Goal: Task Accomplishment & Management: Manage account settings

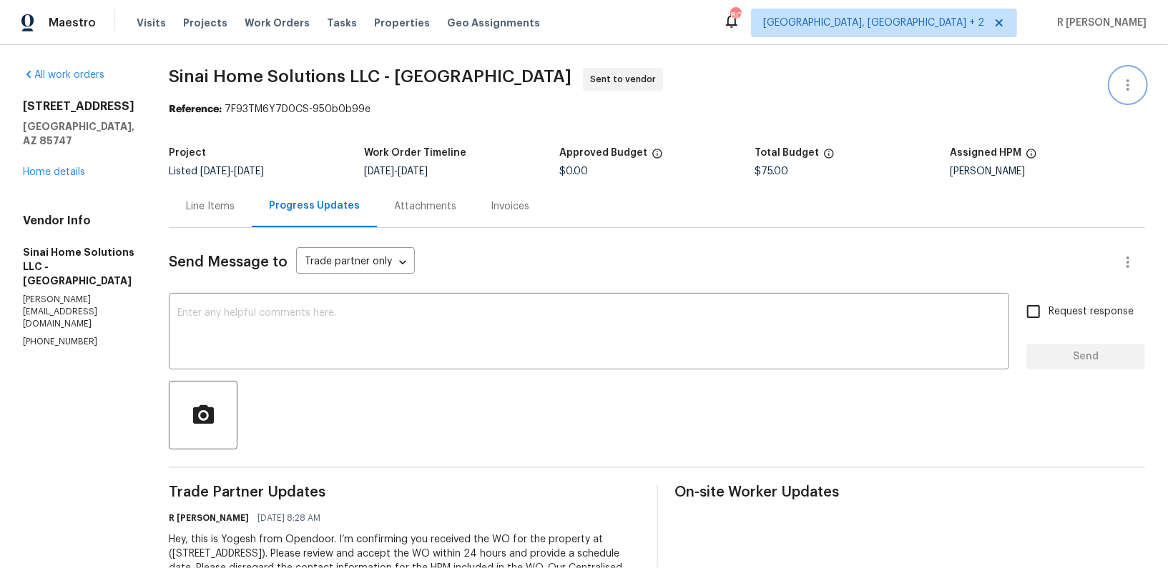
click at [1131, 89] on icon "button" at bounding box center [1127, 85] width 17 height 17
click at [1033, 79] on li "Edit" at bounding box center [1081, 85] width 154 height 24
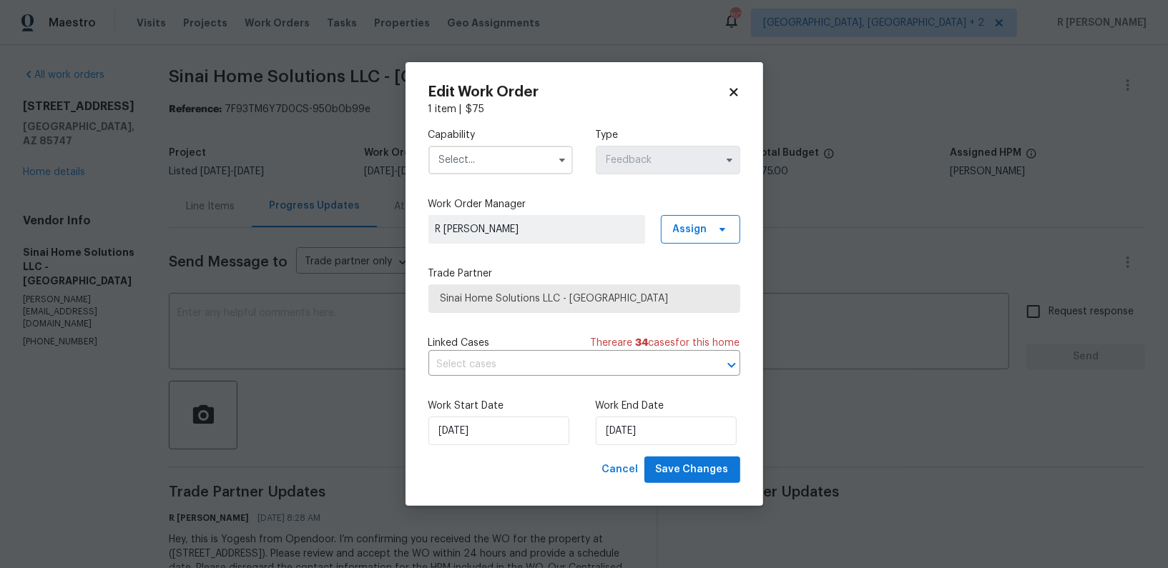
click at [485, 168] on input "text" at bounding box center [500, 160] width 144 height 29
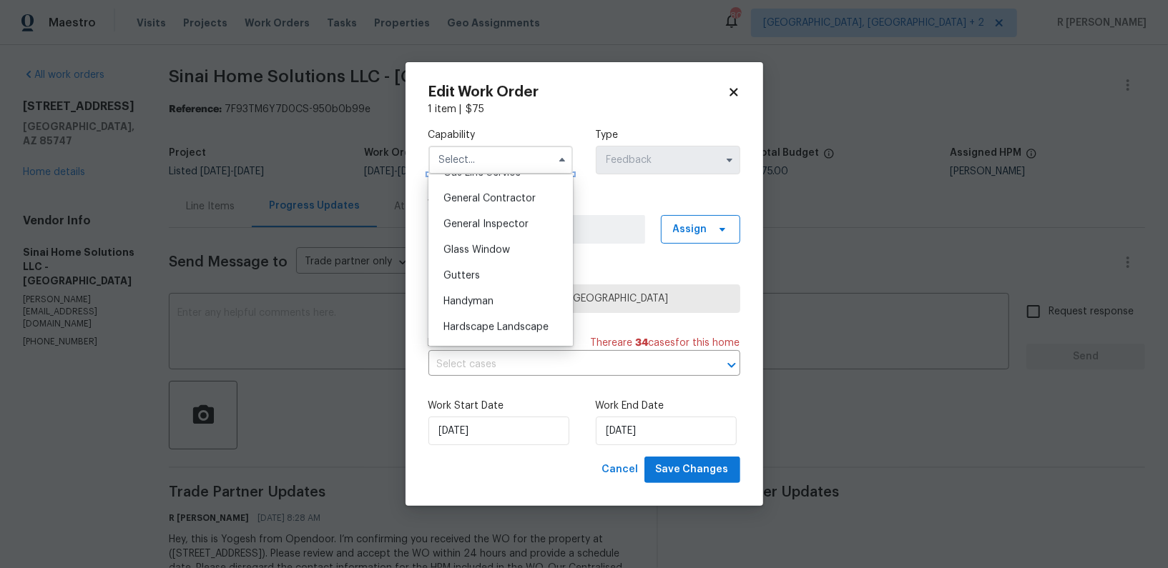
scroll to position [758, 0]
click at [470, 207] on div "Handyman" at bounding box center [500, 220] width 137 height 26
type input "Handyman"
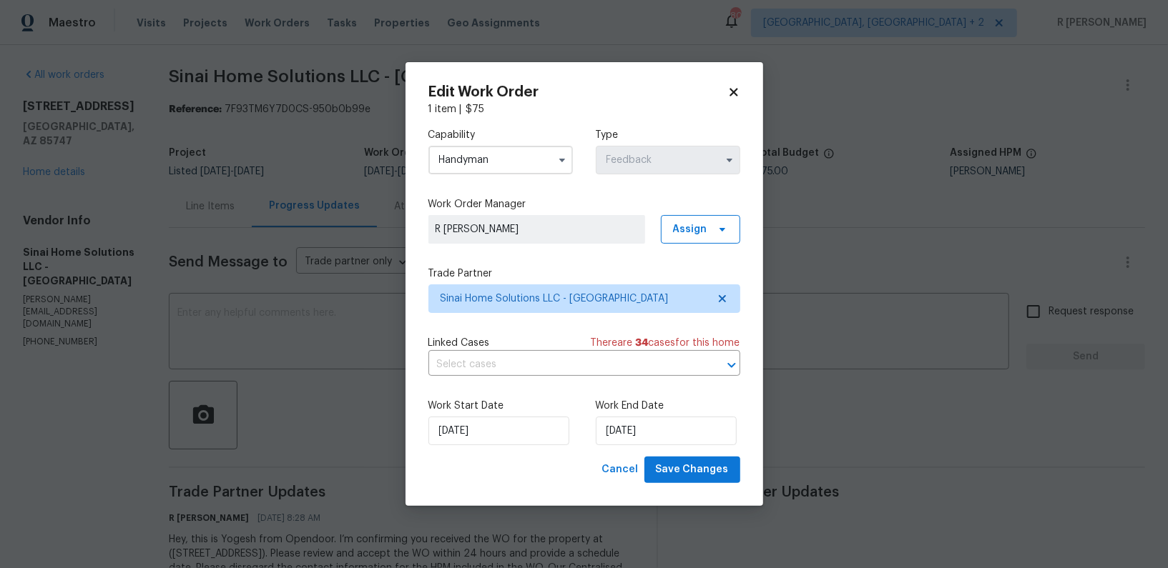
click at [538, 322] on div "Capability Handyman Type Feedback Work Order Manager R Yogesh Kannan Assign Tra…" at bounding box center [584, 287] width 312 height 340
click at [518, 292] on span "Sinai Home Solutions LLC - TUS" at bounding box center [573, 299] width 267 height 14
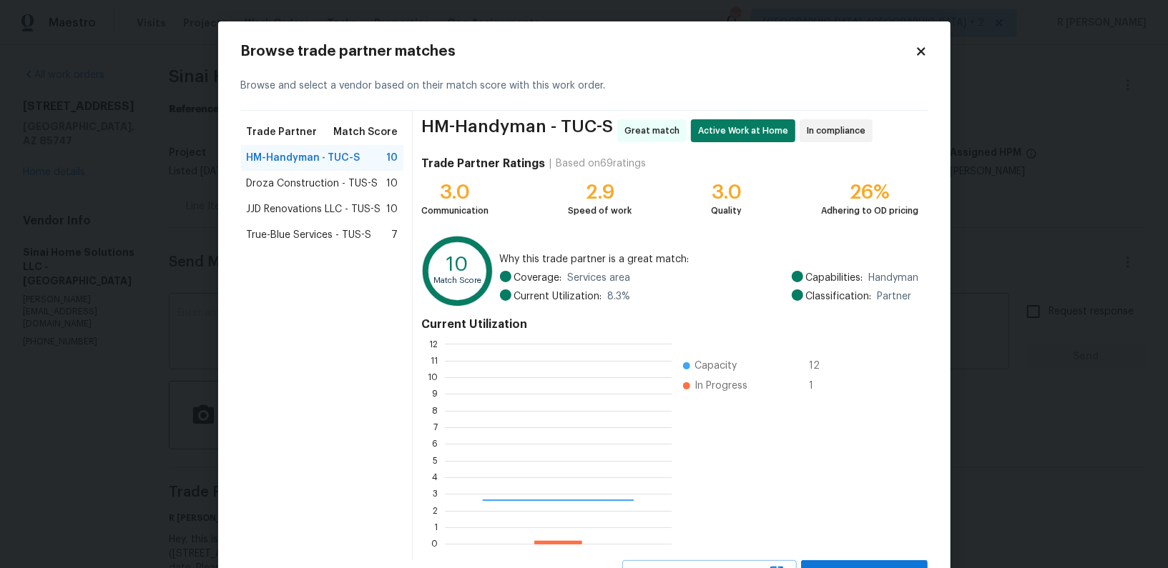
scroll to position [200, 226]
click at [321, 220] on div "JJD Renovations LLC - TUS-S 10" at bounding box center [322, 210] width 163 height 26
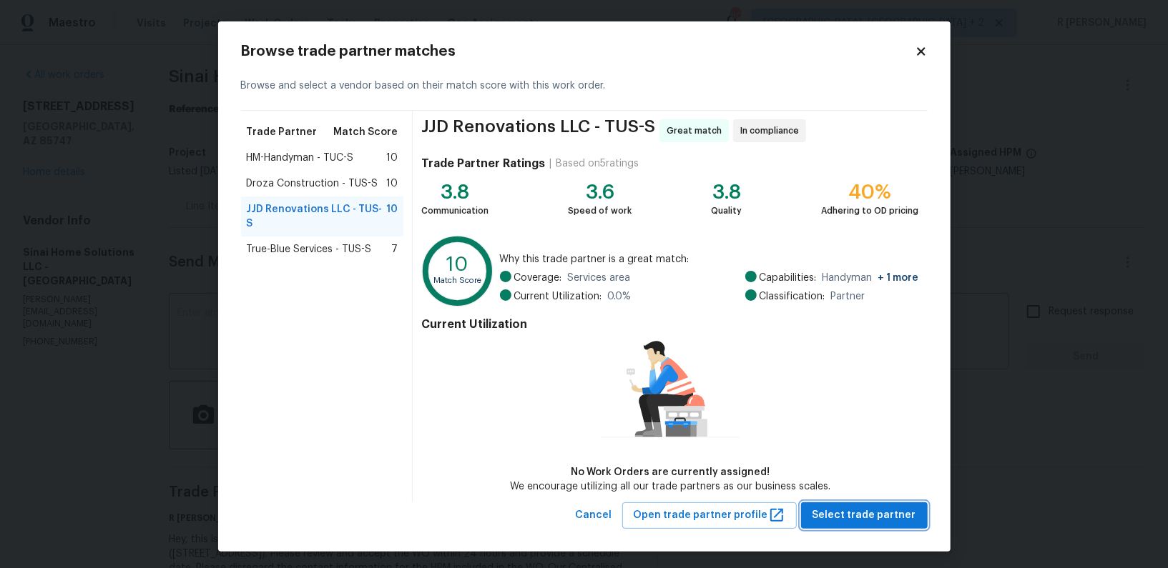
click at [850, 515] on span "Select trade partner" at bounding box center [864, 516] width 104 height 18
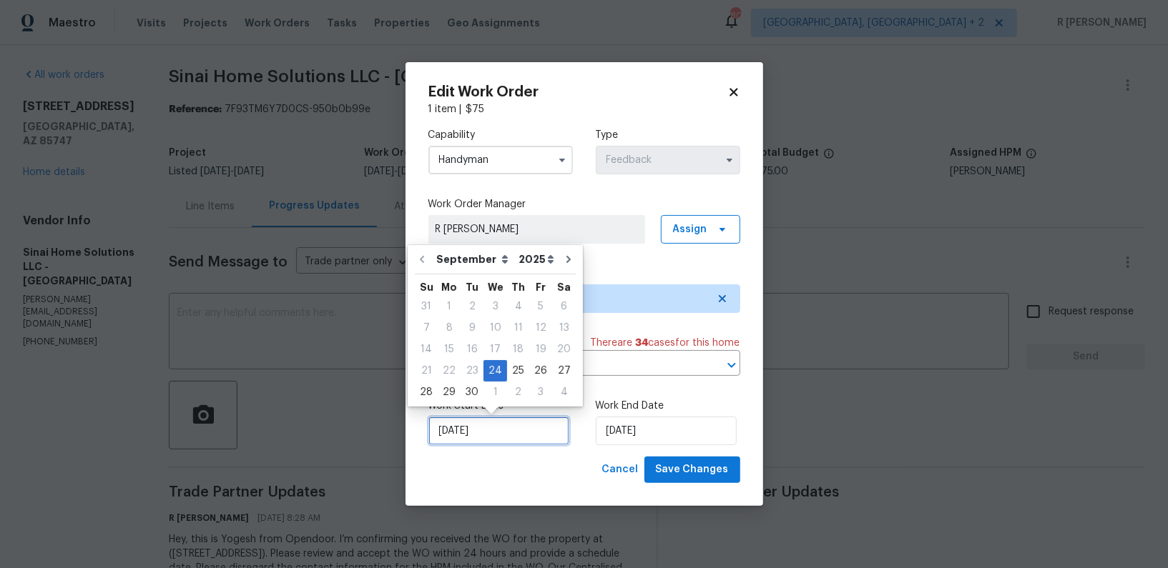
click at [458, 439] on input "24/09/2025" at bounding box center [498, 431] width 141 height 29
click at [498, 377] on div "24" at bounding box center [495, 371] width 24 height 20
click at [520, 366] on div "25" at bounding box center [518, 371] width 22 height 20
type input "25/09/2025"
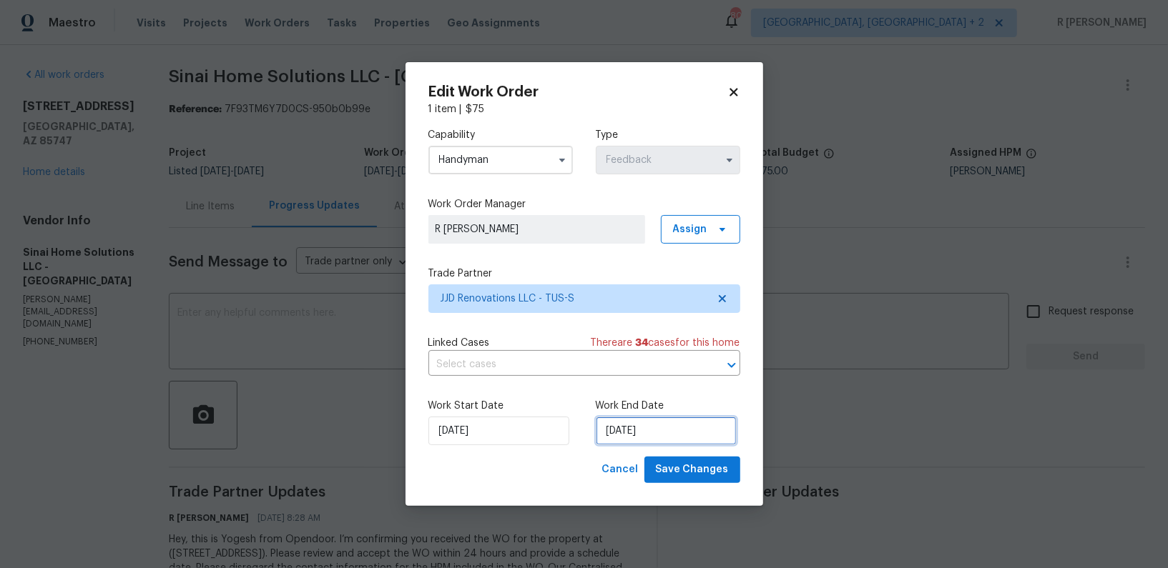
click at [622, 419] on input "26/09/2025" at bounding box center [666, 431] width 141 height 29
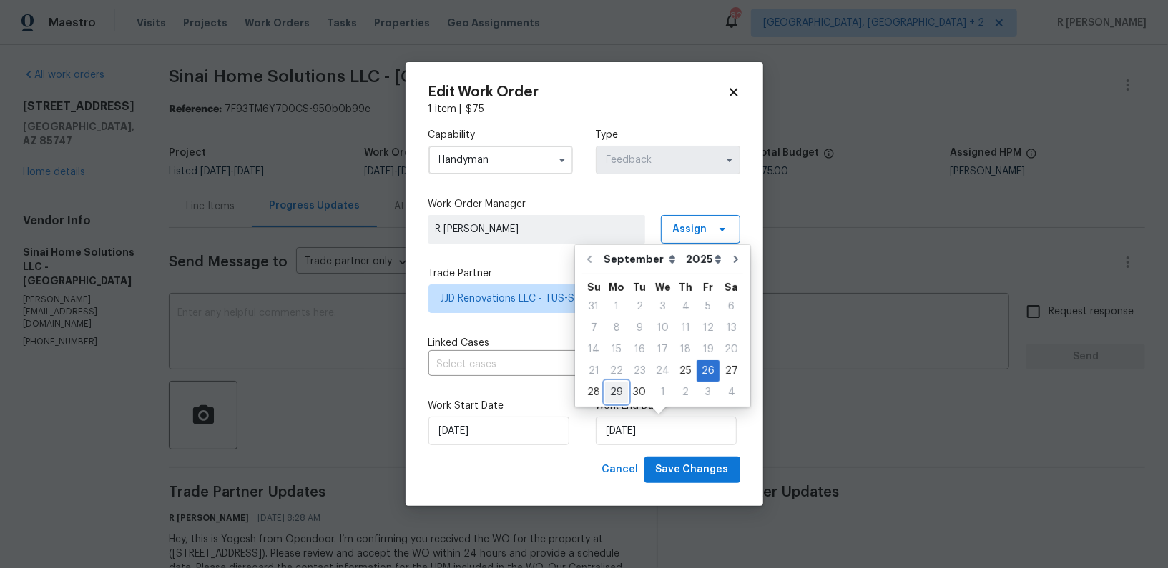
click at [617, 390] on div "29" at bounding box center [616, 393] width 23 height 20
type input "29/09/2025"
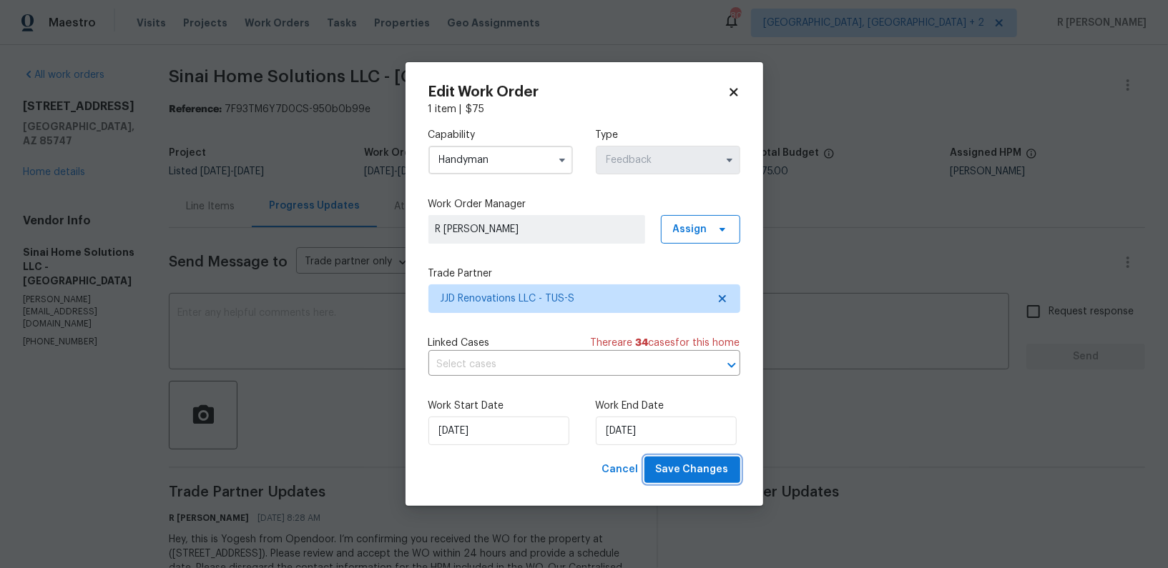
click at [714, 463] on span "Save Changes" at bounding box center [692, 470] width 73 height 18
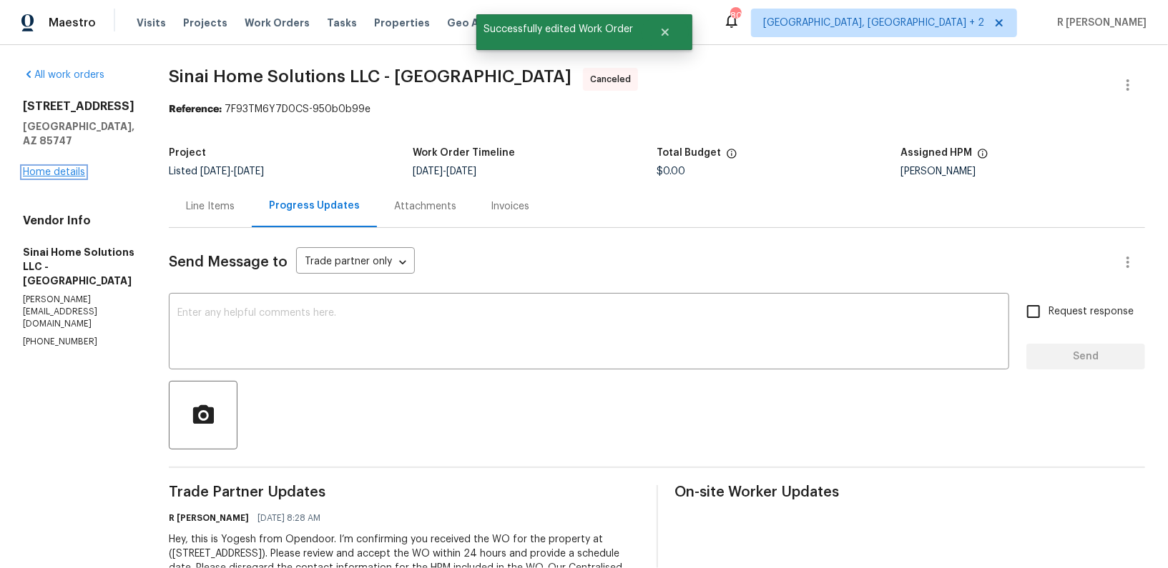
click at [62, 167] on link "Home details" at bounding box center [54, 172] width 62 height 10
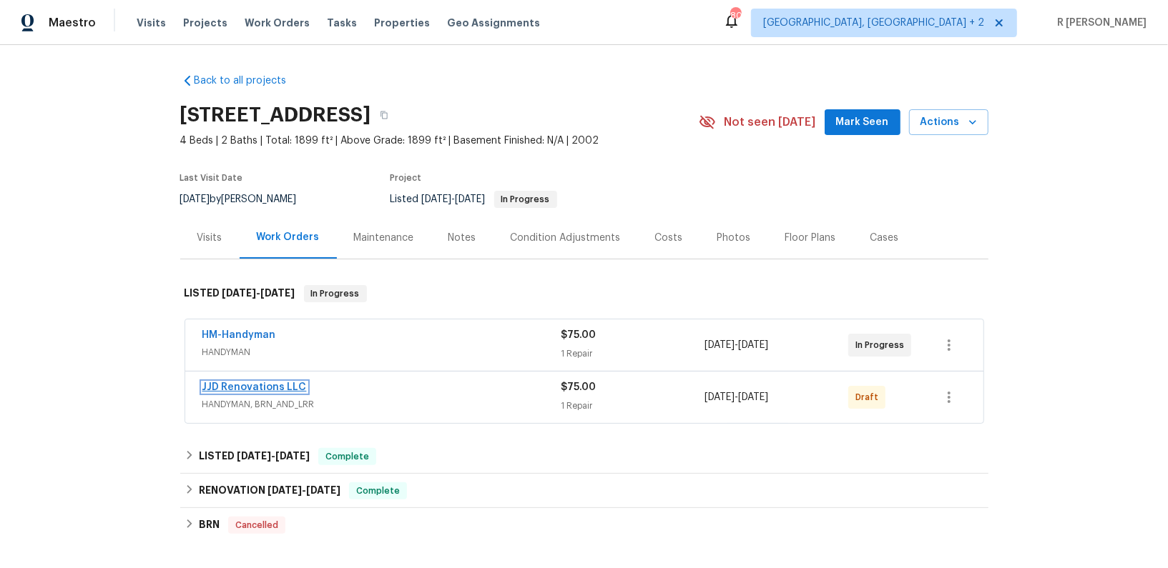
click at [249, 385] on link "JJD Renovations LLC" at bounding box center [254, 388] width 104 height 10
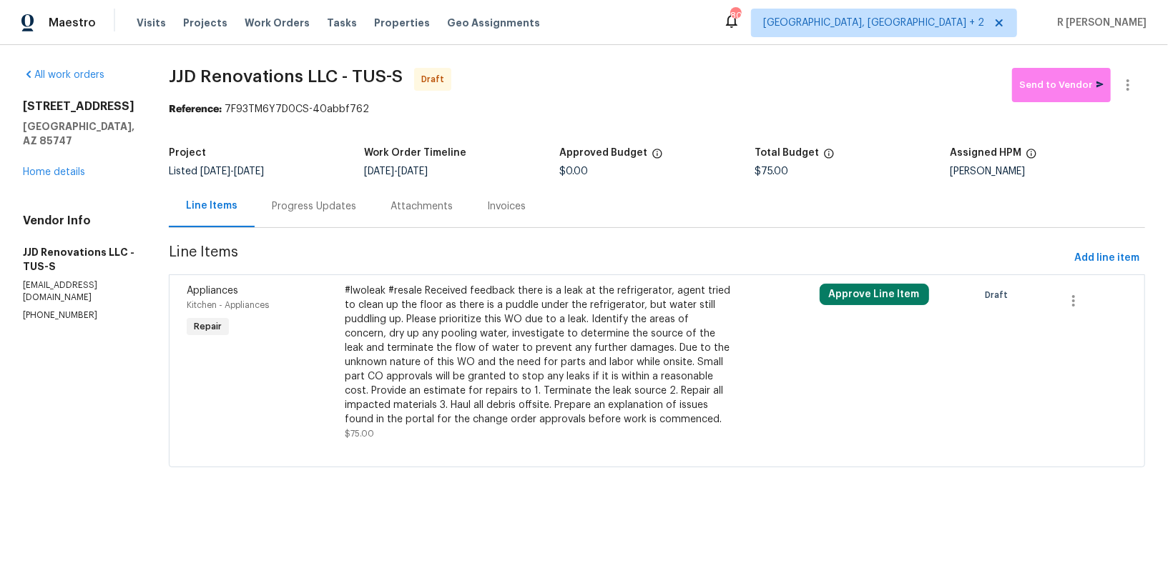
click at [324, 197] on div "Progress Updates" at bounding box center [314, 206] width 119 height 42
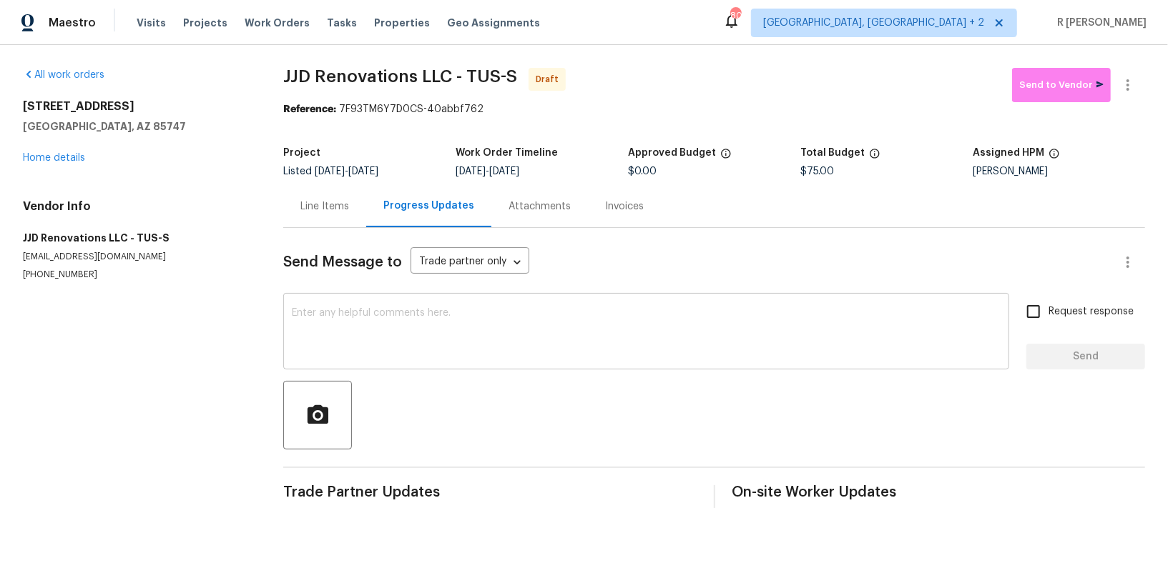
click at [388, 320] on textarea at bounding box center [646, 333] width 709 height 50
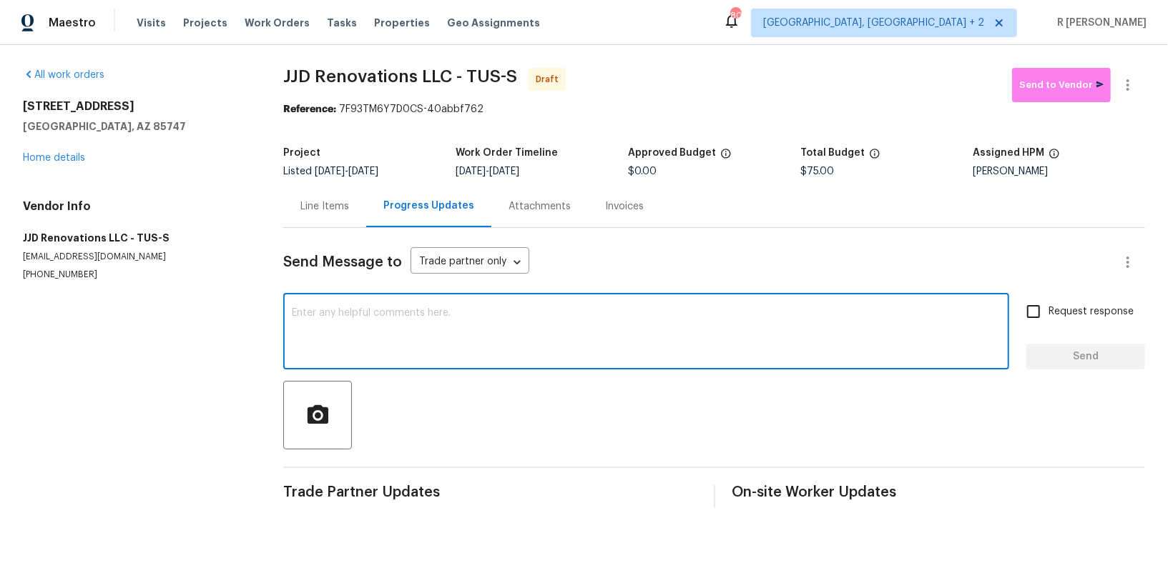
paste textarea "Hey, this is Yogesh from Opendoor. I’m confirming you received the WO for the p…"
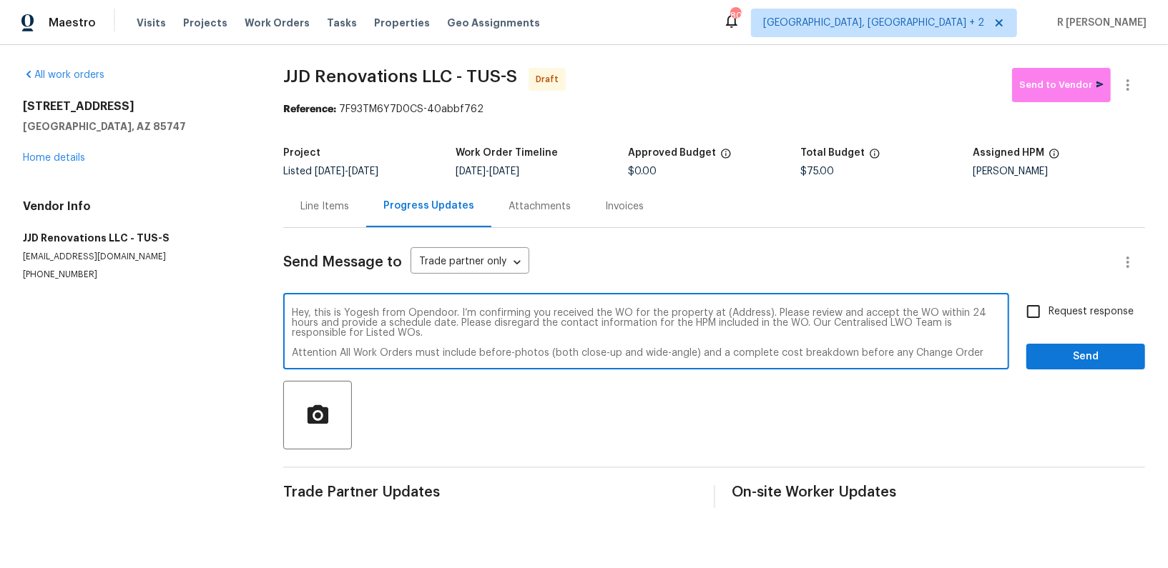
click at [744, 317] on textarea "Hey, this is Yogesh from Opendoor. I’m confirming you received the WO for the p…" at bounding box center [646, 333] width 709 height 50
click at [736, 312] on textarea "Hey, this is Yogesh from Opendoor. I’m confirming you received the WO for the p…" at bounding box center [646, 333] width 709 height 50
paste textarea "8429 S Burien Rd, Tucson, AZ 85747"
type textarea "Hey, this is Yogesh from Opendoor. I’m confirming you received the WO for the p…"
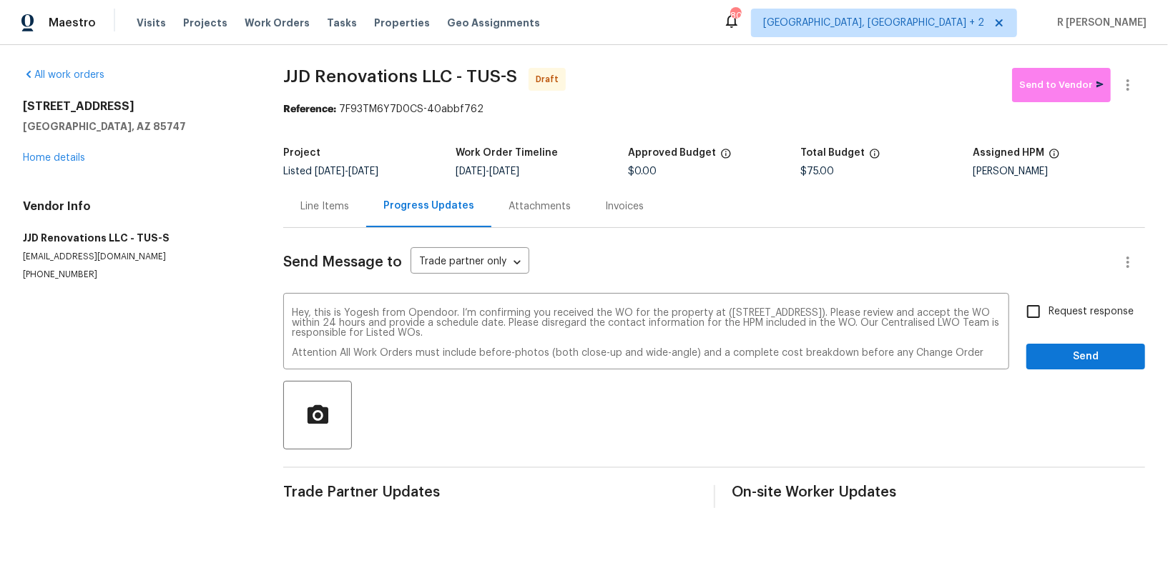
click at [1079, 307] on span "Request response" at bounding box center [1090, 312] width 85 height 15
click at [1048, 307] on input "Request response" at bounding box center [1033, 312] width 30 height 30
checkbox input "true"
click at [1065, 360] on span "Send" at bounding box center [1086, 357] width 96 height 18
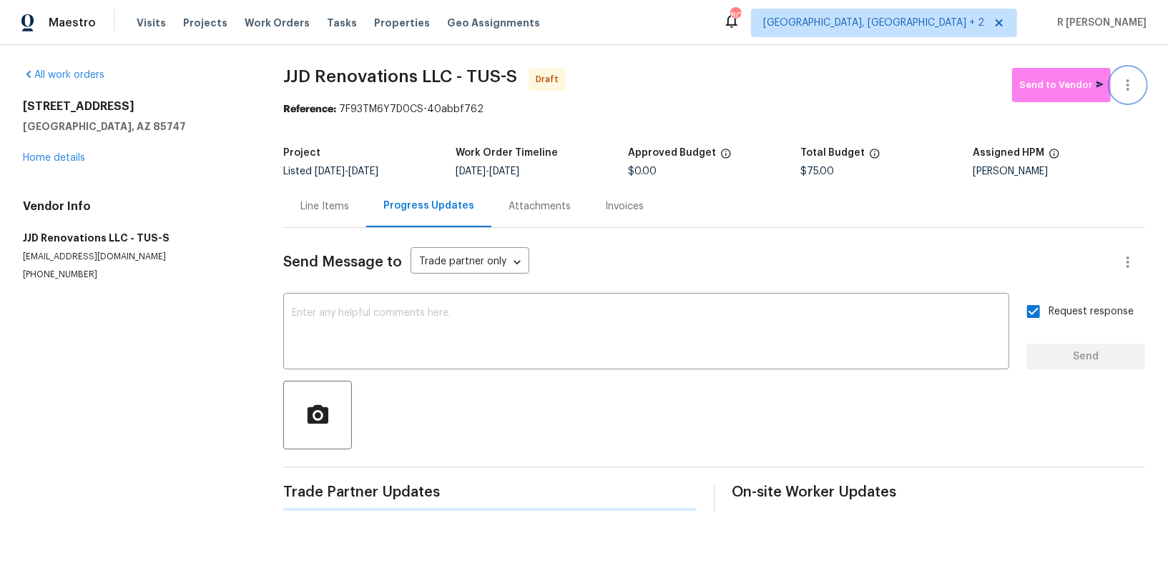
click at [1122, 81] on icon "button" at bounding box center [1127, 85] width 17 height 17
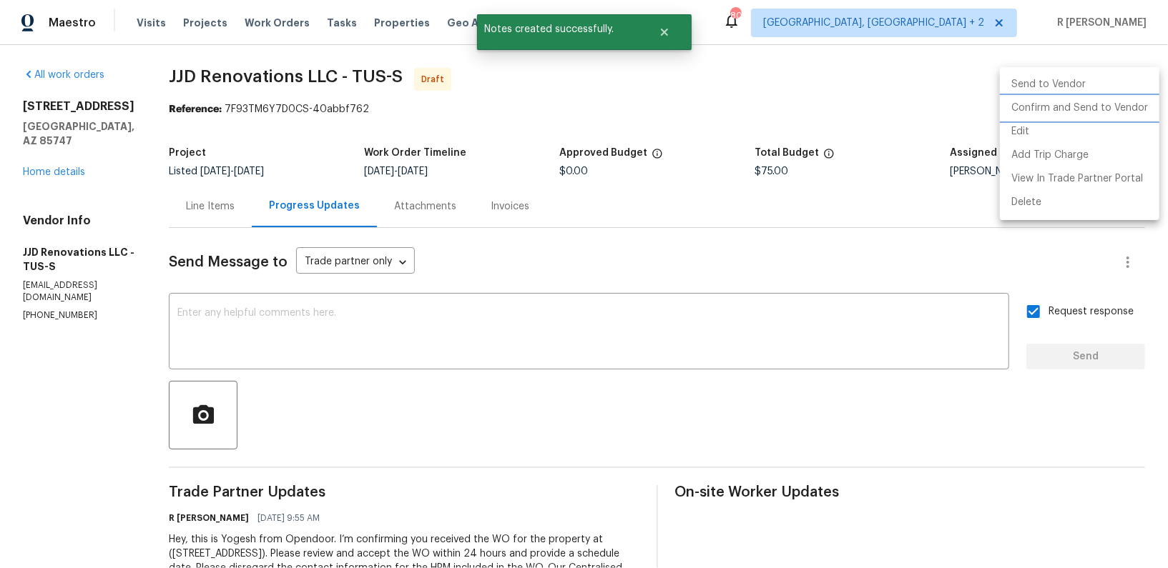
click at [1056, 111] on li "Confirm and Send to Vendor" at bounding box center [1079, 109] width 159 height 24
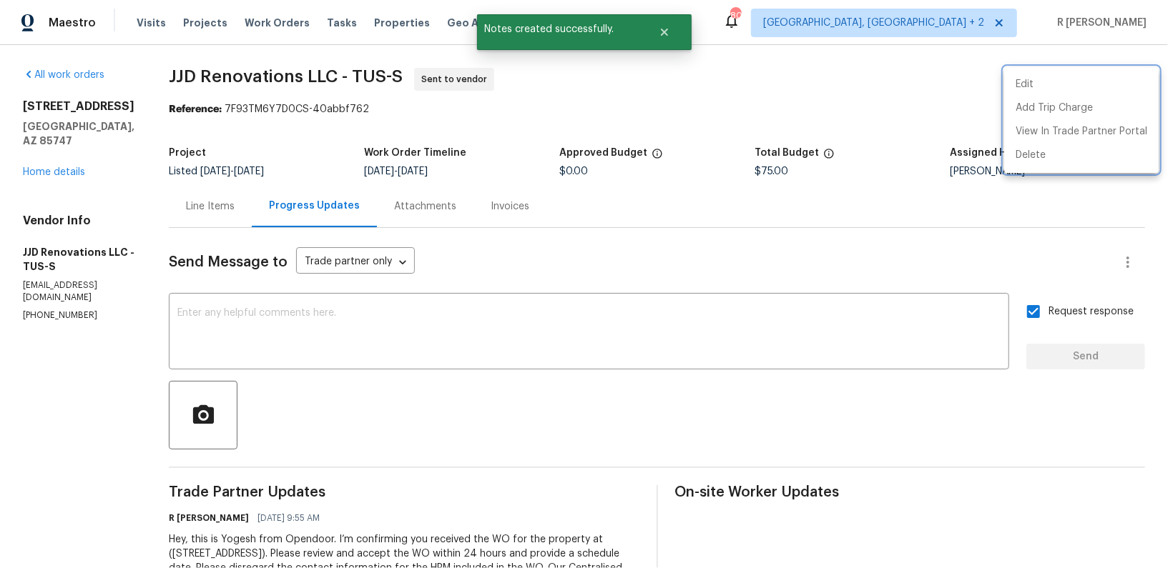
click at [48, 159] on div at bounding box center [584, 284] width 1168 height 568
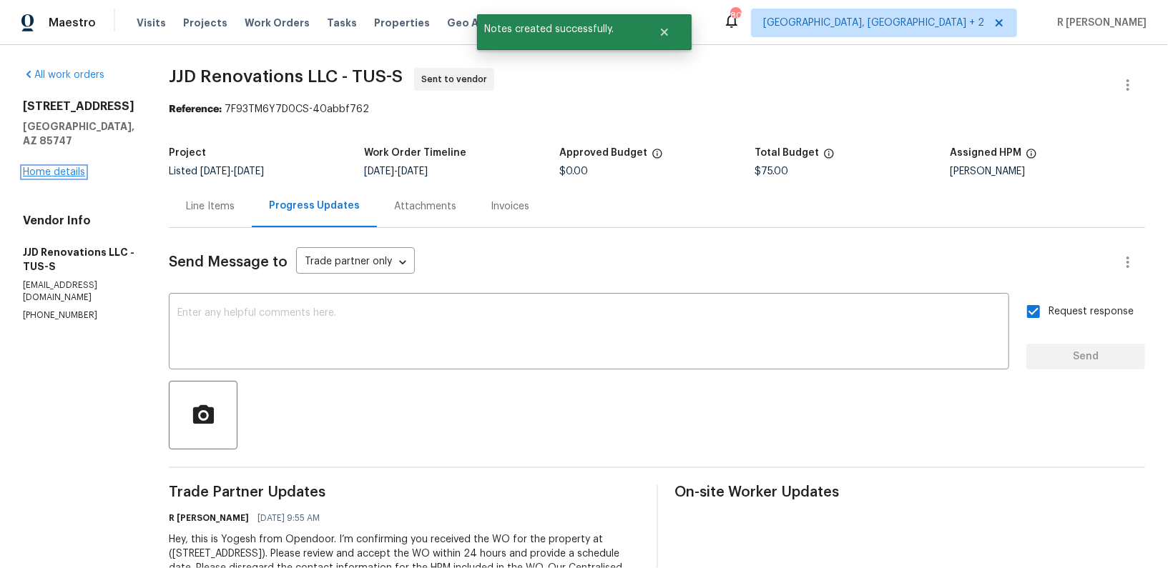
click at [49, 167] on link "Home details" at bounding box center [54, 172] width 62 height 10
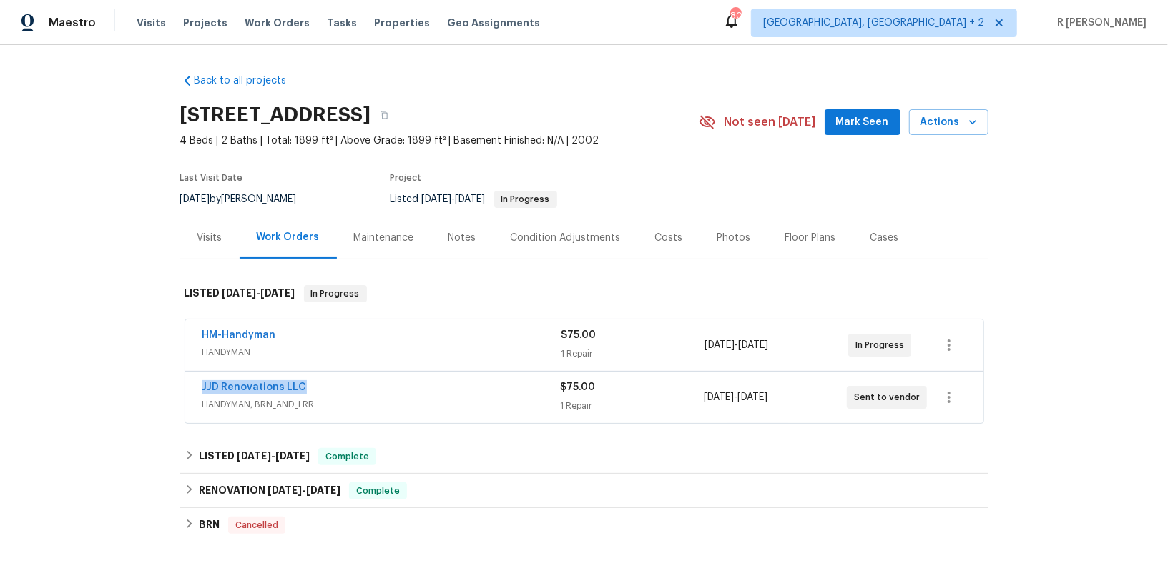
drag, startPoint x: 315, startPoint y: 387, endPoint x: 70, endPoint y: 387, distance: 244.6
click at [70, 387] on div "Back to all projects 8429 S Burien Rd, Tucson, AZ 85747 4 Beds | 2 Baths | Tota…" at bounding box center [584, 306] width 1168 height 523
copy link "JJD Renovations LLC"
click at [458, 336] on div "HM-Handyman" at bounding box center [381, 336] width 359 height 17
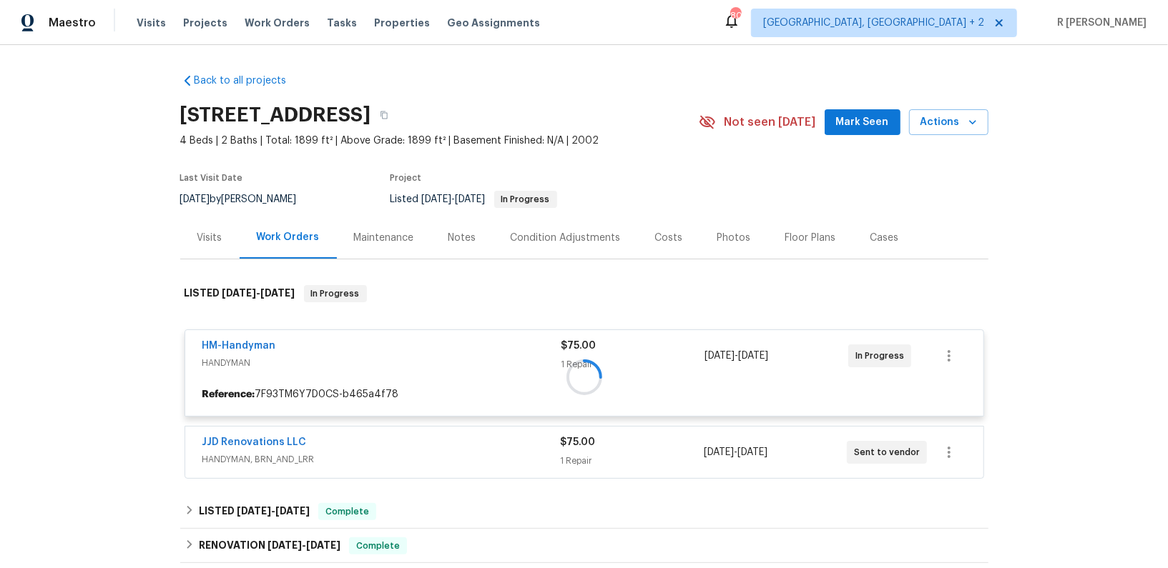
click at [475, 479] on div at bounding box center [584, 377] width 808 height 212
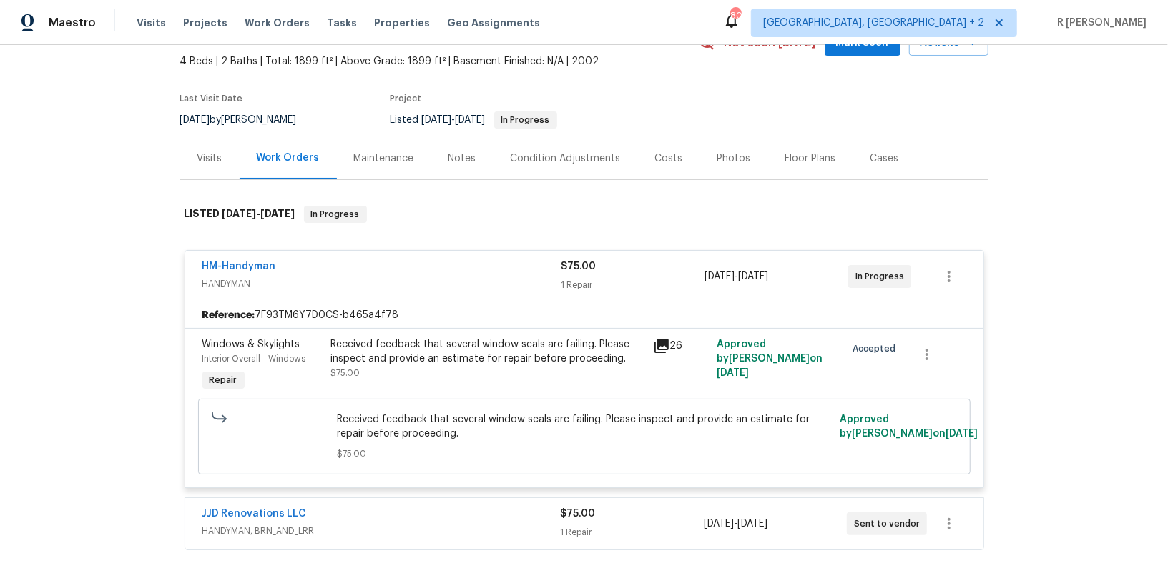
scroll to position [137, 0]
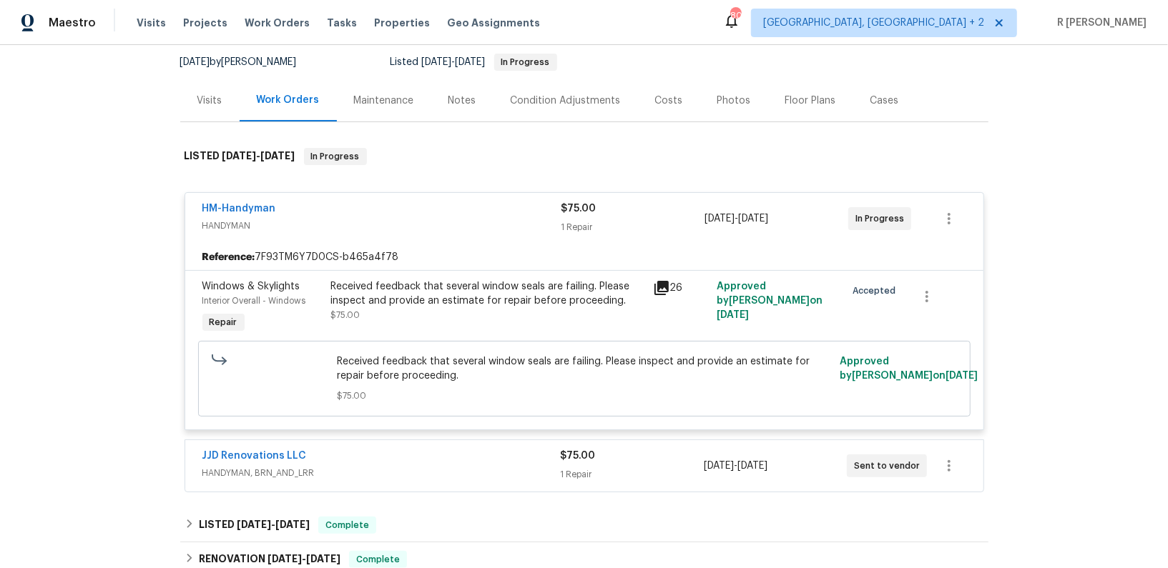
click at [378, 458] on div "JJD Renovations LLC" at bounding box center [381, 457] width 358 height 17
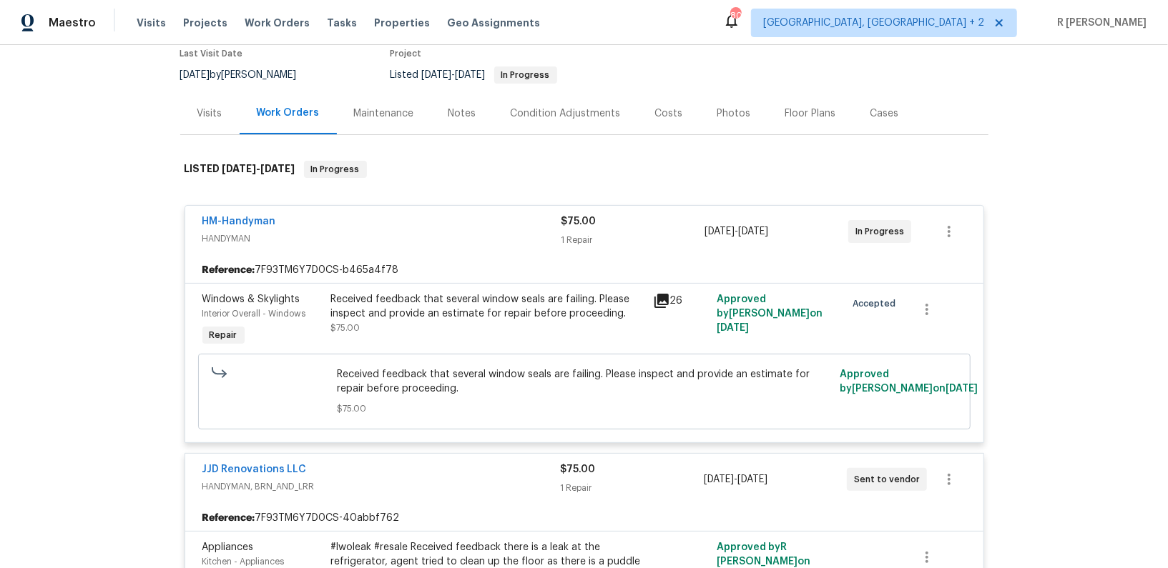
scroll to position [131, 0]
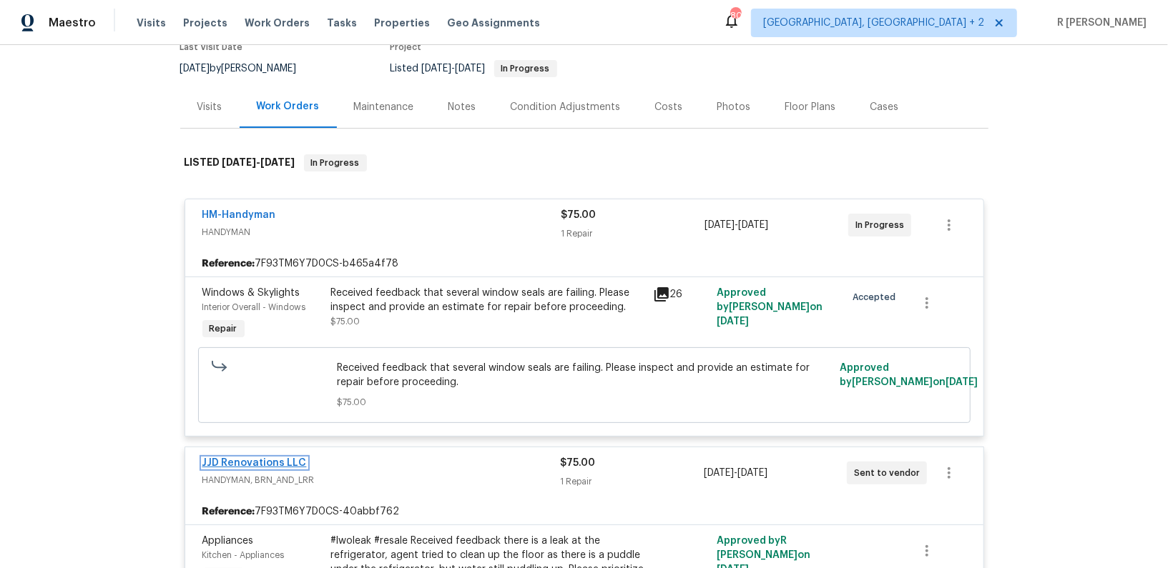
click at [272, 458] on link "JJD Renovations LLC" at bounding box center [254, 463] width 104 height 10
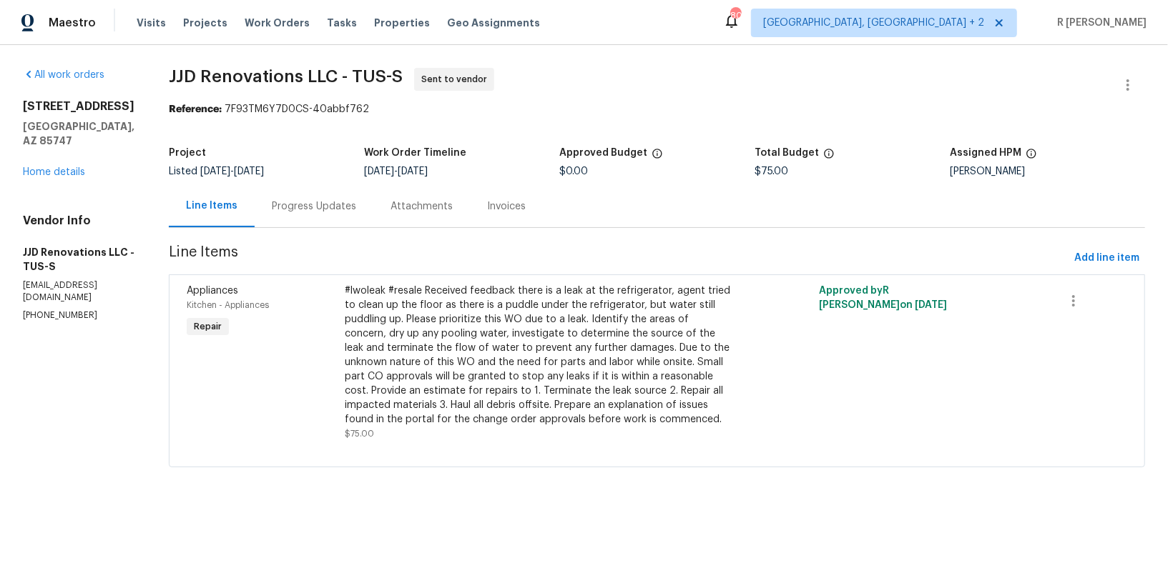
click at [312, 205] on div "Progress Updates" at bounding box center [314, 207] width 84 height 14
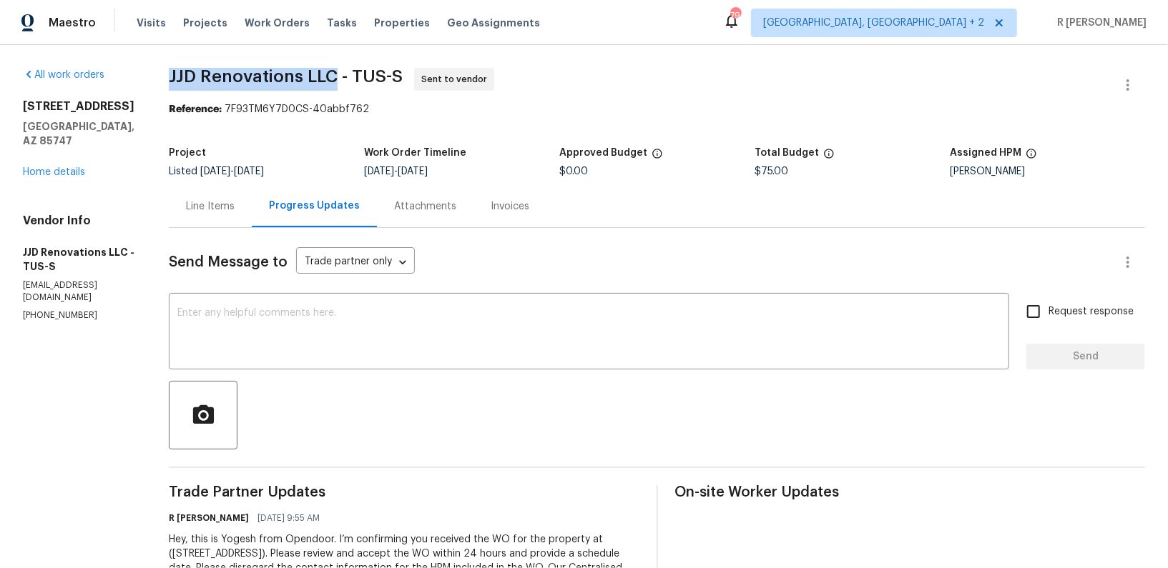
drag, startPoint x: 350, startPoint y: 78, endPoint x: 182, endPoint y: 71, distance: 168.2
click at [182, 71] on div "All work orders 8429 S Burien Rd Tucson, AZ 85747 Home details Vendor Info JJD …" at bounding box center [584, 366] width 1168 height 642
copy span "JJD Renovations LLC"
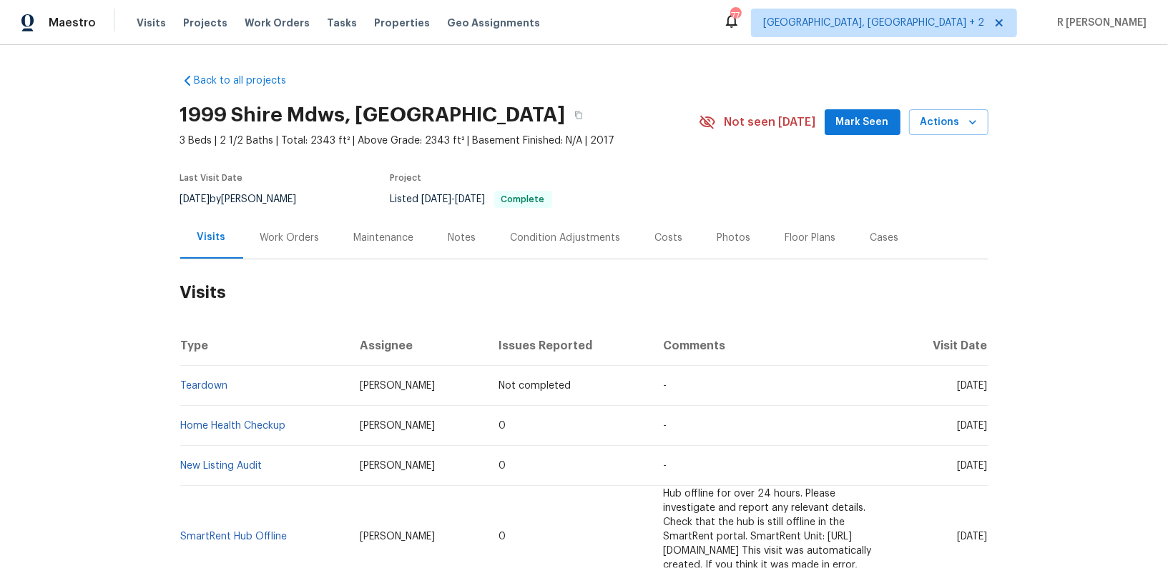
click at [285, 235] on div "Work Orders" at bounding box center [289, 238] width 59 height 14
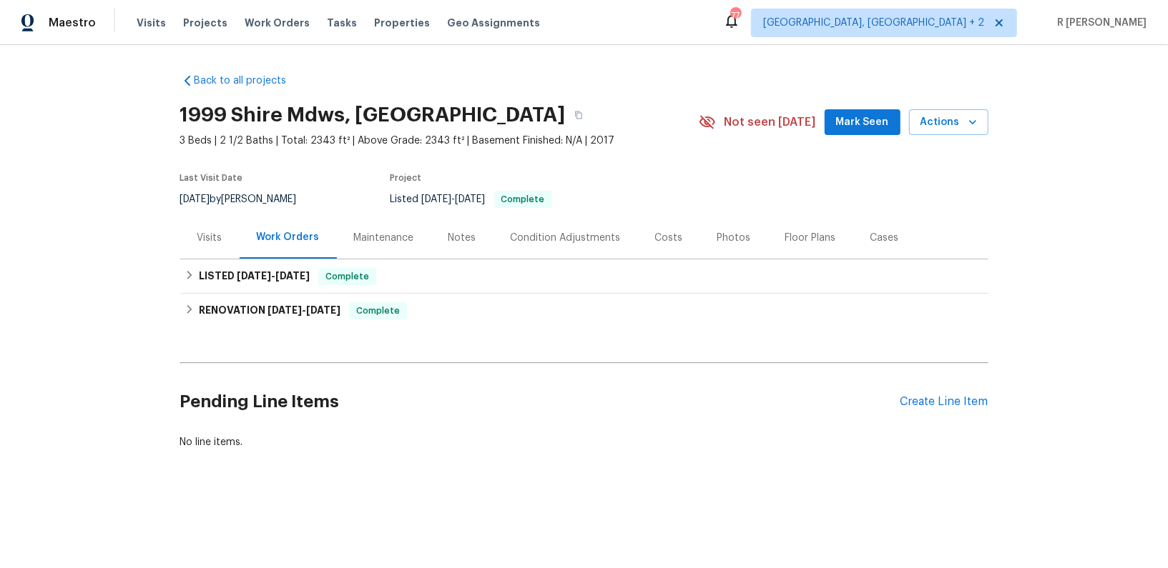
click at [910, 393] on div "Pending Line Items Create Line Item" at bounding box center [584, 402] width 808 height 67
click at [910, 398] on div "Create Line Item" at bounding box center [944, 402] width 88 height 14
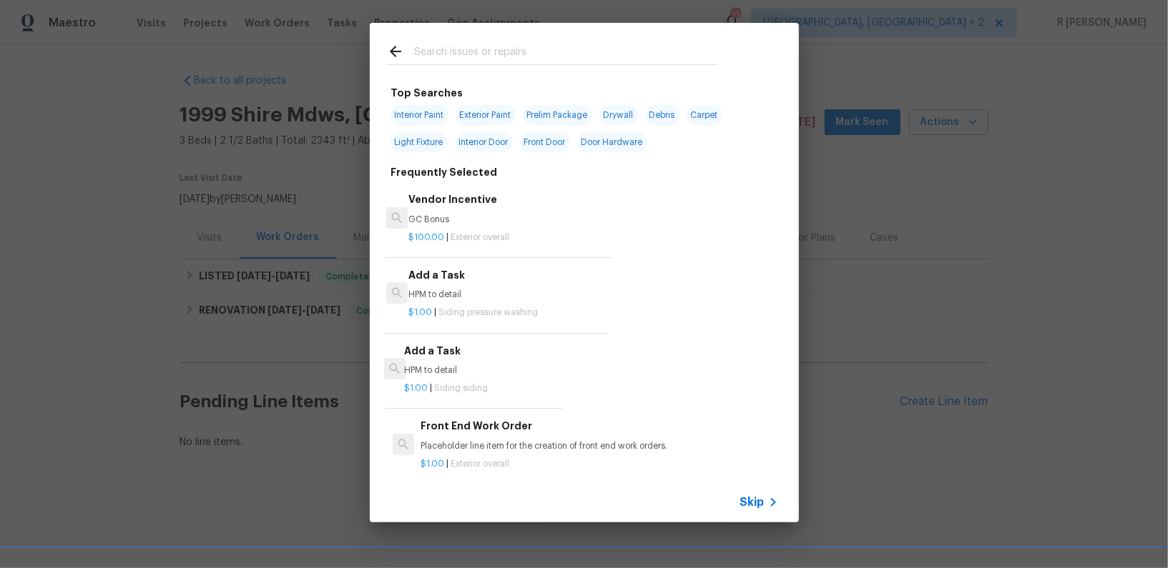
scroll to position [1, 0]
click at [750, 492] on div "Skip" at bounding box center [584, 503] width 429 height 40
click at [750, 498] on span "Skip" at bounding box center [752, 503] width 24 height 14
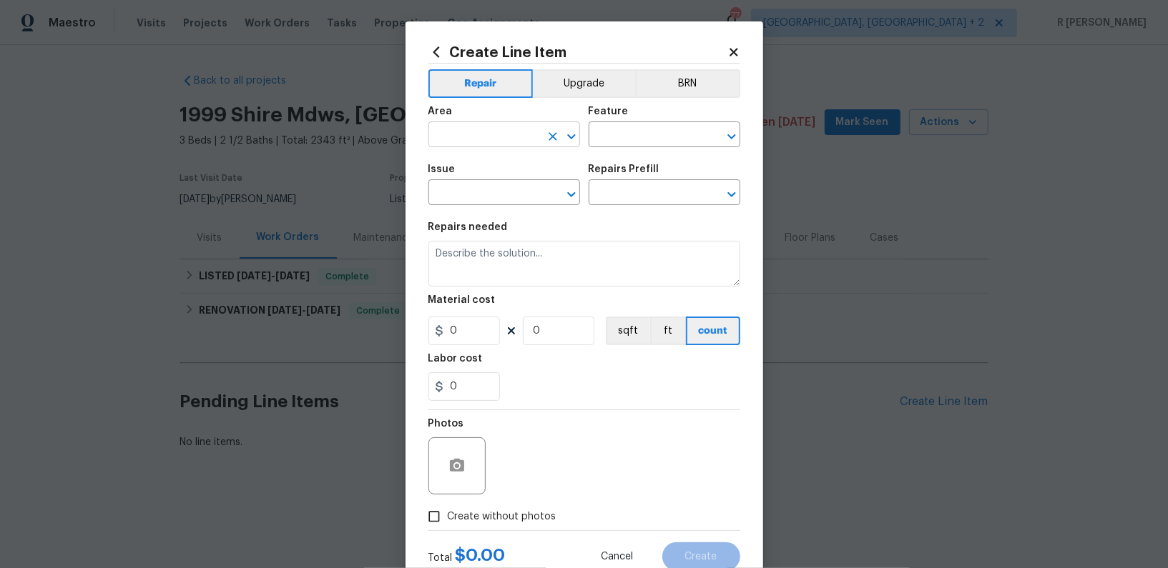
click at [501, 133] on input "text" at bounding box center [484, 136] width 112 height 22
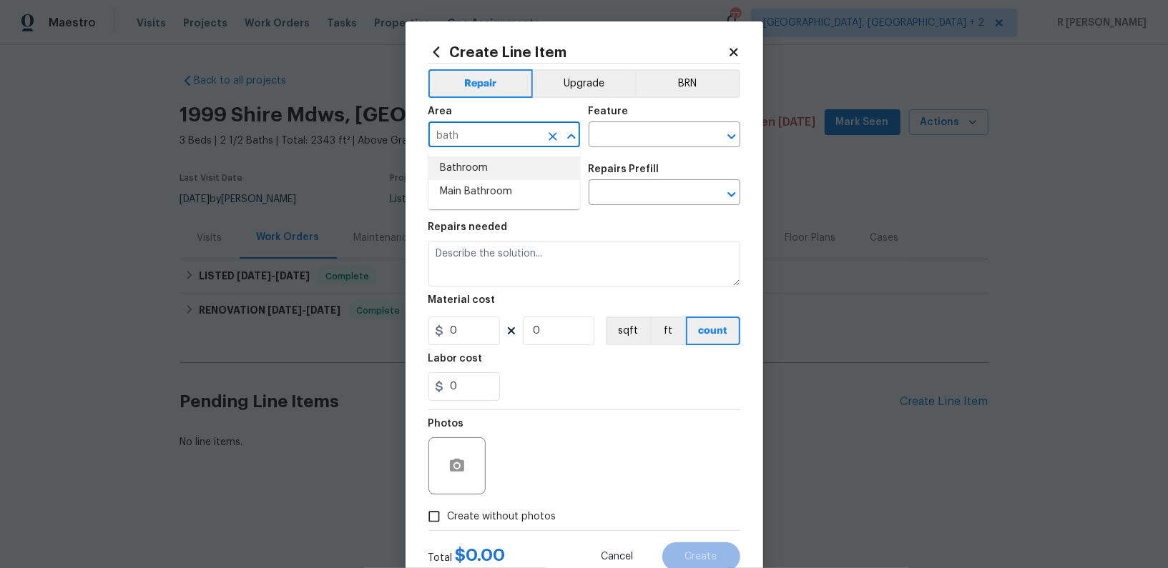
click at [478, 164] on li "Bathroom" at bounding box center [504, 169] width 152 height 24
type input "Bathroom"
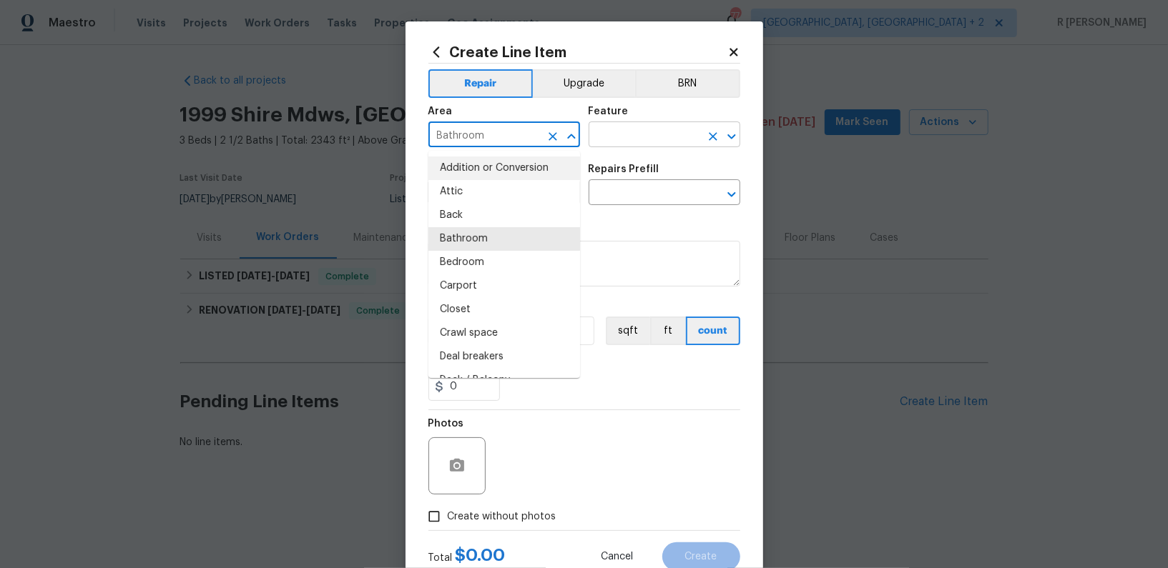
click at [661, 139] on input "text" at bounding box center [644, 136] width 112 height 22
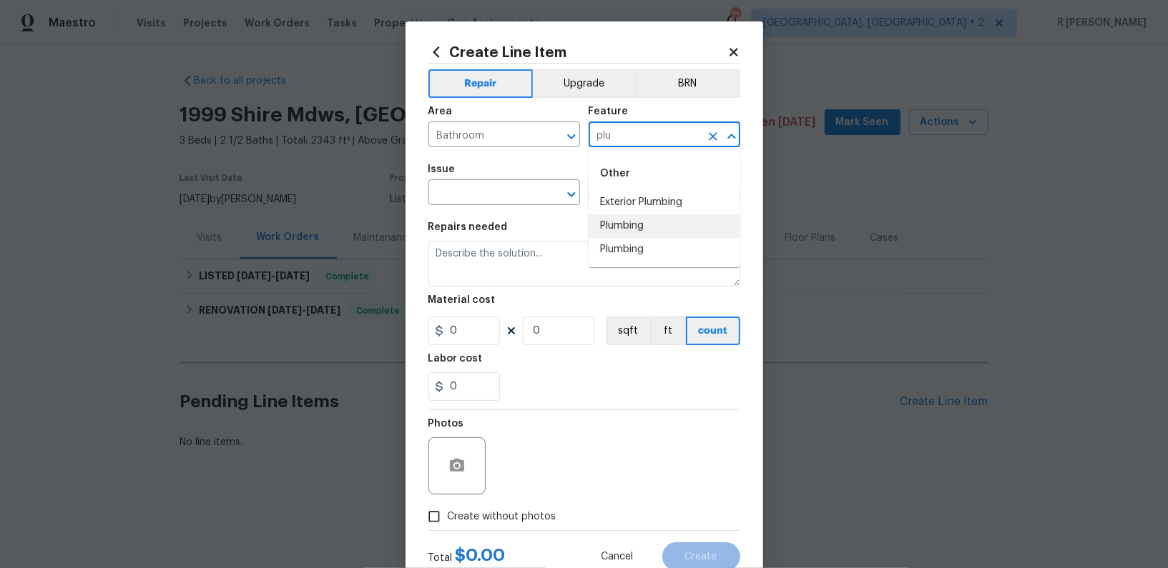
click at [657, 255] on li "Plumbing" at bounding box center [664, 250] width 152 height 24
type input "Plumbing"
click at [488, 184] on input "text" at bounding box center [484, 194] width 112 height 22
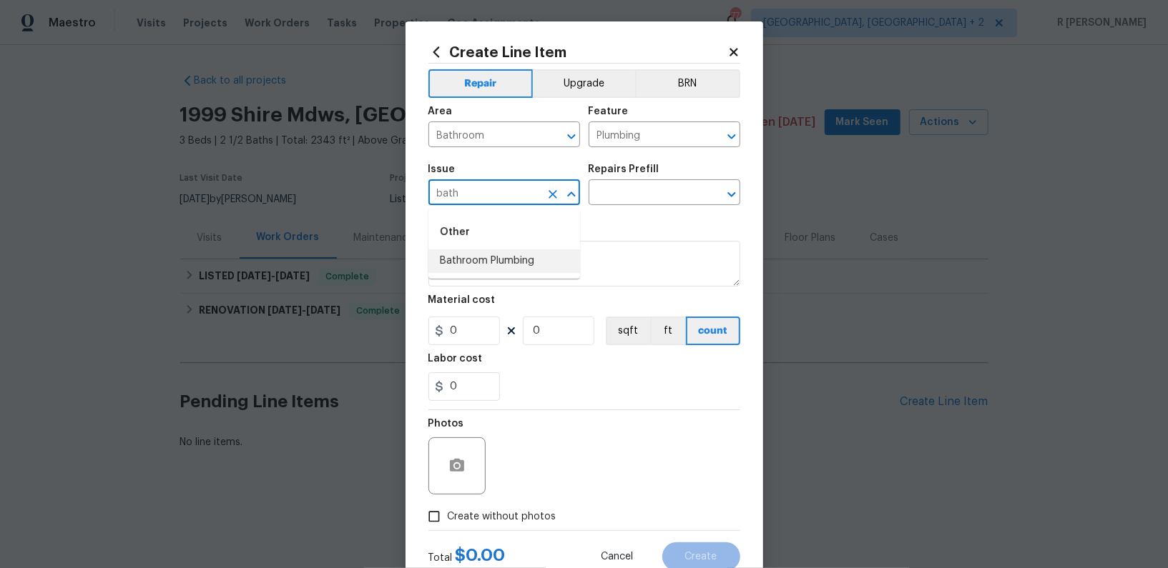
click at [469, 265] on li "Bathroom Plumbing" at bounding box center [504, 262] width 152 height 24
type input "Bathroom Plumbing"
click at [632, 192] on input "text" at bounding box center [644, 194] width 112 height 22
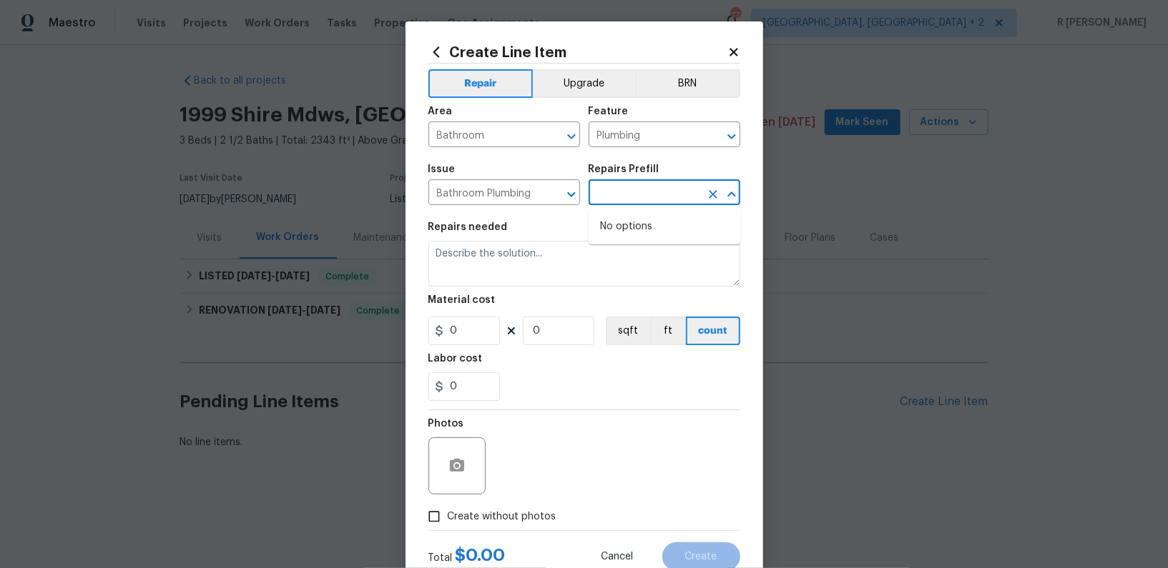
click at [624, 191] on input "text" at bounding box center [644, 194] width 112 height 22
click at [623, 194] on input "text" at bounding box center [644, 194] width 112 height 22
click at [578, 240] on div "Repairs needed" at bounding box center [584, 231] width 312 height 19
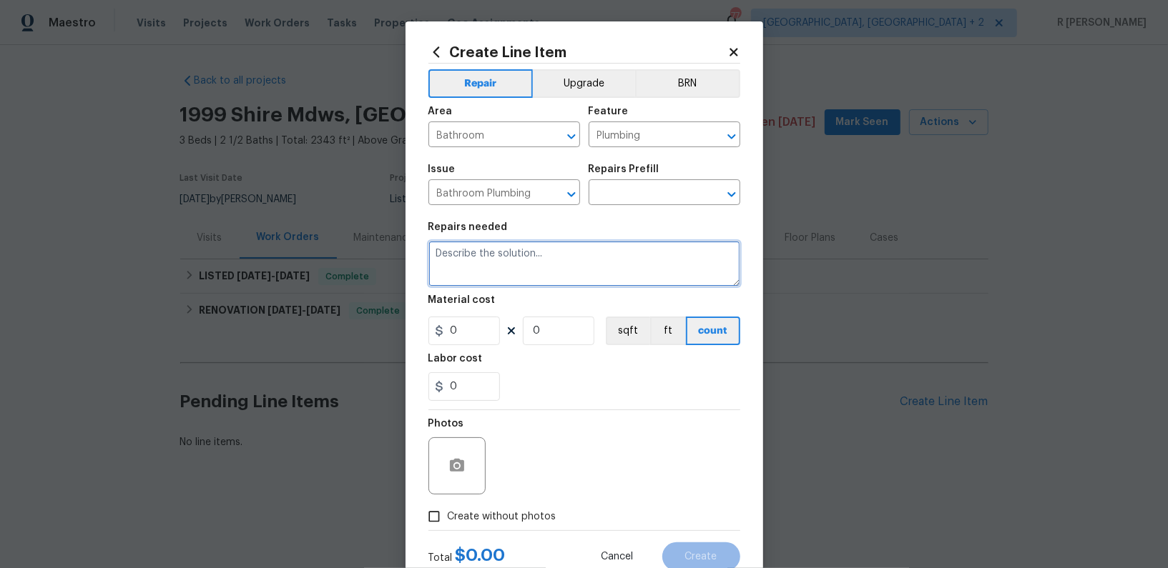
click at [571, 242] on textarea at bounding box center [584, 264] width 312 height 46
paste textarea "#lwoleak Received feedback there's small plumbing leak under the second-floor b…"
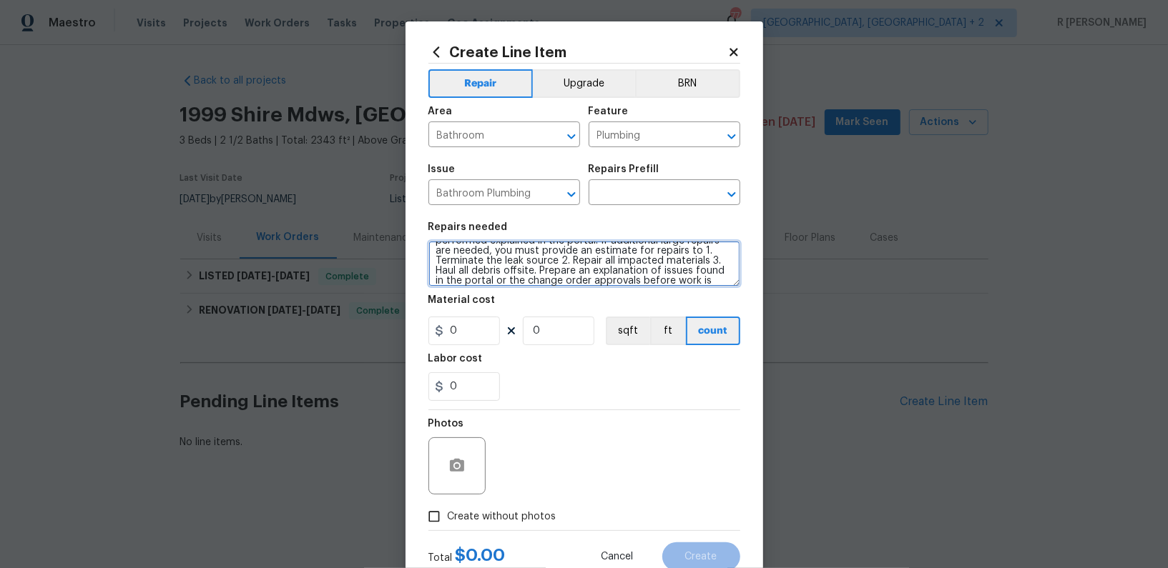
scroll to position [0, 0]
click at [438, 254] on textarea "#lwoleak Received feedback there's small plumbing leak under the second-floor b…" at bounding box center [584, 264] width 312 height 46
type textarea "#Resale #lwoleak Received feedback there's small plumbing leak under the second…"
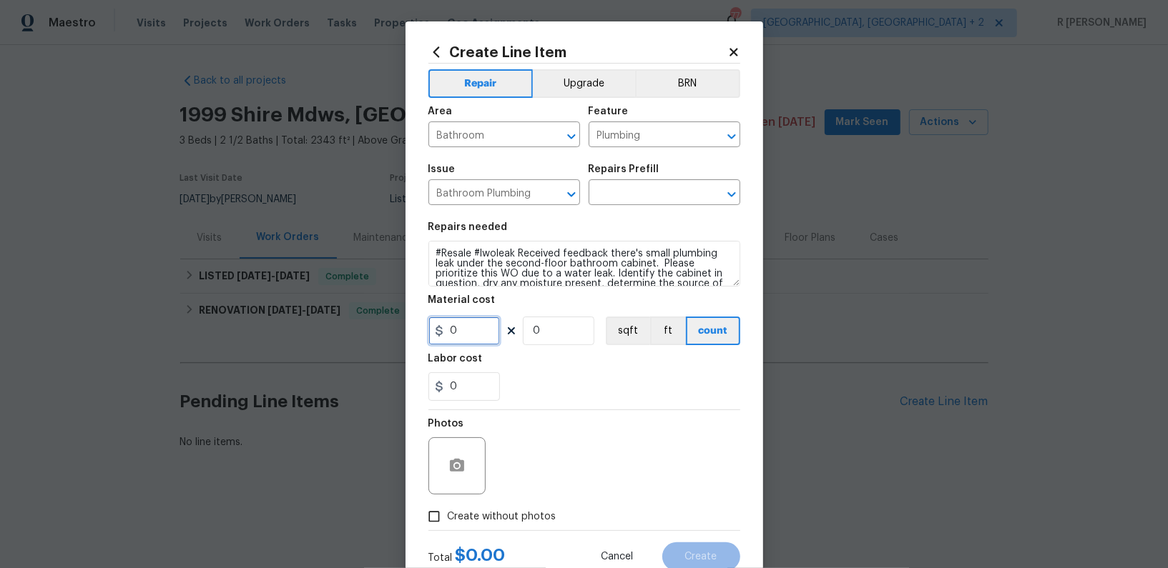
click at [486, 334] on input "0" at bounding box center [464, 331] width 72 height 29
type input "75"
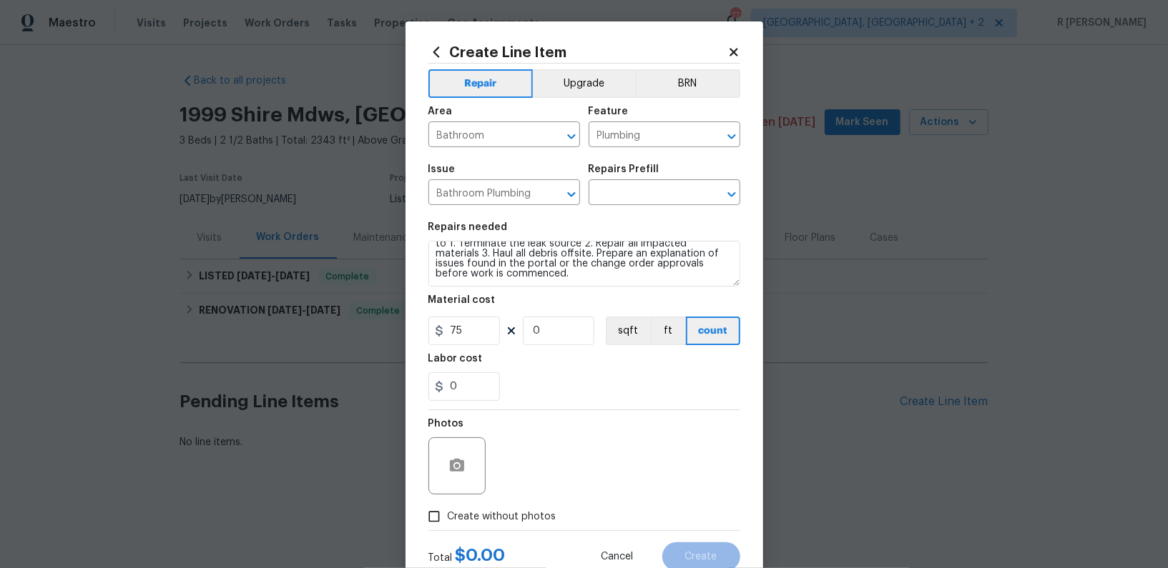
click at [466, 502] on div "Photos" at bounding box center [458, 456] width 60 height 93
click at [525, 511] on span "Create without photos" at bounding box center [502, 517] width 109 height 15
click at [448, 511] on input "Create without photos" at bounding box center [433, 516] width 27 height 27
click at [420, 503] on input "Create without photos" at bounding box center [433, 516] width 27 height 27
click at [453, 516] on span "Create without photos" at bounding box center [502, 517] width 109 height 15
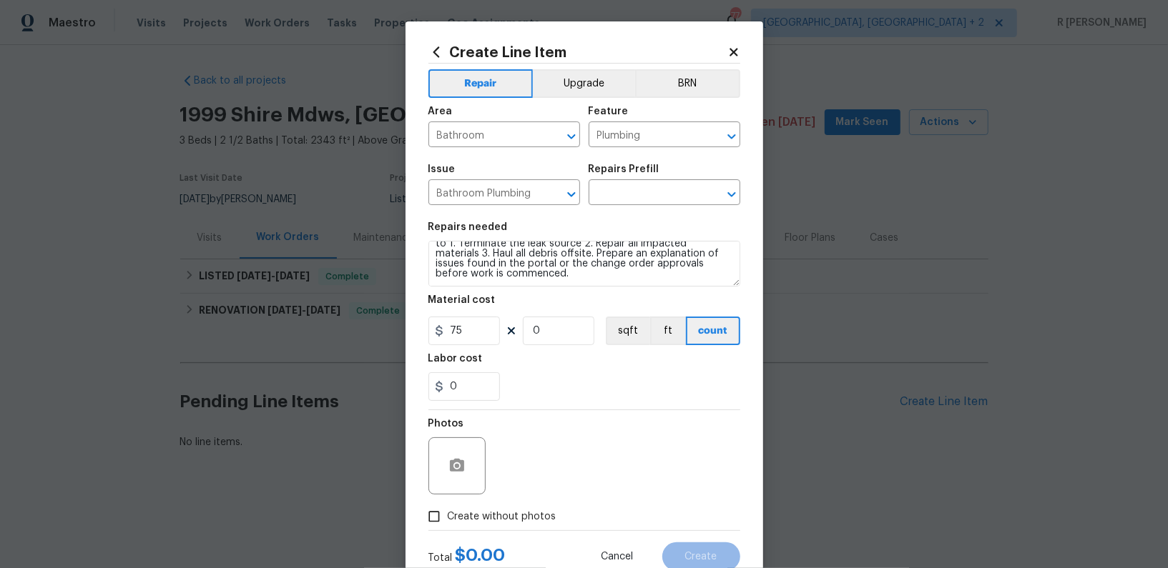
click at [448, 516] on input "Create without photos" at bounding box center [433, 516] width 27 height 27
click at [420, 503] on input "Create without photos" at bounding box center [433, 516] width 27 height 27
click at [508, 529] on label "Create without photos" at bounding box center [488, 516] width 136 height 27
click at [448, 529] on input "Create without photos" at bounding box center [433, 516] width 27 height 27
checkbox input "true"
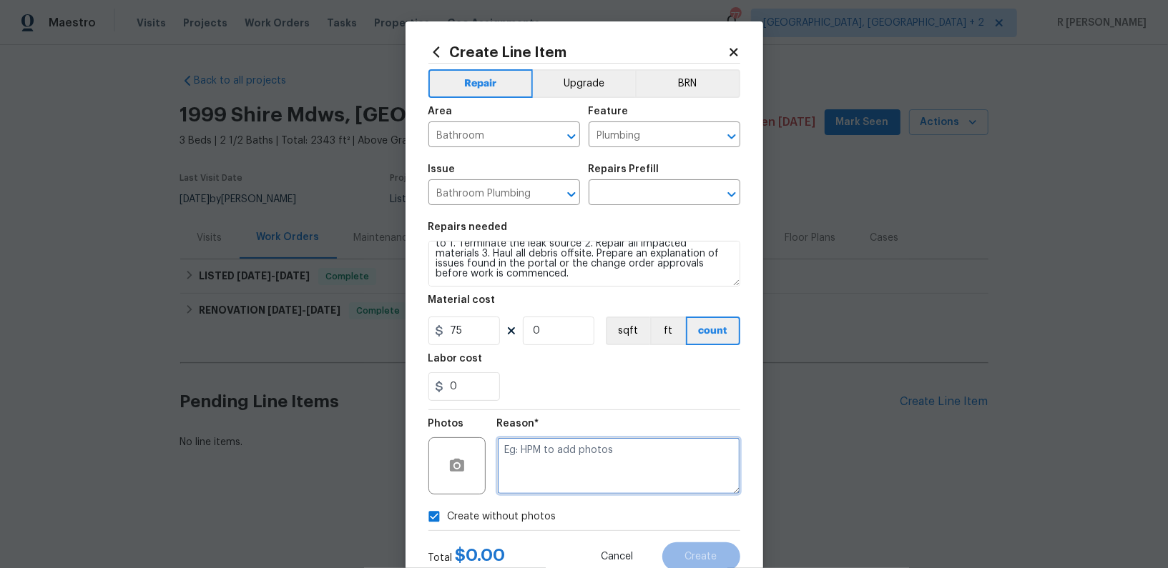
click at [548, 465] on textarea at bounding box center [618, 466] width 243 height 57
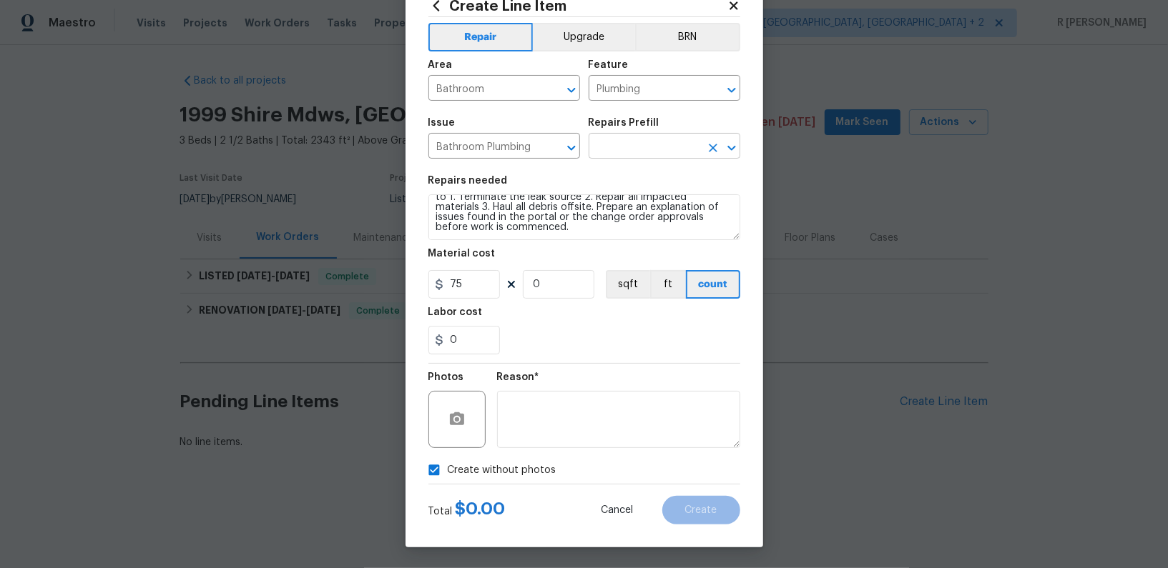
click at [635, 156] on input "text" at bounding box center [644, 148] width 112 height 22
click at [628, 155] on input "text" at bounding box center [644, 148] width 112 height 22
click at [491, 139] on input "Bathroom Plumbing" at bounding box center [484, 148] width 112 height 22
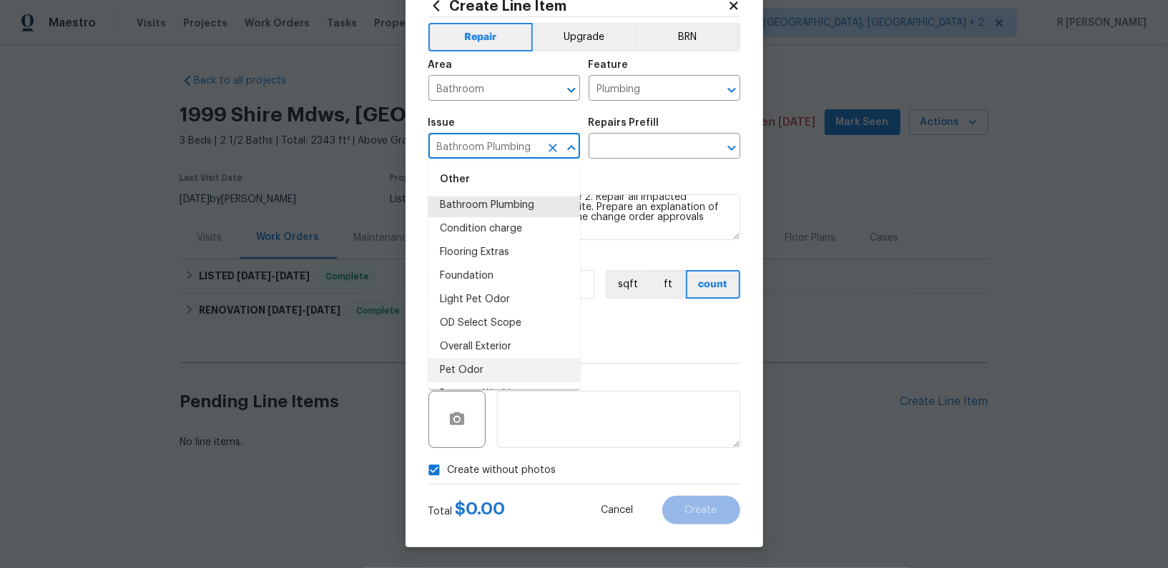
scroll to position [0, 0]
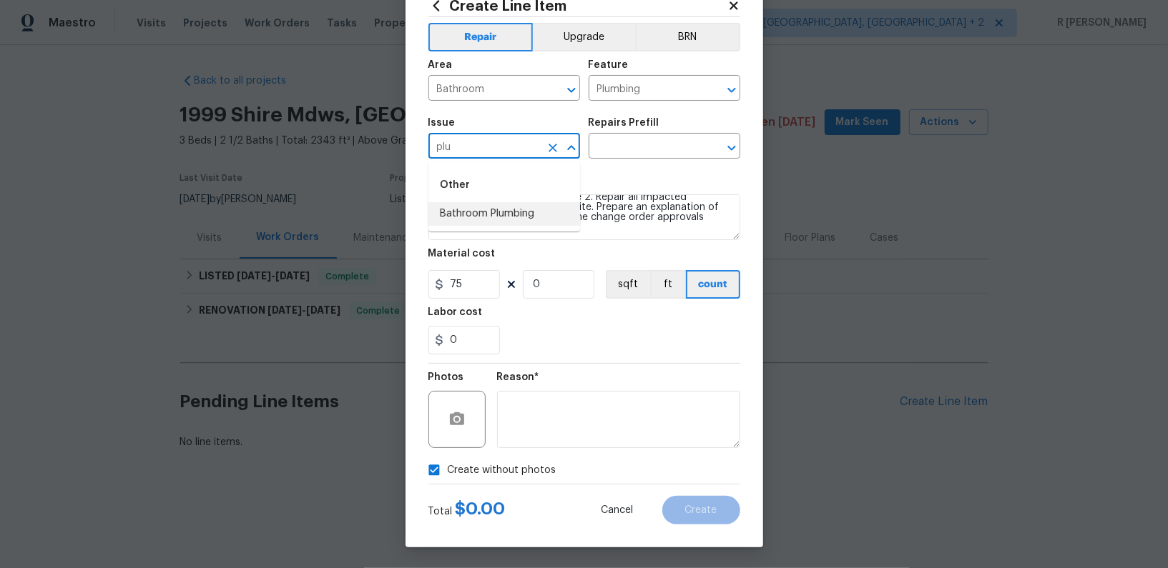
click at [479, 230] on ul "Other Bathroom Plumbing" at bounding box center [504, 196] width 152 height 69
click at [464, 219] on li "Bathroom Plumbing" at bounding box center [504, 214] width 152 height 24
click at [626, 145] on input "text" at bounding box center [644, 148] width 112 height 22
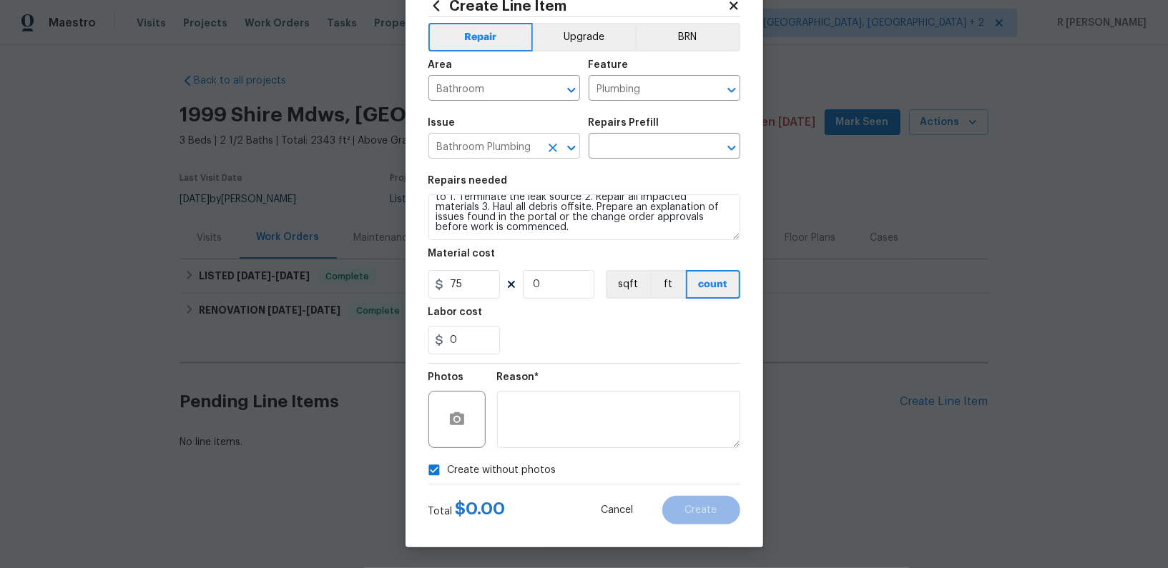
click at [470, 153] on input "Bathroom Plumbing" at bounding box center [484, 148] width 112 height 22
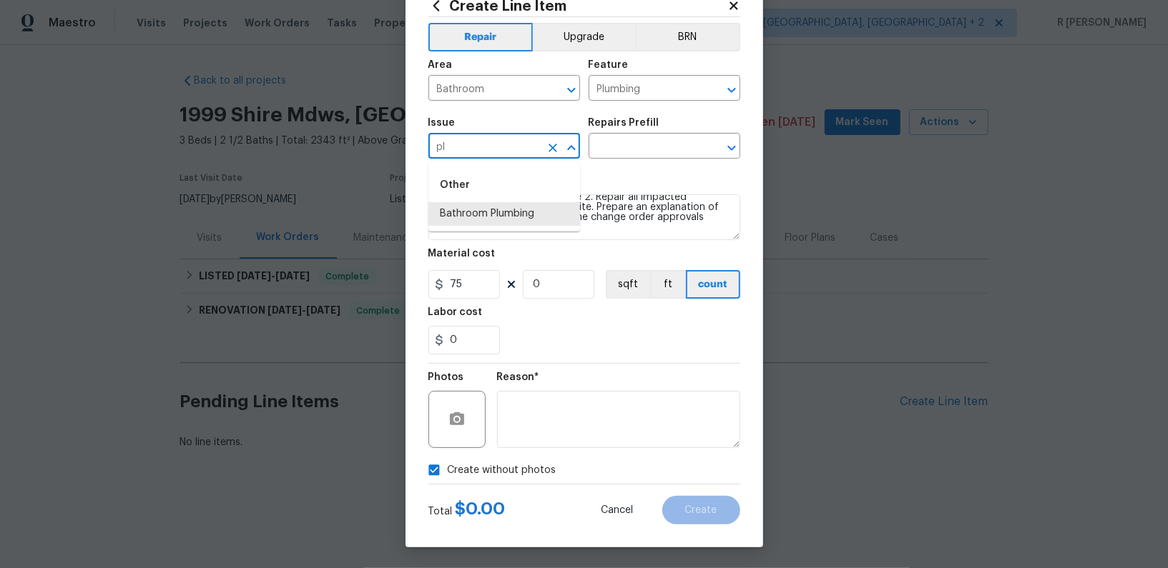
type input "p"
type input "gen"
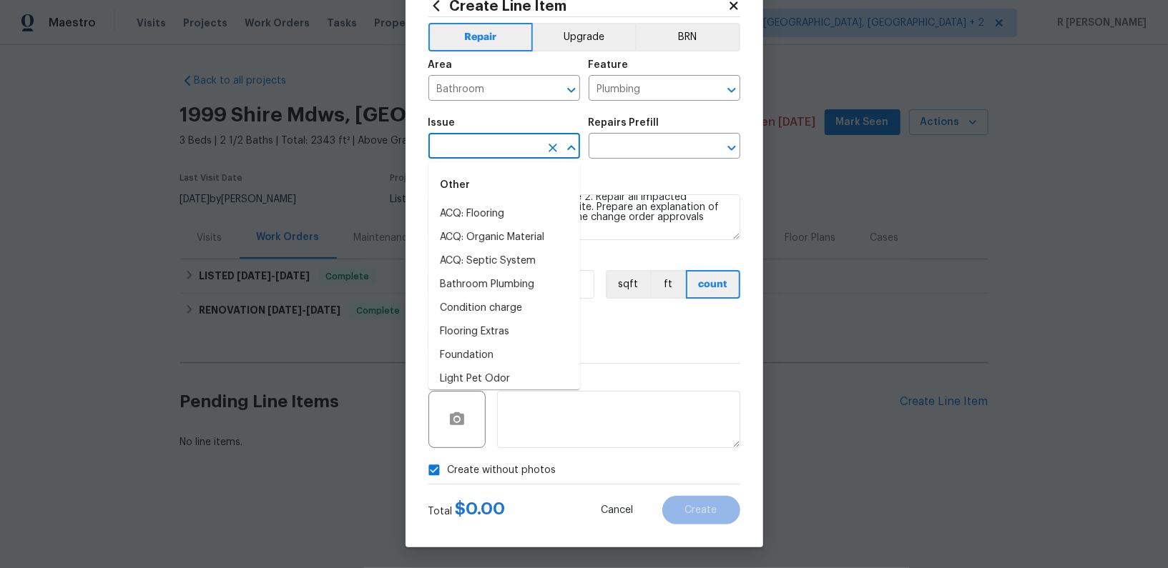
click at [455, 148] on input "text" at bounding box center [484, 148] width 112 height 22
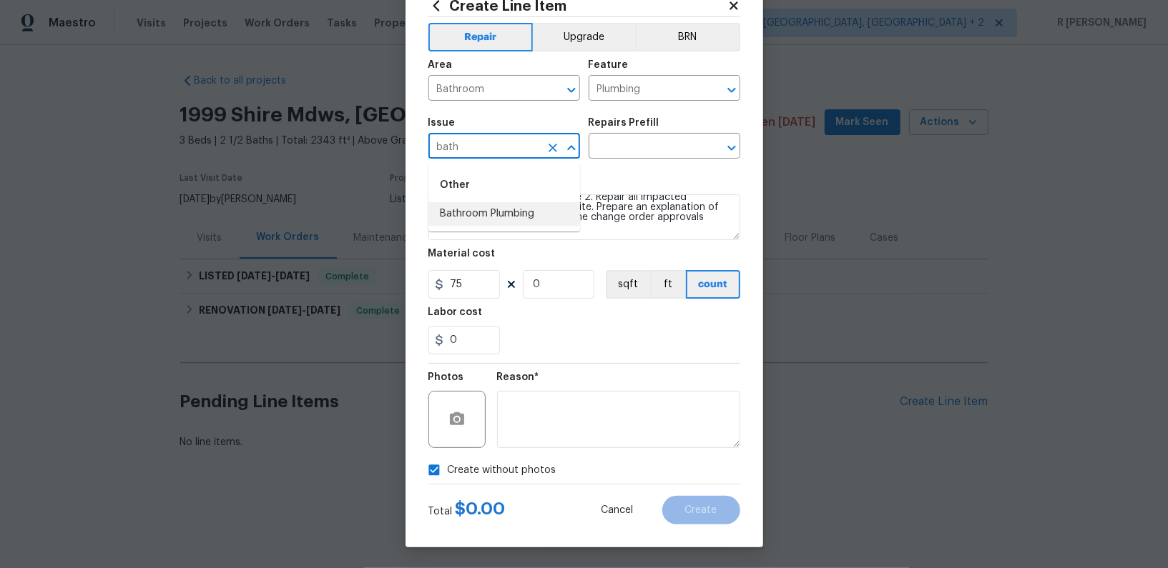
click at [456, 205] on li "Bathroom Plumbing" at bounding box center [504, 214] width 152 height 24
type input "Bathroom Plumbing"
click at [604, 149] on input "text" at bounding box center [644, 148] width 112 height 22
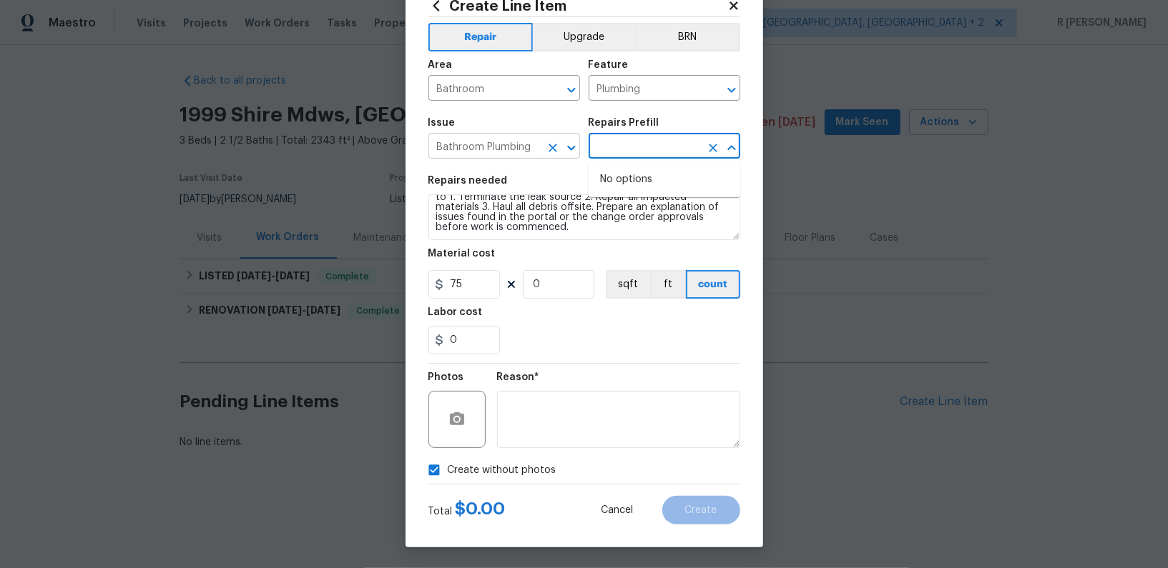
click at [536, 149] on input "Bathroom Plumbing" at bounding box center [484, 148] width 112 height 22
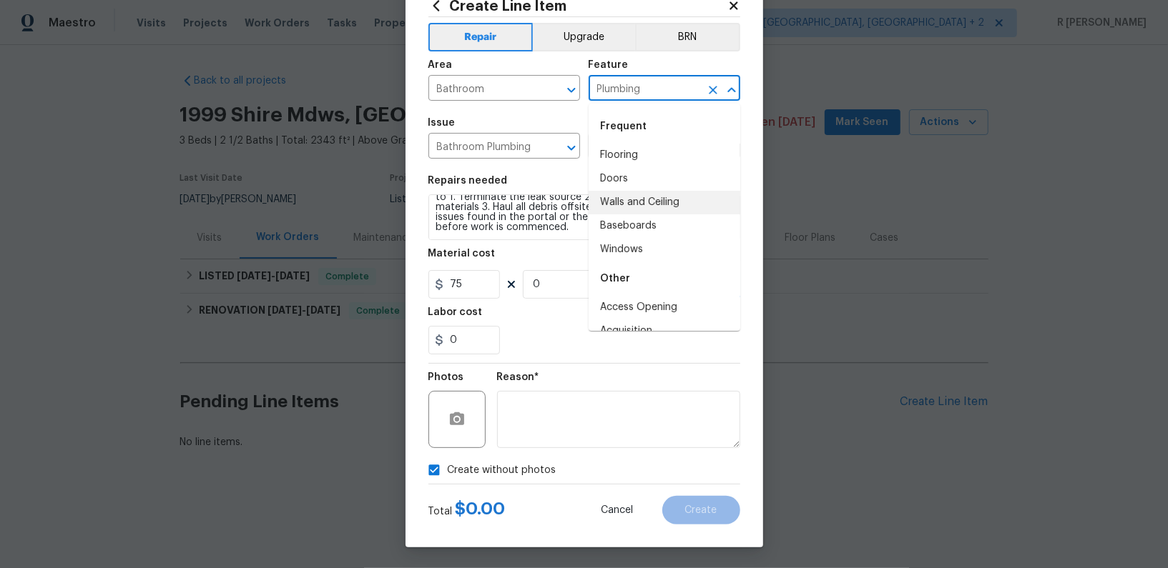
click at [648, 87] on input "Plumbing" at bounding box center [644, 90] width 112 height 22
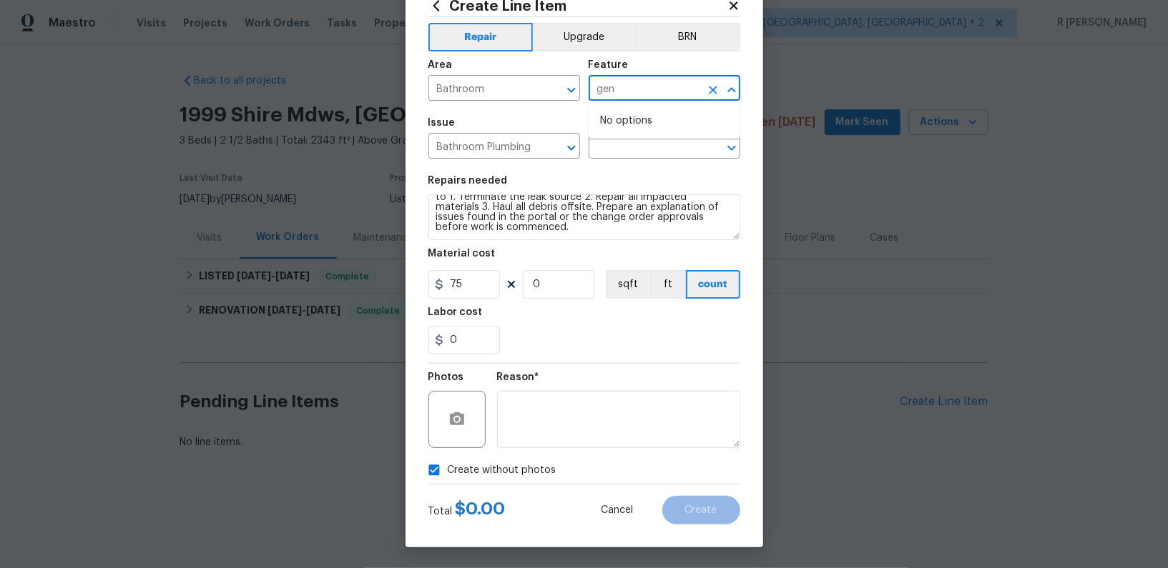
type input "Plumbing"
click at [478, 76] on div "Area" at bounding box center [504, 69] width 152 height 19
click at [465, 92] on input "Bathroom" at bounding box center [484, 90] width 112 height 22
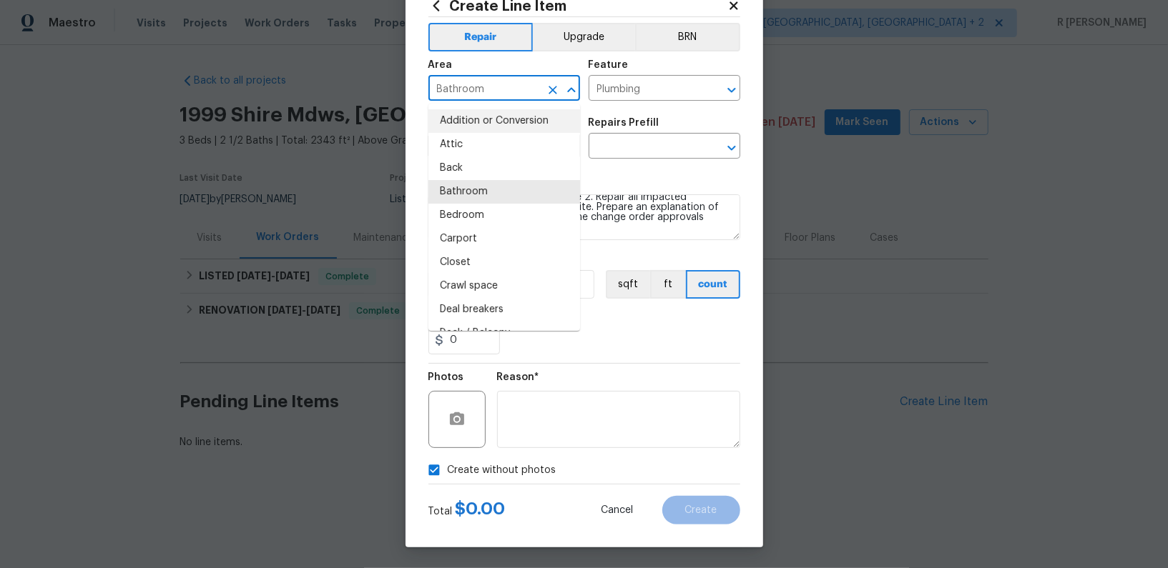
click at [465, 92] on input "Bathroom" at bounding box center [484, 90] width 112 height 22
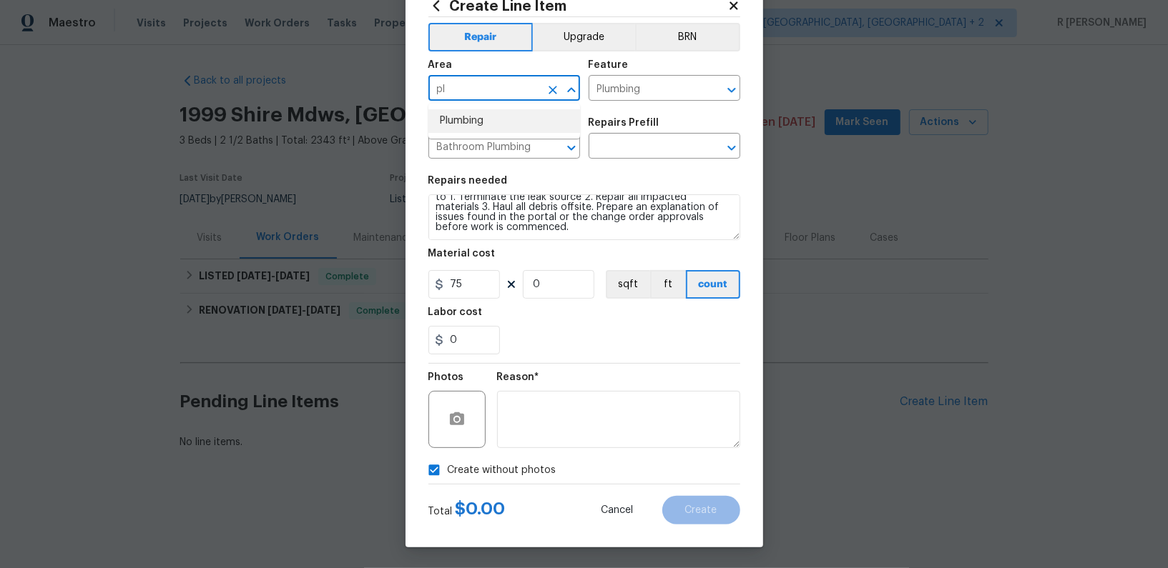
click at [477, 125] on li "Plumbing" at bounding box center [504, 121] width 152 height 24
type input "Plumbing"
click at [621, 162] on div "Issue Bathroom Plumbing ​ Repairs Prefill ​" at bounding box center [584, 138] width 312 height 58
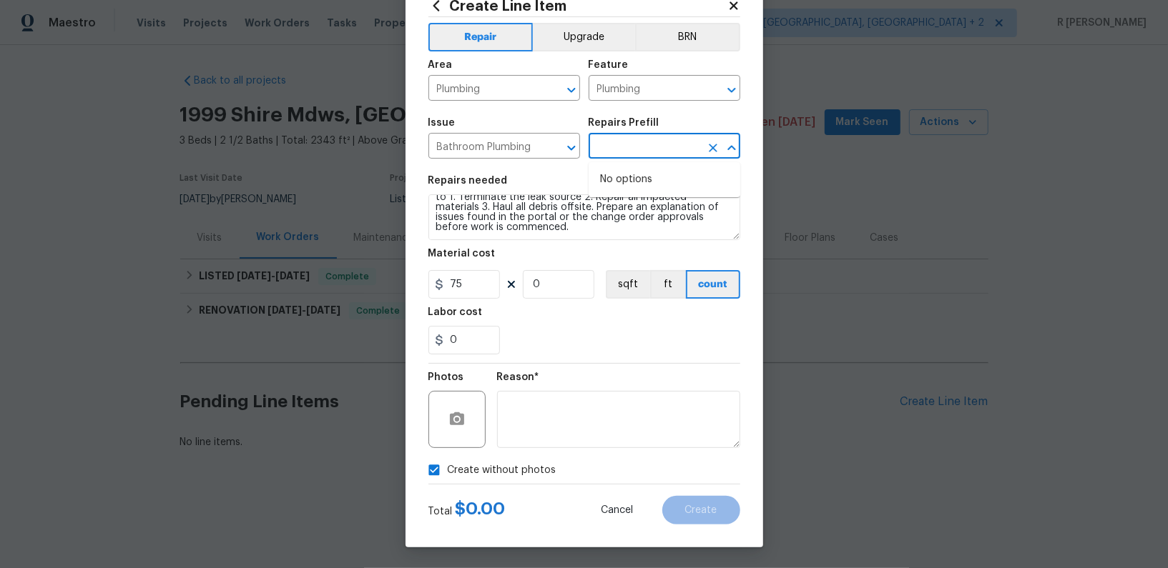
click at [621, 155] on input "text" at bounding box center [644, 148] width 112 height 22
click at [716, 147] on icon "Clear" at bounding box center [713, 148] width 14 height 14
click at [471, 139] on input "Bathroom Plumbing" at bounding box center [484, 148] width 112 height 22
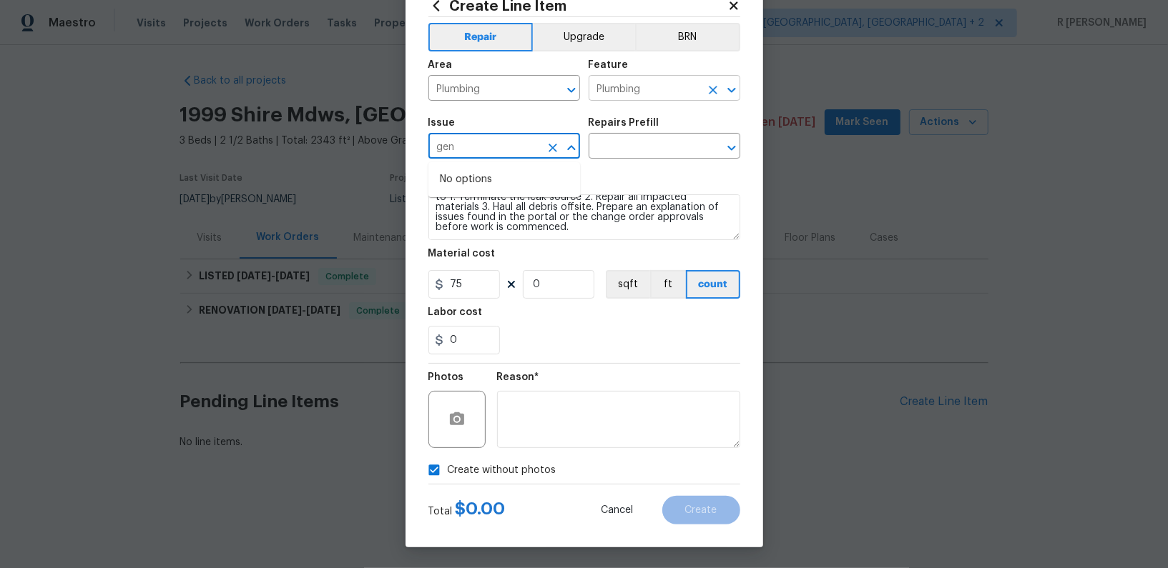
type input "Bathroom Plumbing"
click at [637, 90] on input "Plumbing" at bounding box center [644, 90] width 112 height 22
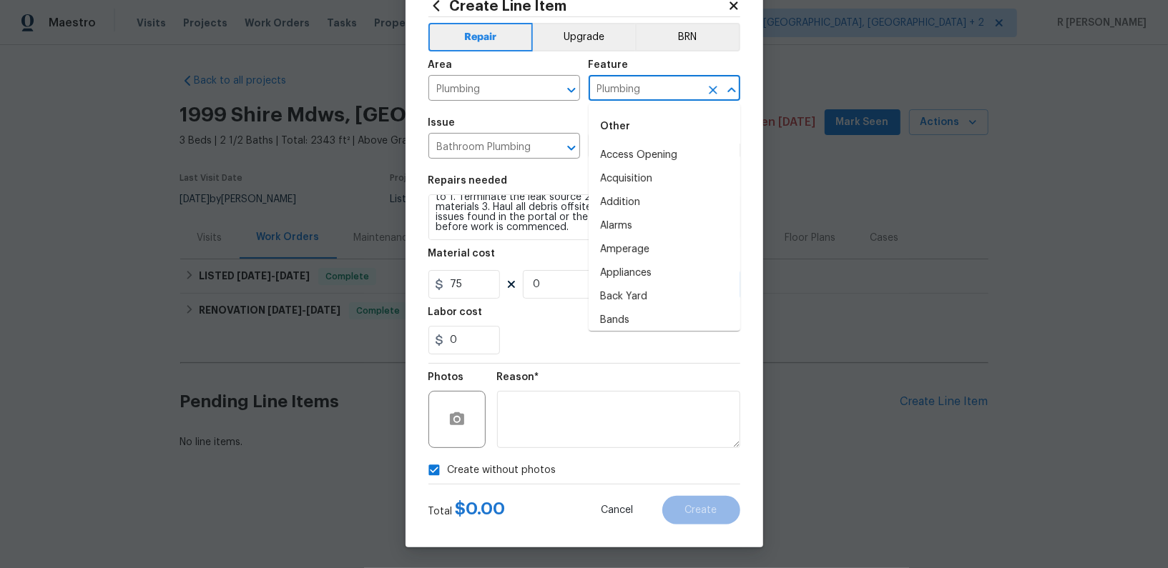
click at [637, 90] on input "Plumbing" at bounding box center [644, 90] width 112 height 22
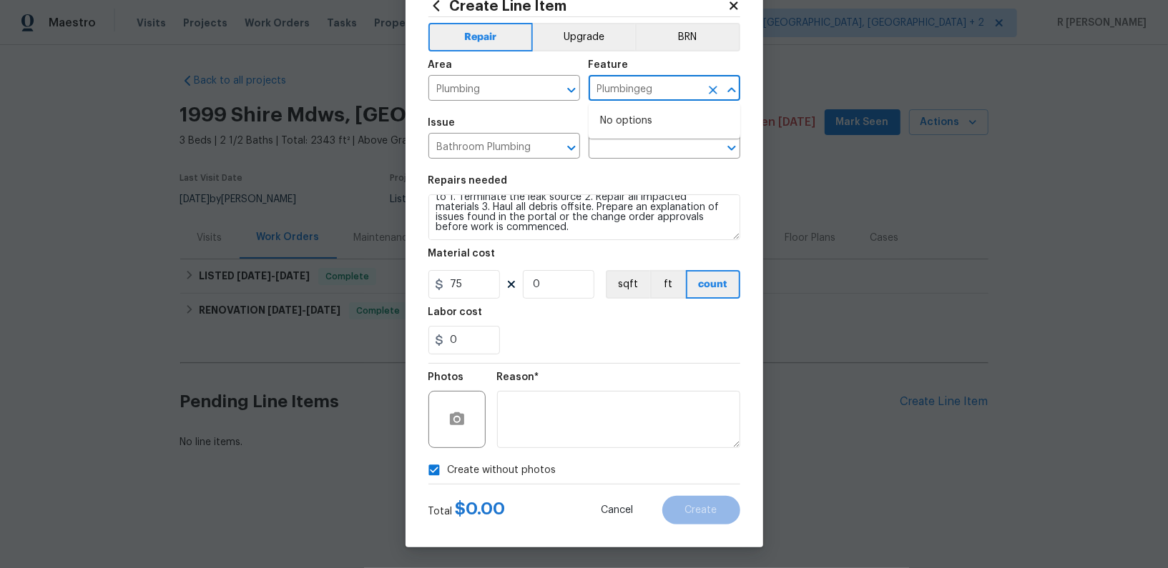
click at [637, 90] on input "Plumbingeg" at bounding box center [644, 90] width 112 height 22
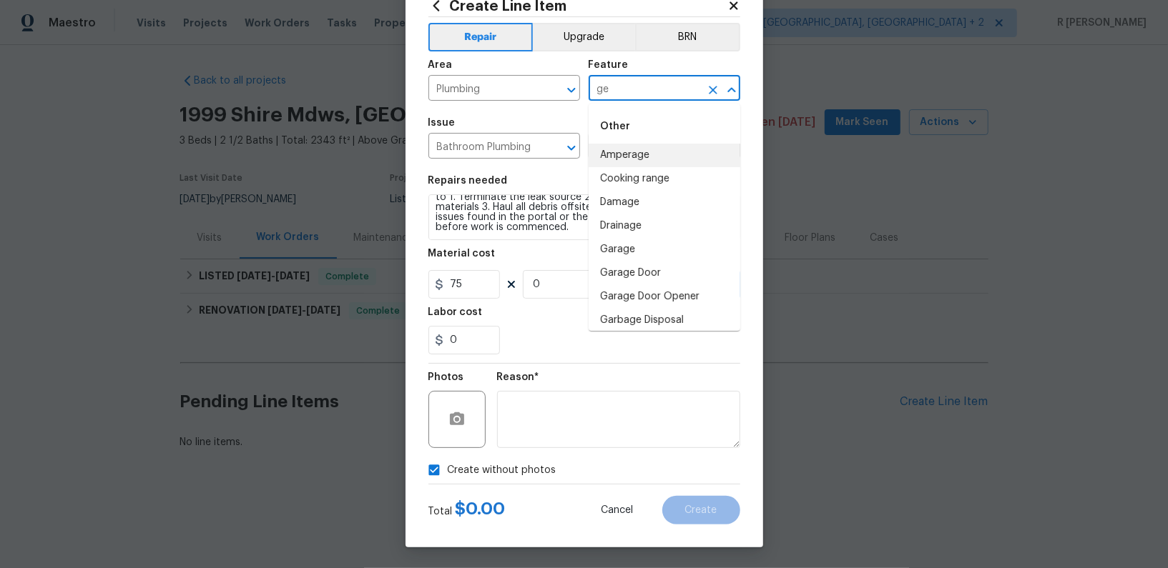
click at [624, 88] on input "ge" at bounding box center [644, 90] width 112 height 22
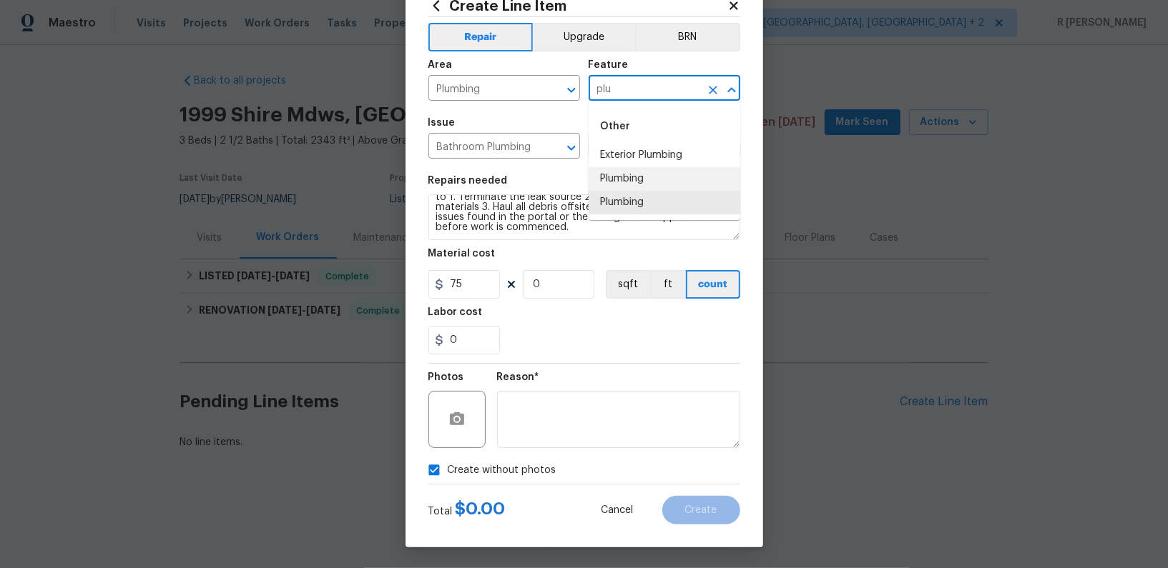
click at [627, 183] on li "Plumbing" at bounding box center [664, 179] width 152 height 24
type input "Plumbing"
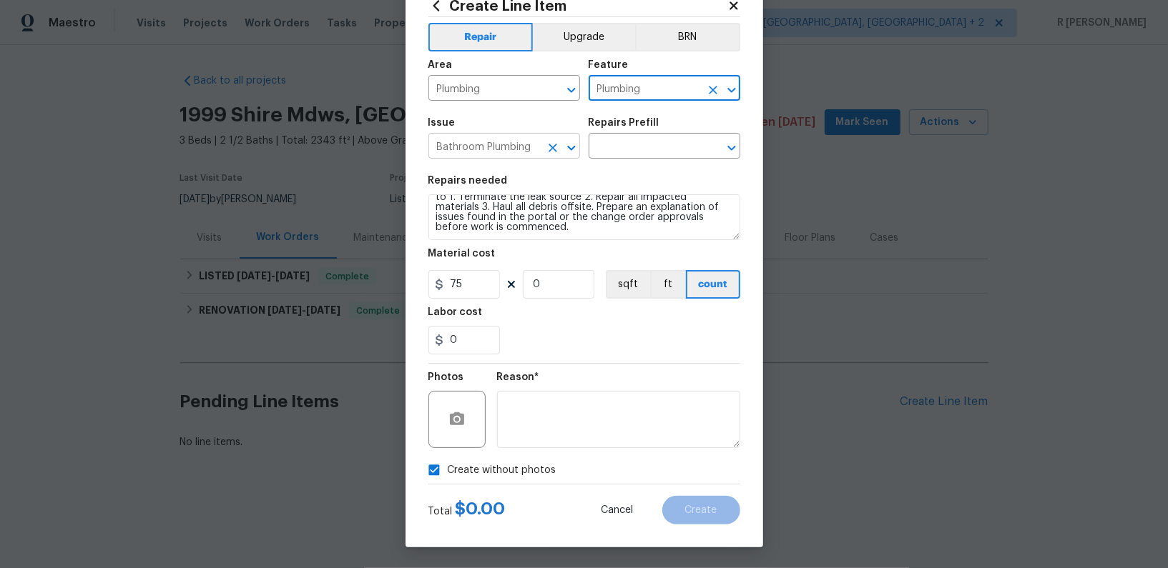
click at [486, 143] on input "Bathroom Plumbing" at bounding box center [484, 148] width 112 height 22
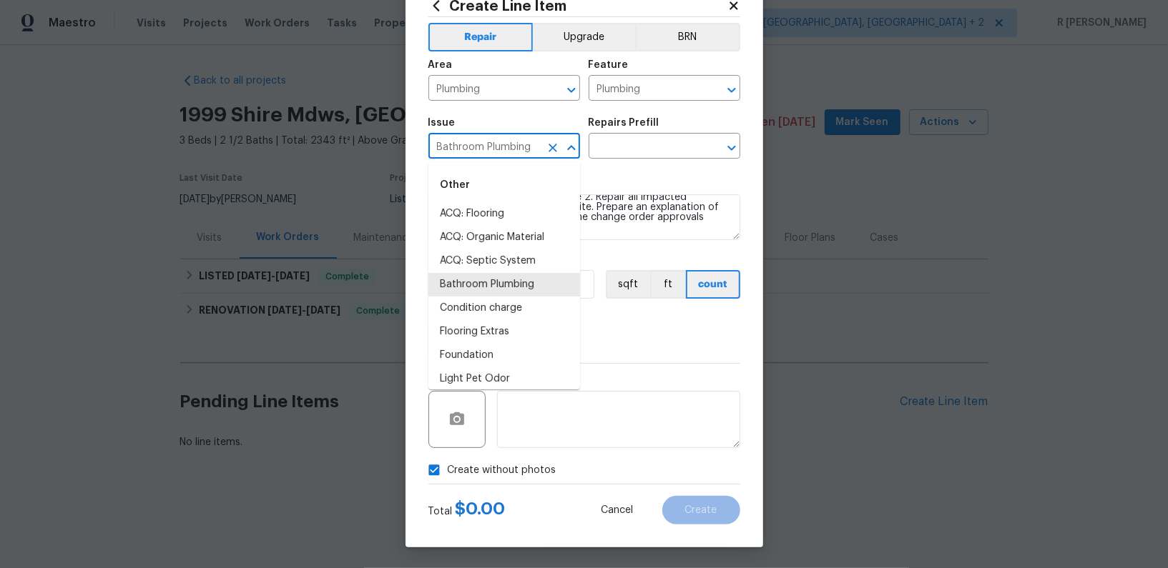
click at [486, 143] on input "Bathroom Plumbing" at bounding box center [484, 148] width 112 height 22
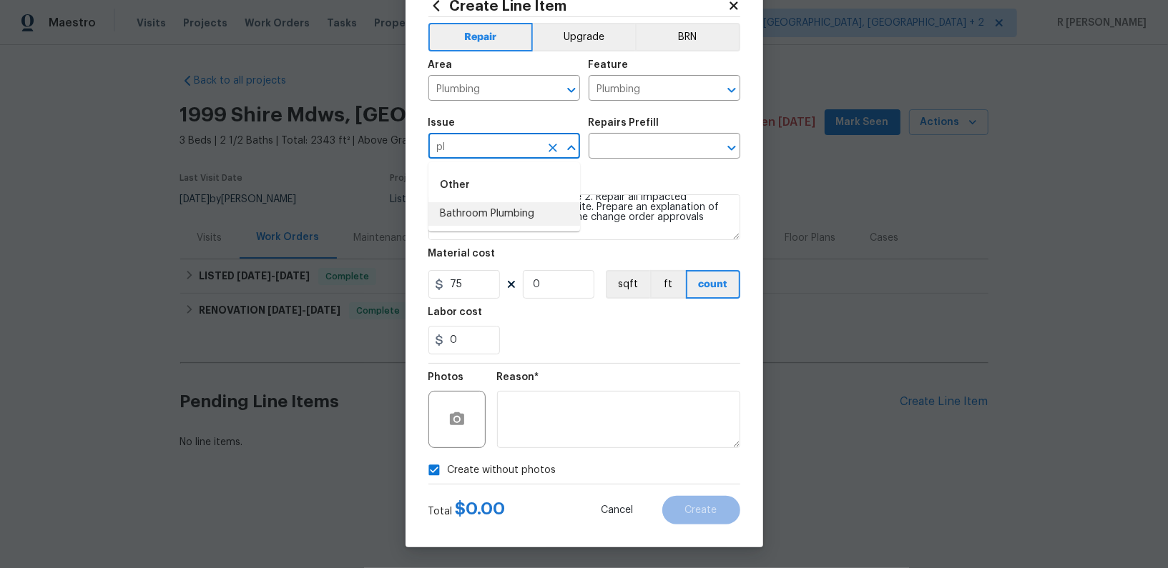
click at [482, 216] on li "Bathroom Plumbing" at bounding box center [504, 214] width 152 height 24
type input "Bathroom Plumbing"
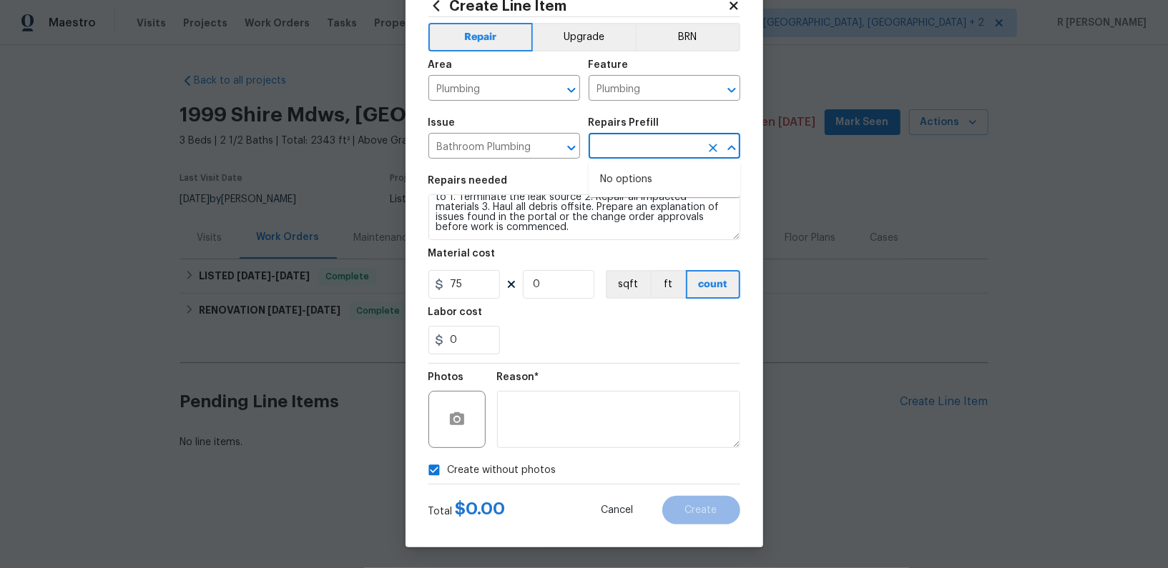
click at [625, 142] on input "text" at bounding box center [644, 148] width 112 height 22
click at [478, 74] on div "Area" at bounding box center [504, 69] width 152 height 19
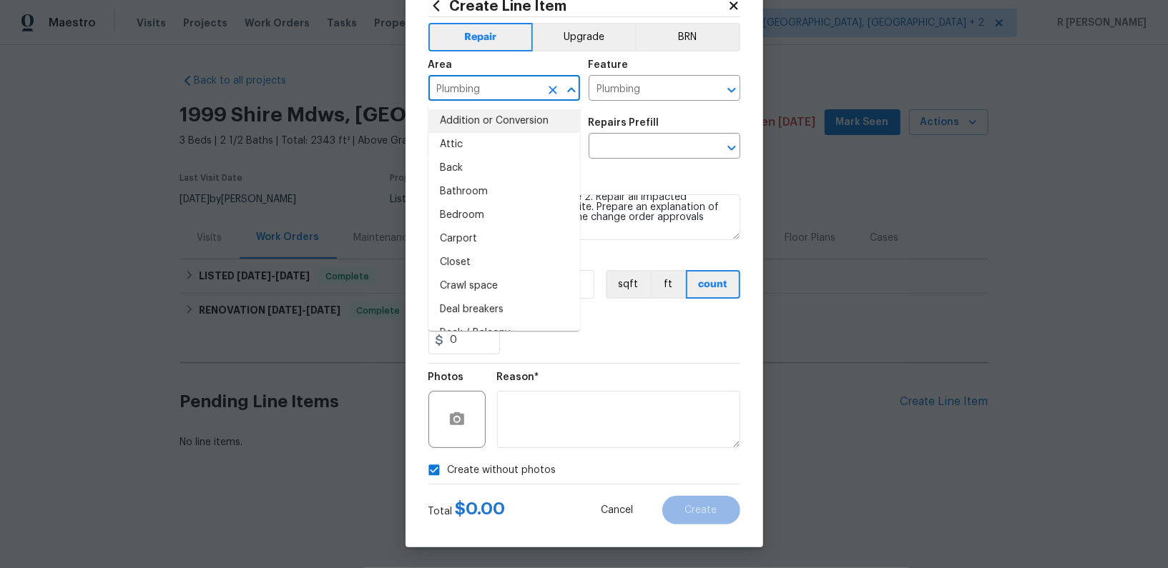
click at [474, 85] on input "Plumbing" at bounding box center [484, 90] width 112 height 22
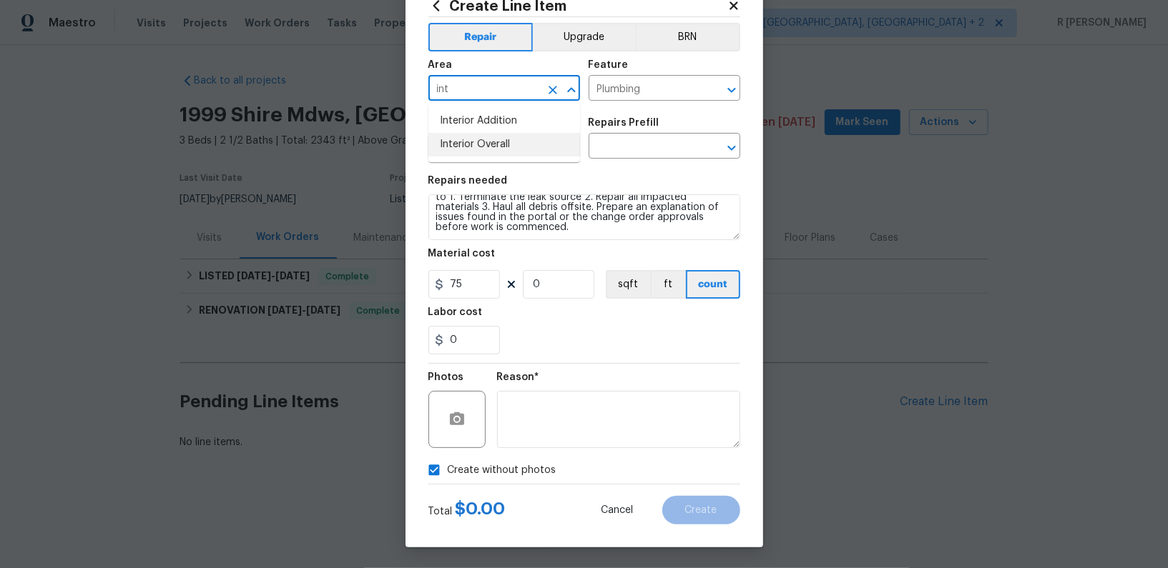
click at [483, 146] on li "Interior Overall" at bounding box center [504, 145] width 152 height 24
type input "Interior Overall"
click at [667, 151] on input "text" at bounding box center [644, 148] width 112 height 22
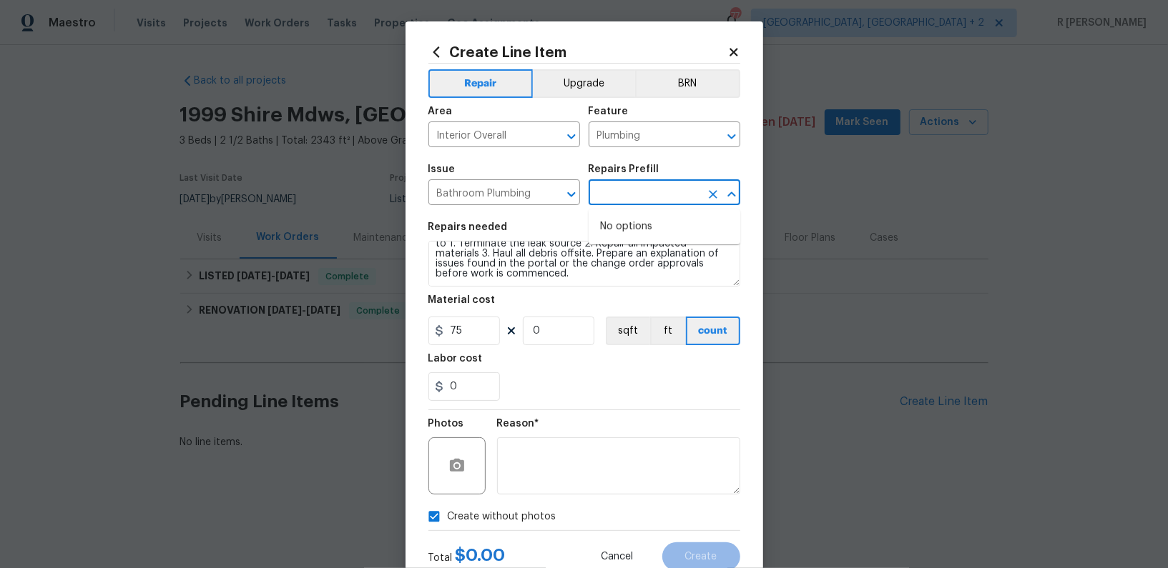
click at [737, 49] on icon at bounding box center [733, 52] width 8 height 8
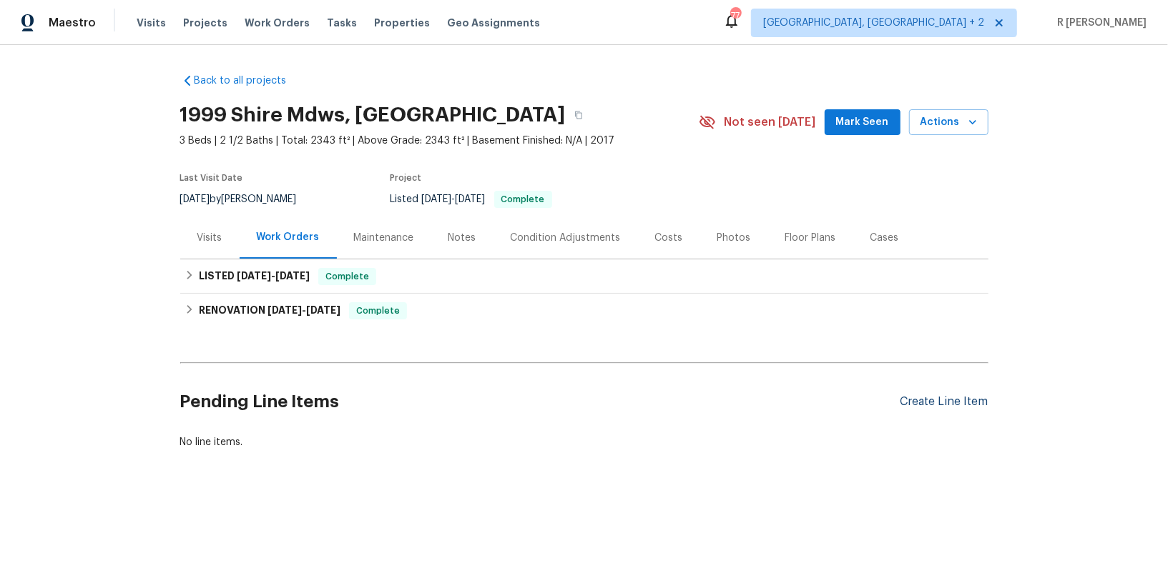
click at [920, 397] on div "Create Line Item" at bounding box center [944, 402] width 88 height 14
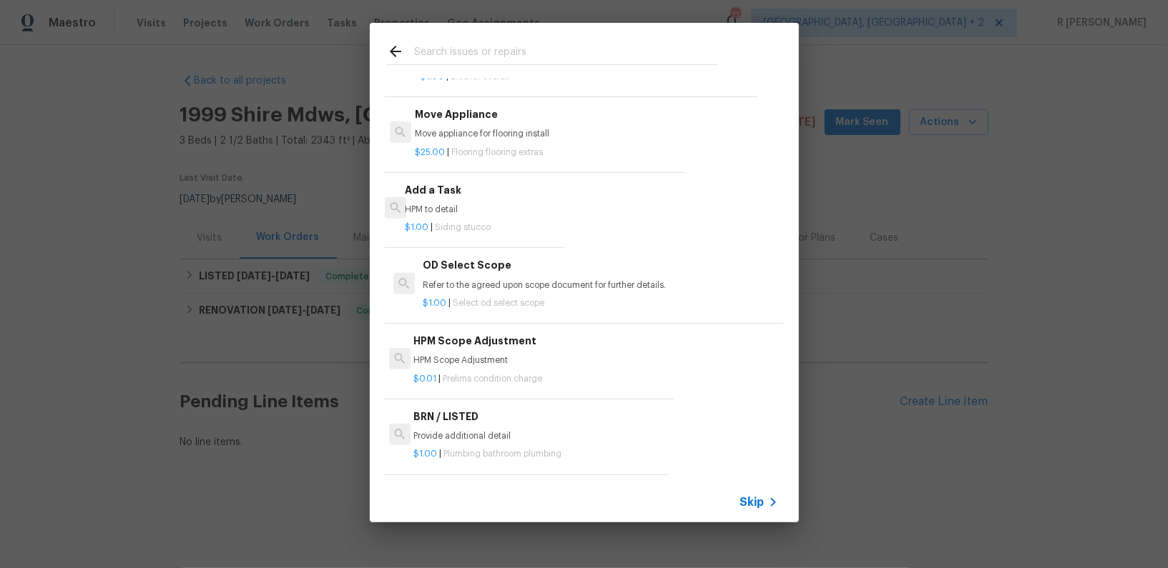
scroll to position [555, 0]
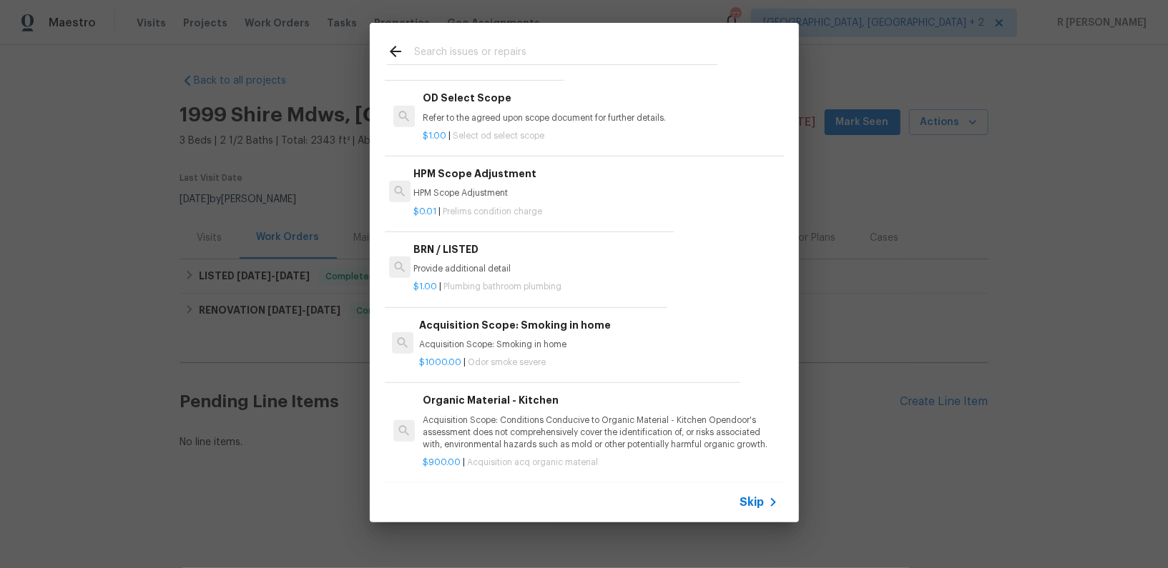
click at [756, 501] on span "Skip" at bounding box center [752, 503] width 24 height 14
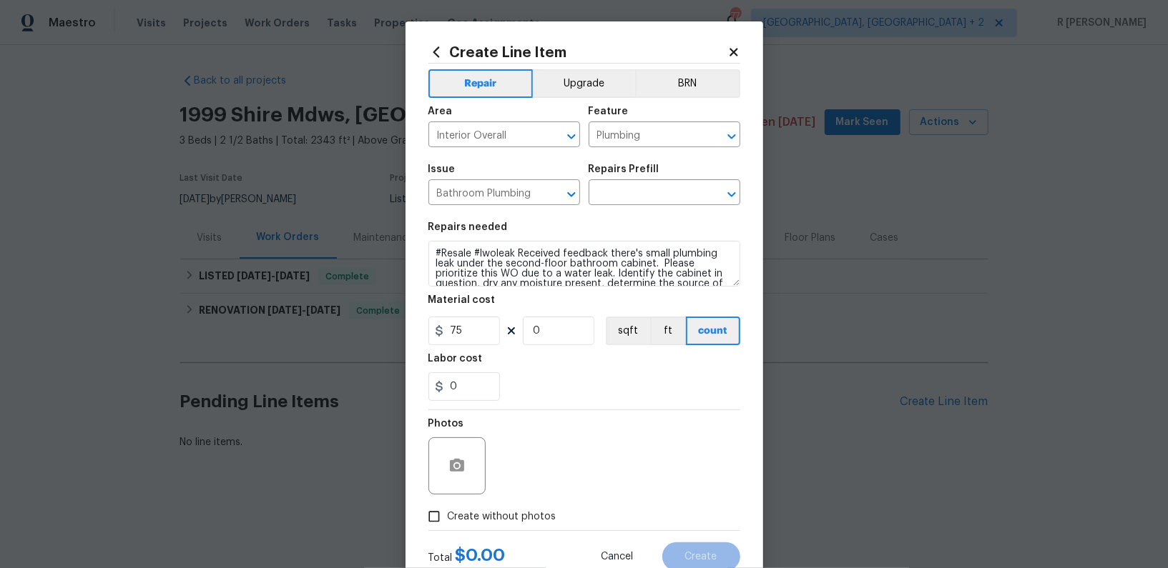
scroll to position [46, 0]
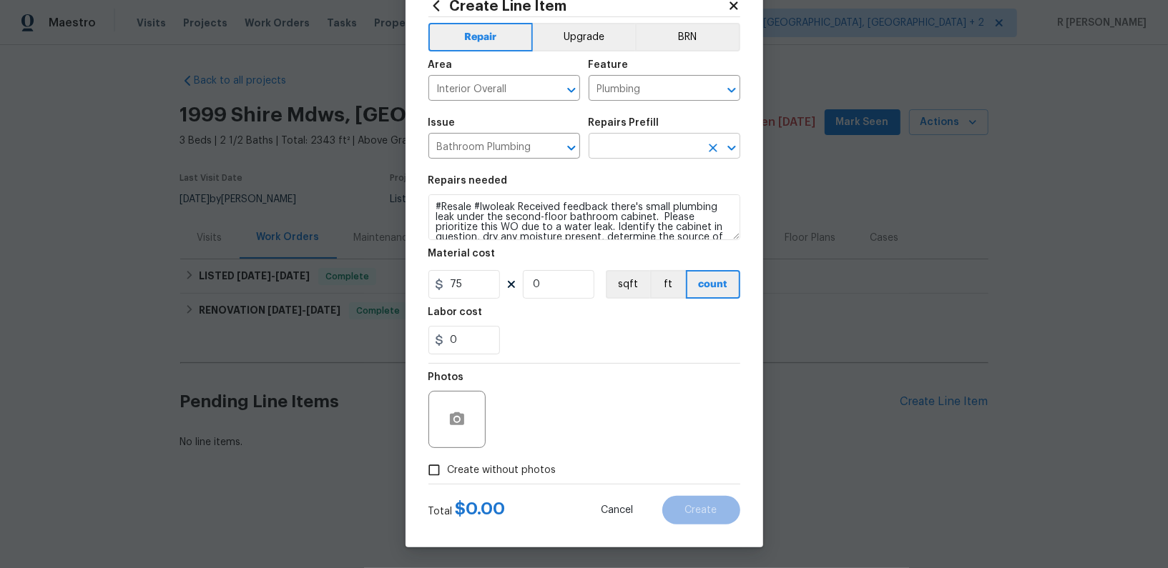
click at [628, 149] on input "text" at bounding box center [644, 148] width 112 height 22
click at [735, 10] on icon at bounding box center [733, 5] width 13 height 13
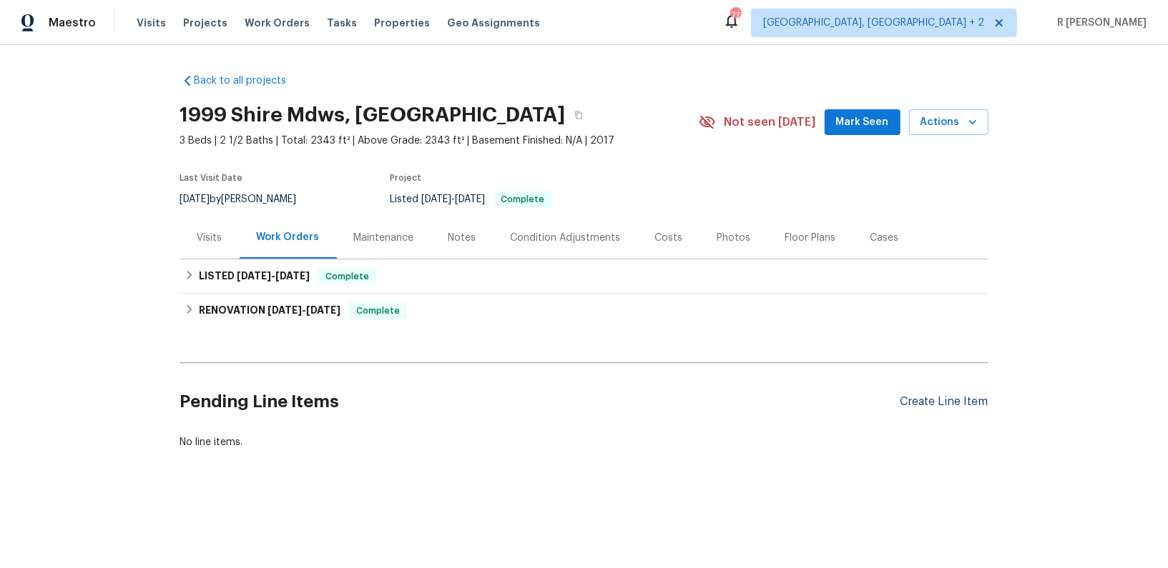
click at [947, 400] on div "Create Line Item" at bounding box center [944, 402] width 88 height 14
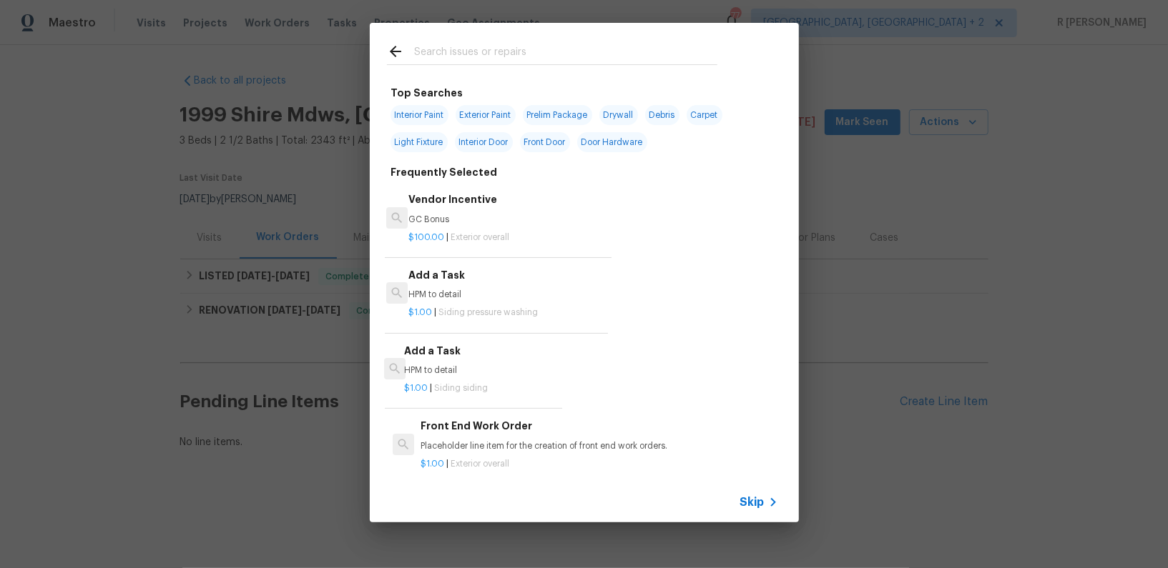
click at [445, 347] on h6 "Add a Task" at bounding box center [480, 351] width 152 height 16
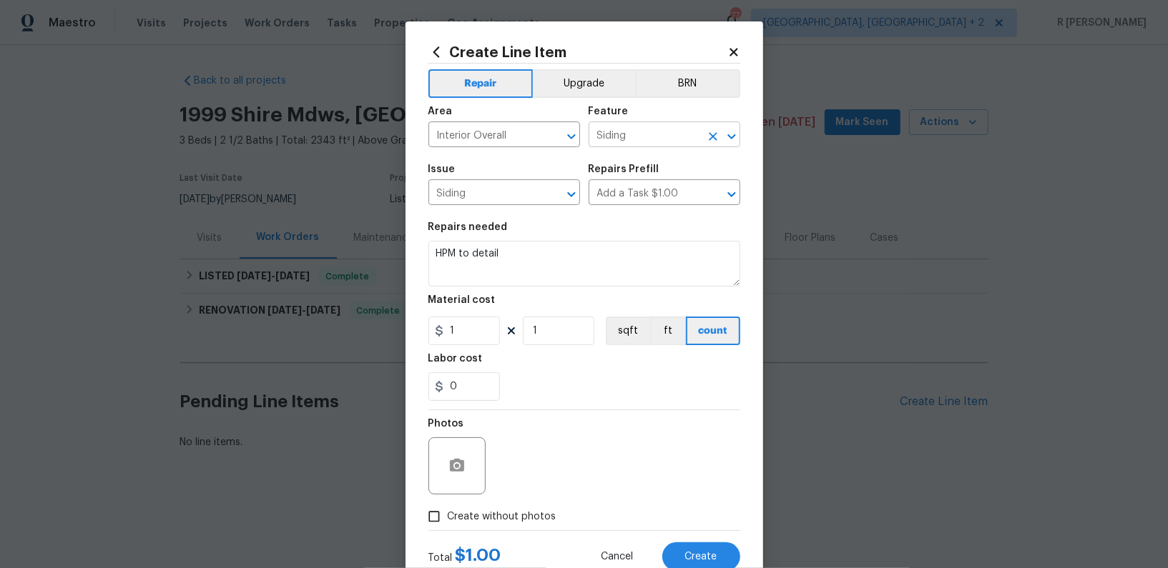
click at [626, 137] on input "Siding" at bounding box center [644, 136] width 112 height 22
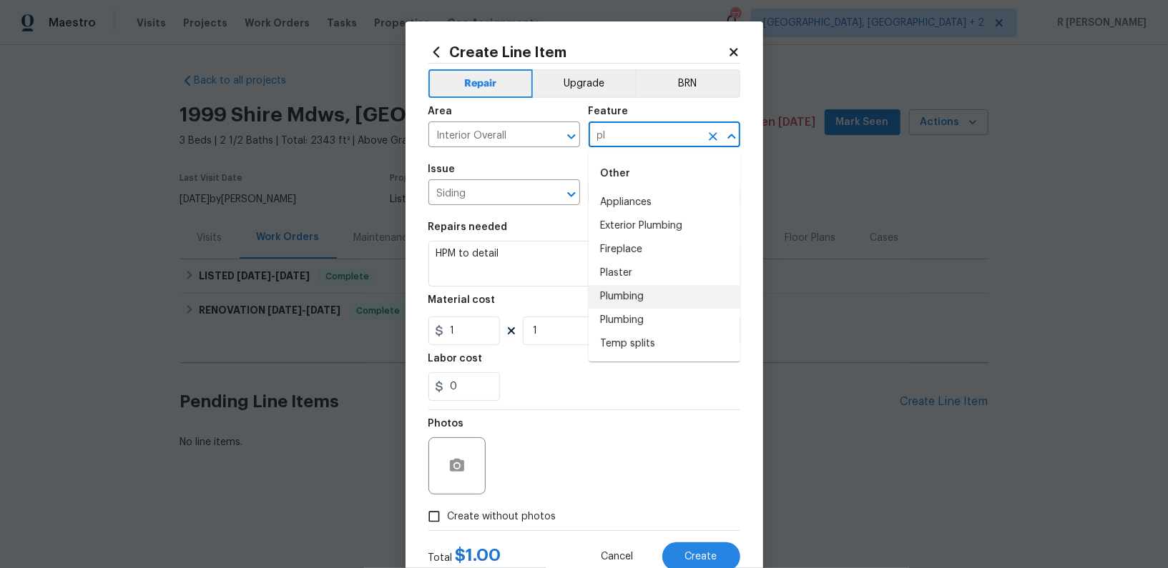
click at [623, 293] on li "Plumbing" at bounding box center [664, 297] width 152 height 24
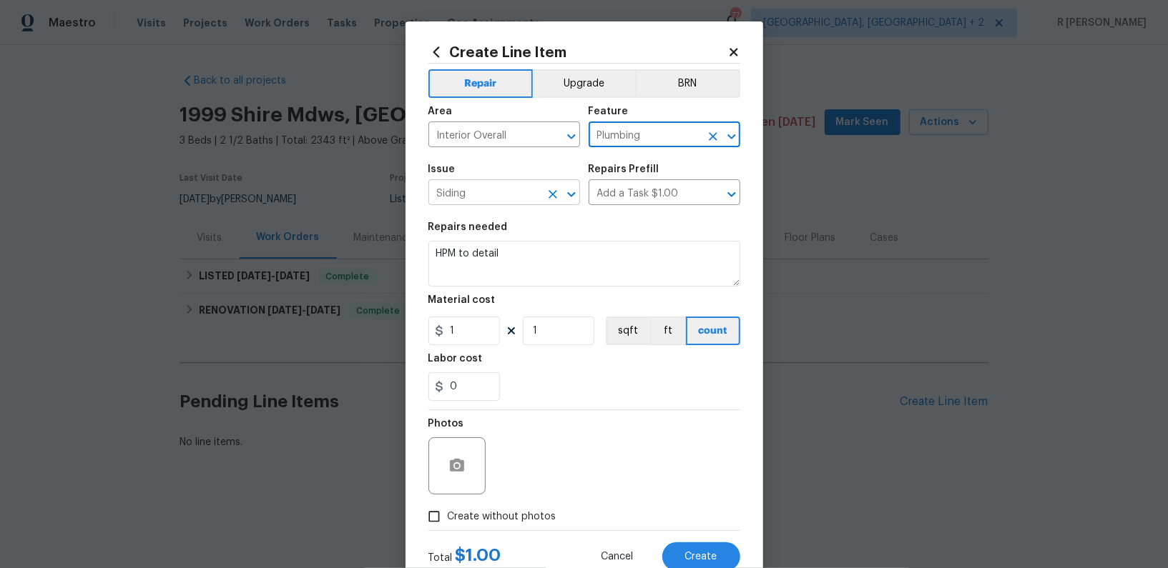
type input "Plumbing"
click at [478, 184] on input "Siding" at bounding box center [484, 194] width 112 height 22
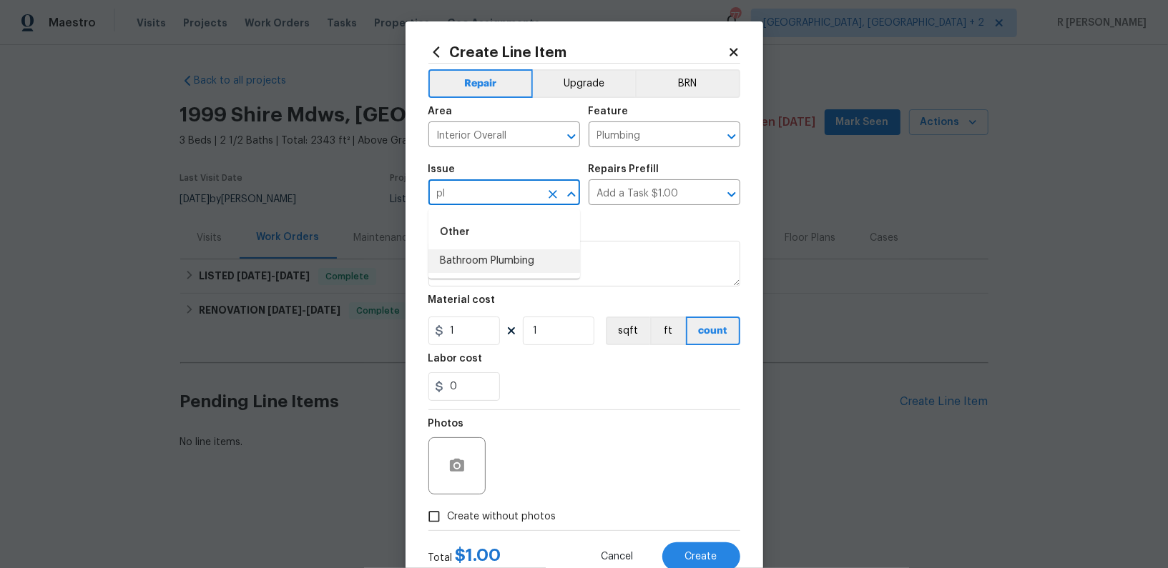
click at [491, 262] on li "Bathroom Plumbing" at bounding box center [504, 262] width 152 height 24
type input "Bathroom Plumbing"
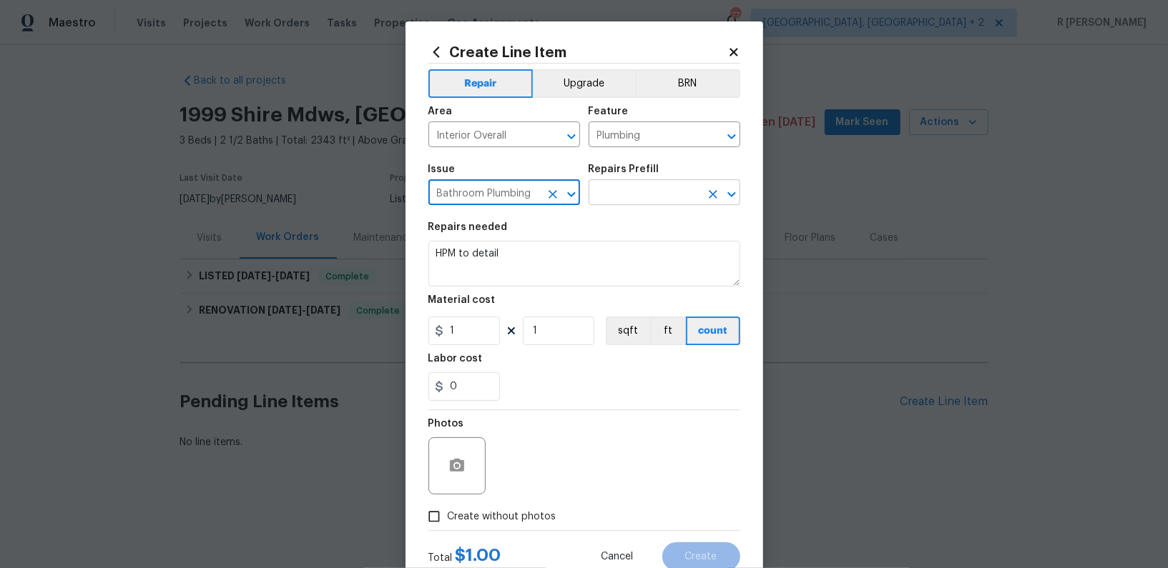
type input "Bathroom Plumbing"
click at [621, 194] on input "text" at bounding box center [644, 194] width 112 height 22
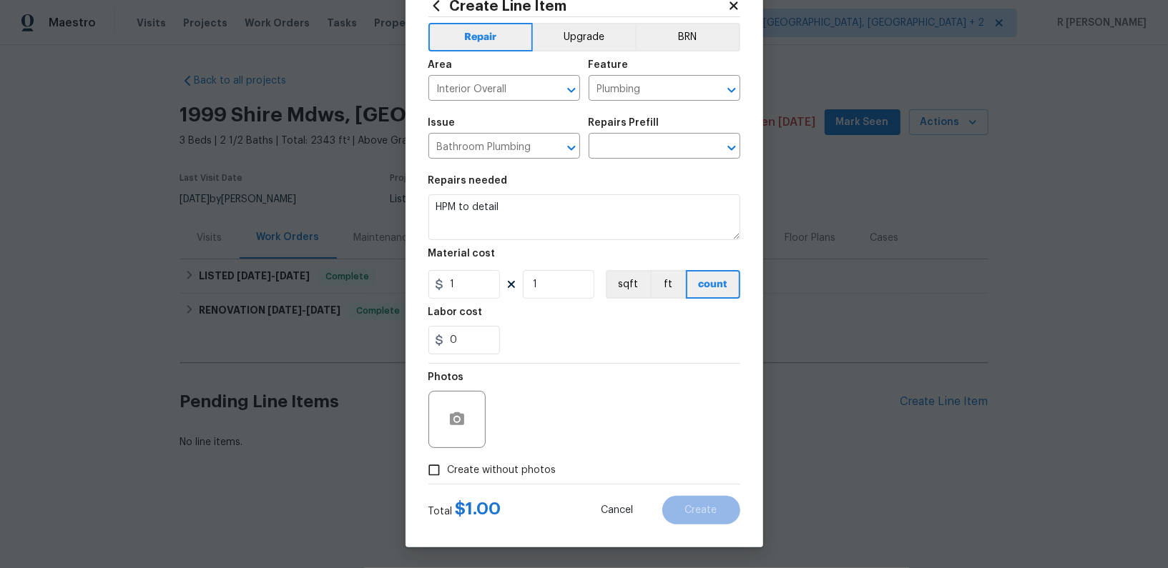
click at [527, 132] on div "Issue" at bounding box center [504, 127] width 152 height 19
click at [640, 141] on input "text" at bounding box center [644, 148] width 112 height 22
click at [477, 75] on div "Area" at bounding box center [504, 69] width 152 height 19
click at [476, 82] on input "Interior Overall" at bounding box center [484, 90] width 112 height 22
click at [491, 114] on li "Plumbing" at bounding box center [504, 121] width 152 height 24
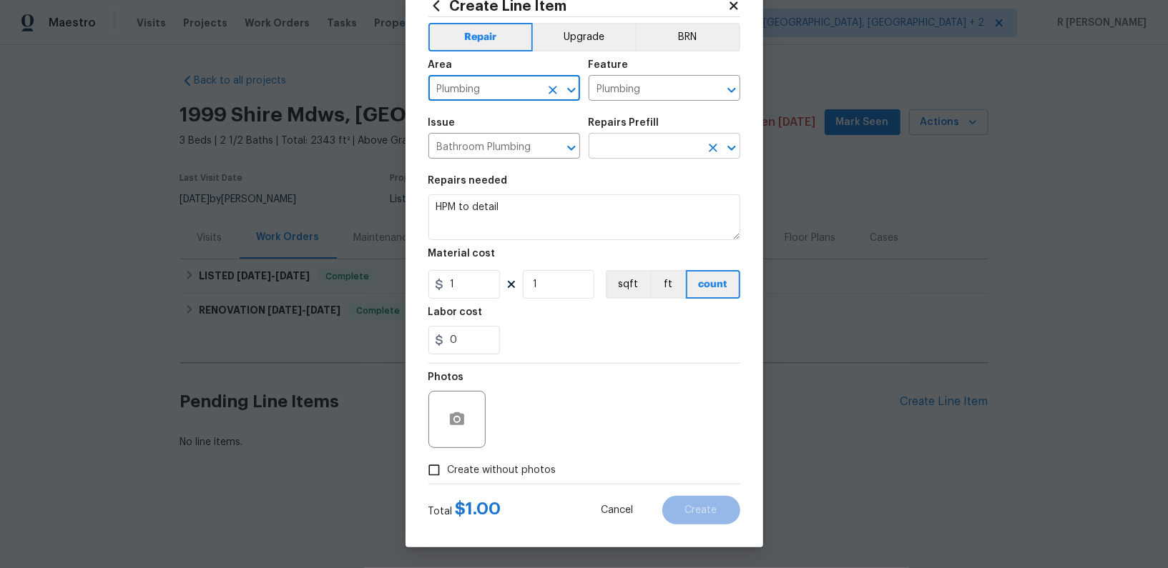
type input "Plumbing"
click at [626, 144] on input "text" at bounding box center [644, 148] width 112 height 22
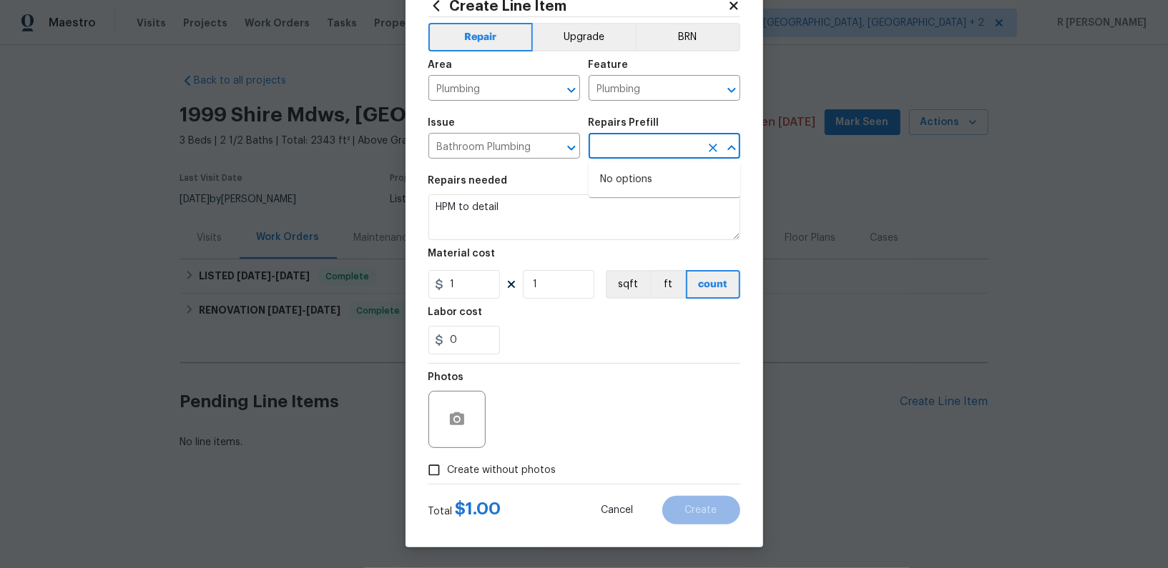
scroll to position [0, 0]
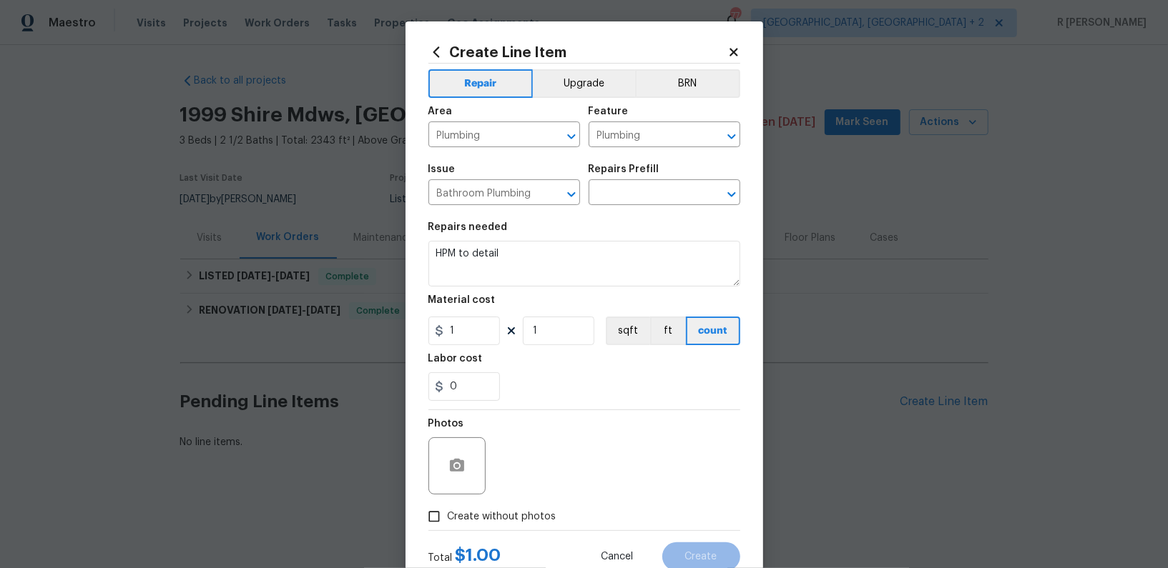
click at [732, 51] on icon at bounding box center [733, 52] width 8 height 8
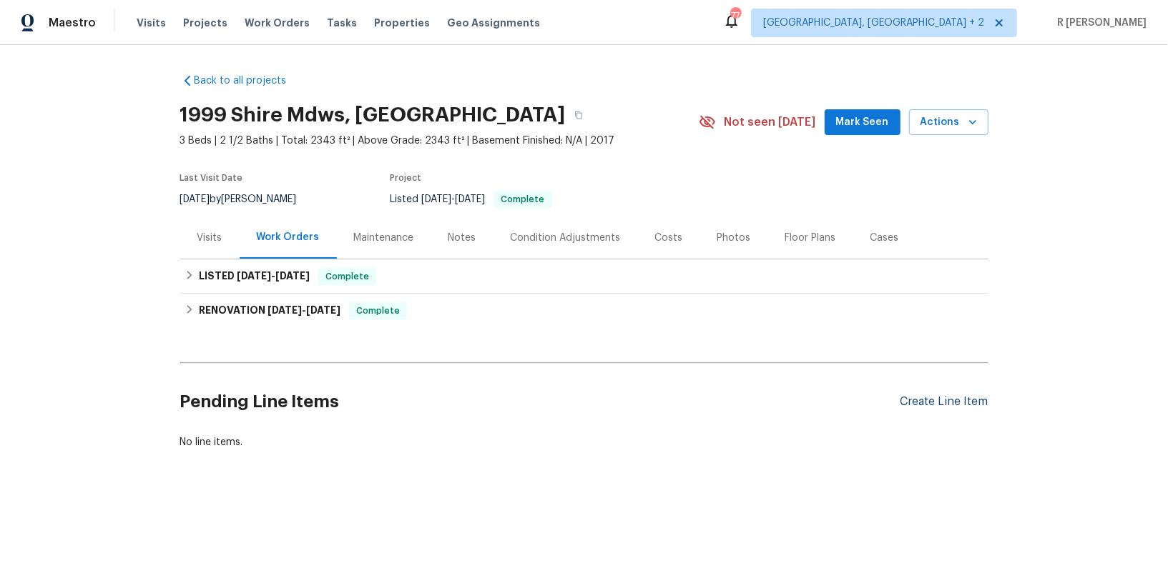
click at [945, 404] on div "Create Line Item" at bounding box center [944, 402] width 88 height 14
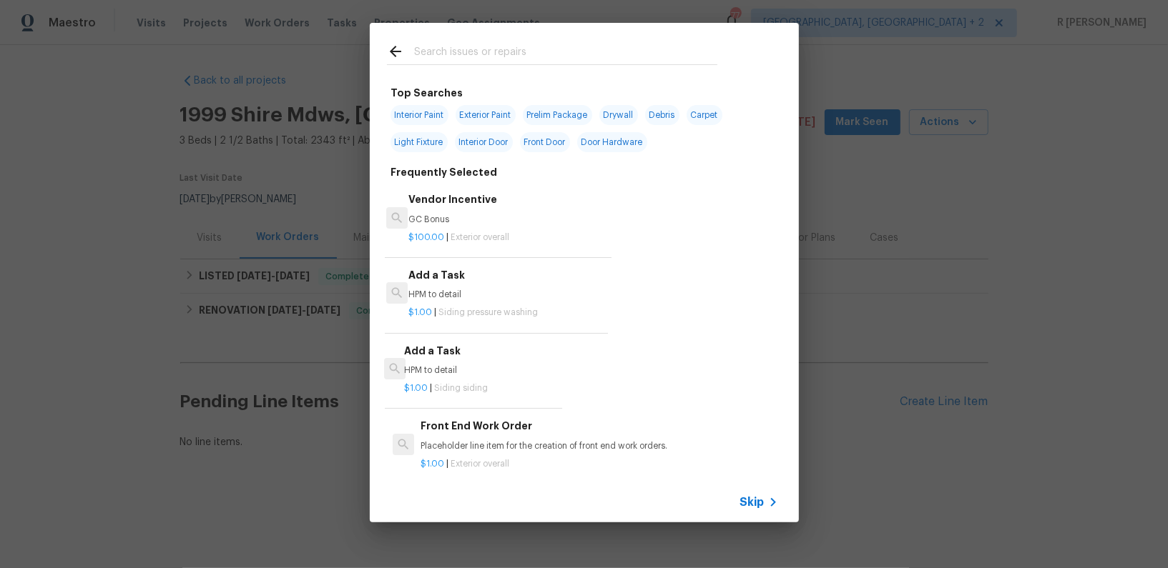
click at [516, 59] on input "text" at bounding box center [565, 53] width 303 height 21
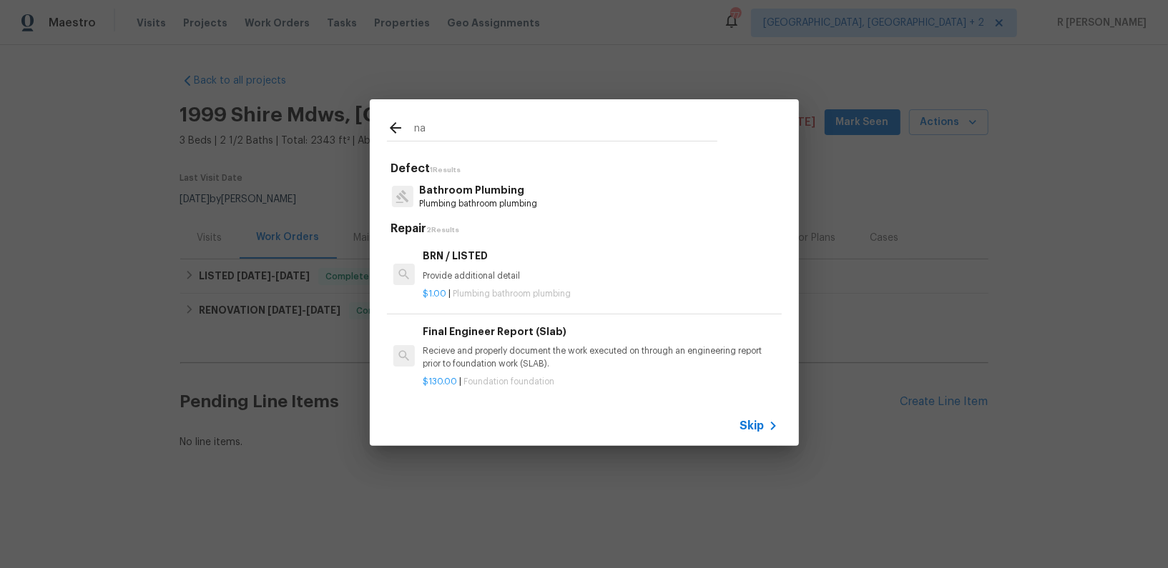
type input "n"
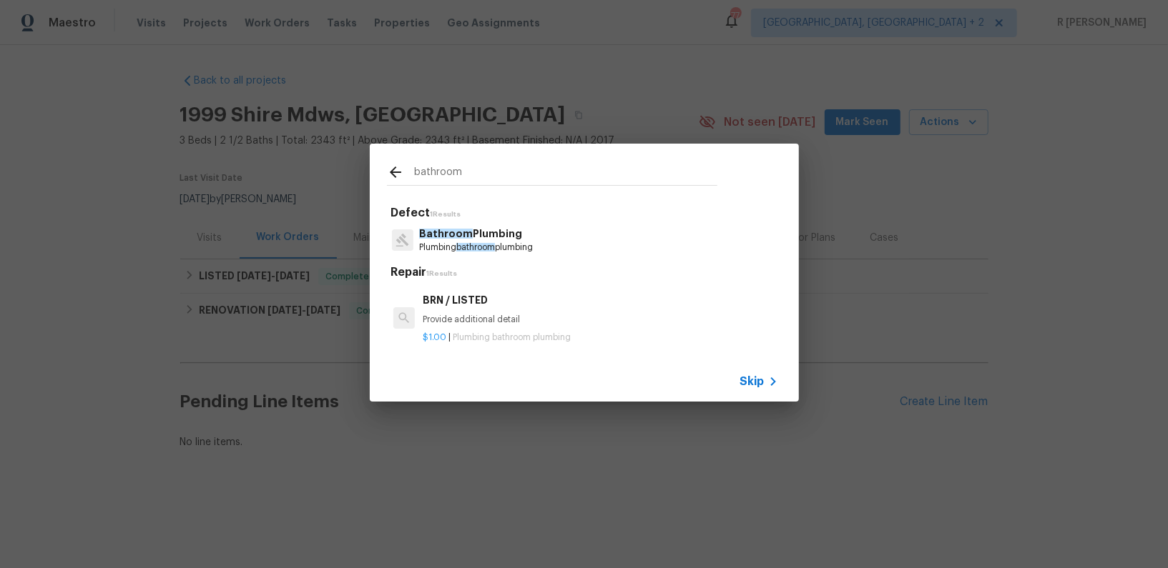
type input "bathroom"
click at [465, 241] on p "Bathroom Plumbing" at bounding box center [476, 234] width 114 height 15
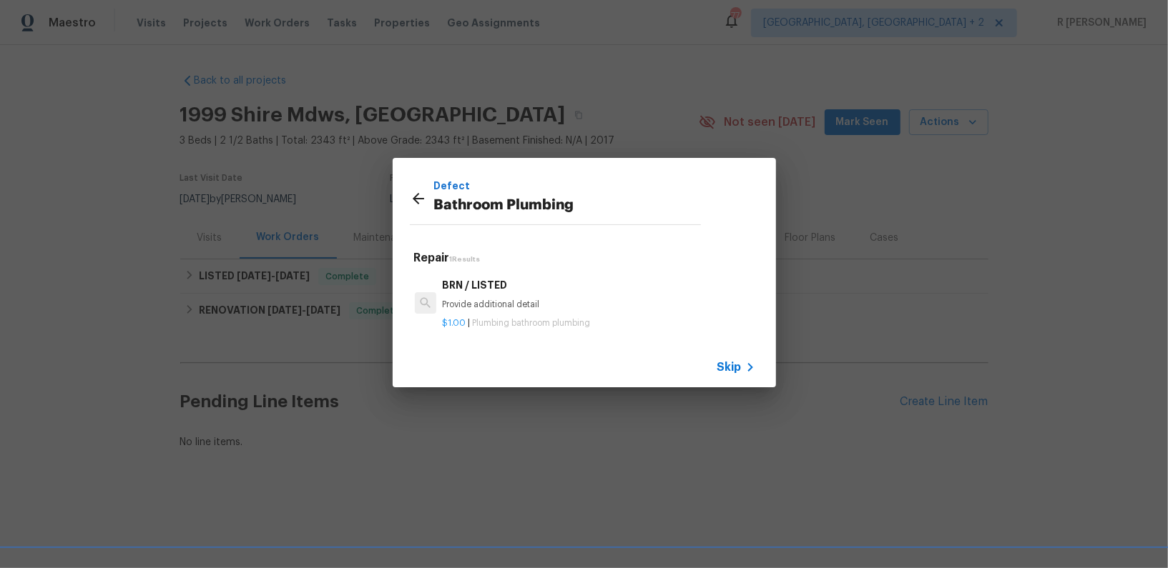
click at [467, 306] on p "Provide additional detail" at bounding box center [598, 305] width 313 height 12
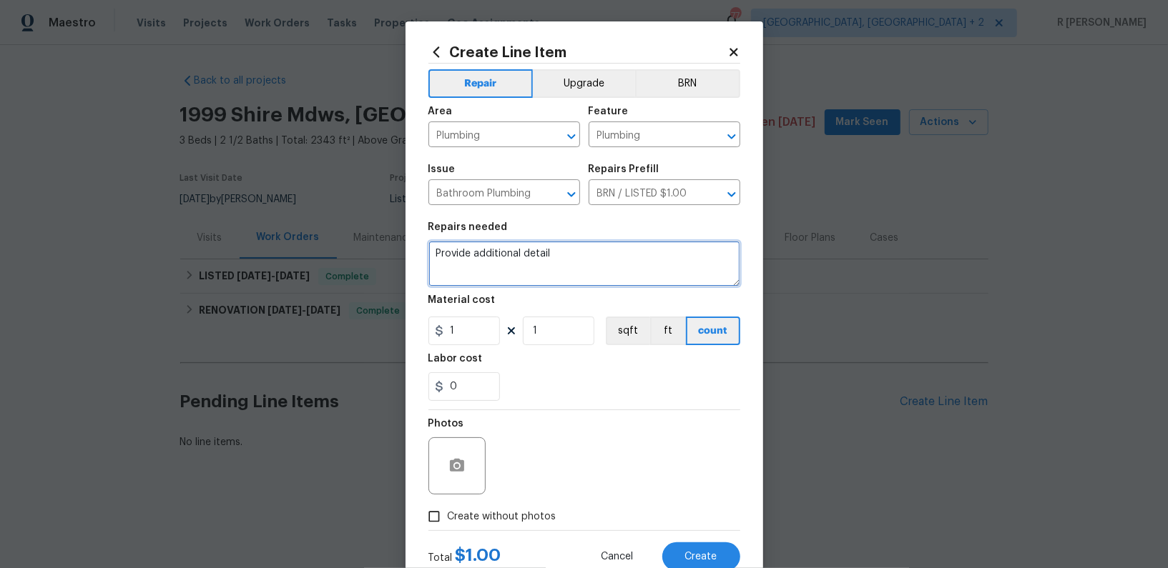
click at [510, 279] on textarea "Provide additional detail" at bounding box center [584, 264] width 312 height 46
paste textarea "#lwoleak Received feedback there's small plumbing leak under the second-floor b…"
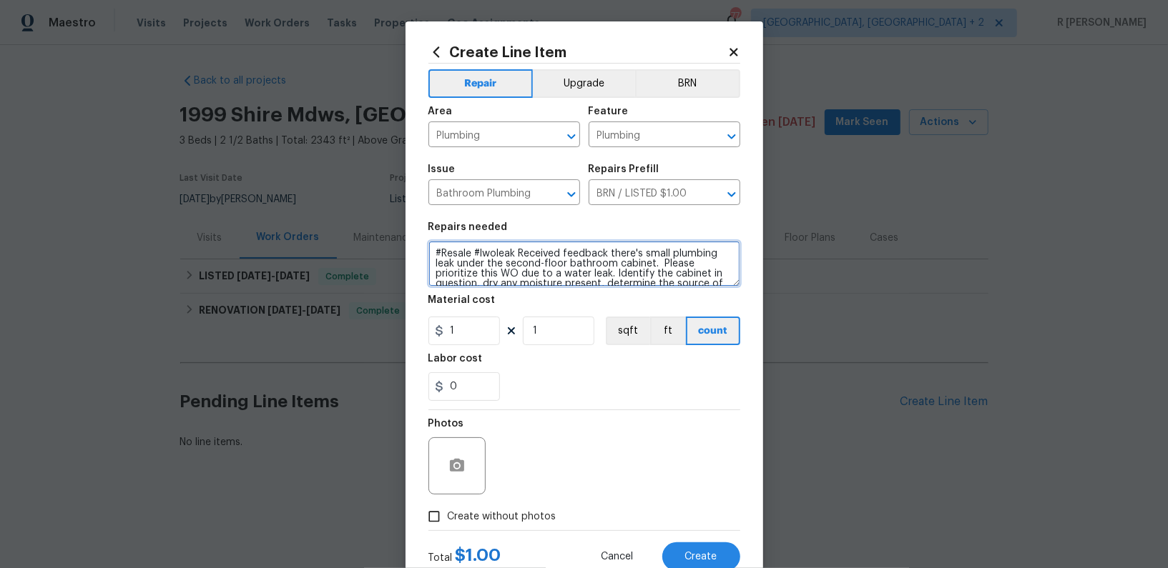
scroll to position [93, 0]
click at [499, 255] on textarea "#Resale #lwoleak Received feedback there's small plumbing leak under the second…" at bounding box center [584, 264] width 312 height 46
type textarea "#Resale #lwoleak Received feedback there's small plumbing leak under the second…"
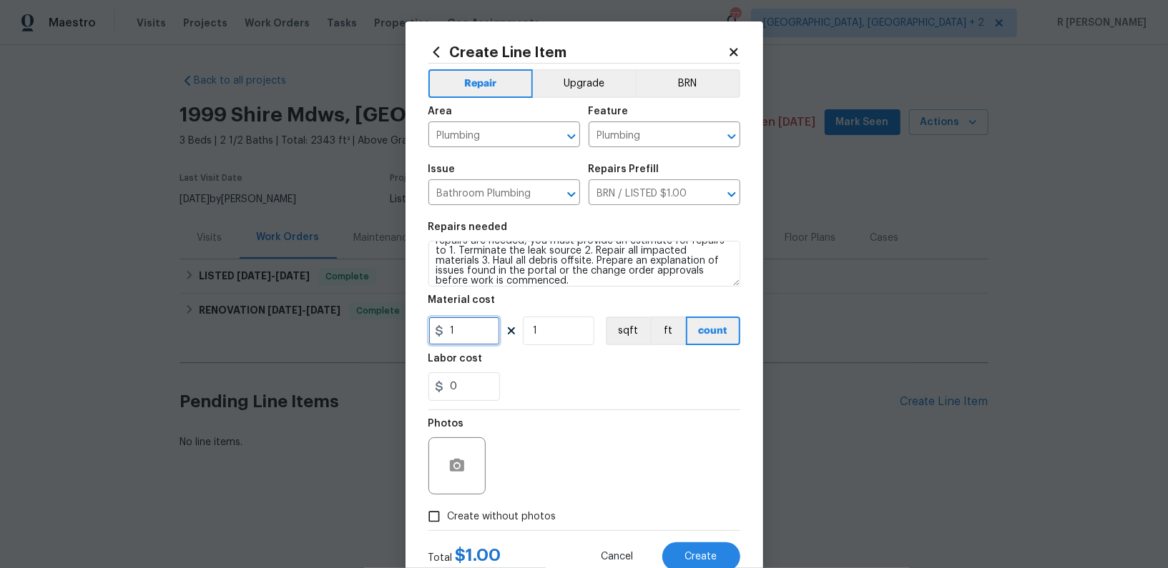
click at [475, 340] on input "1" at bounding box center [464, 331] width 72 height 29
type input "75"
click at [498, 506] on label "Create without photos" at bounding box center [488, 516] width 136 height 27
click at [448, 506] on input "Create without photos" at bounding box center [433, 516] width 27 height 27
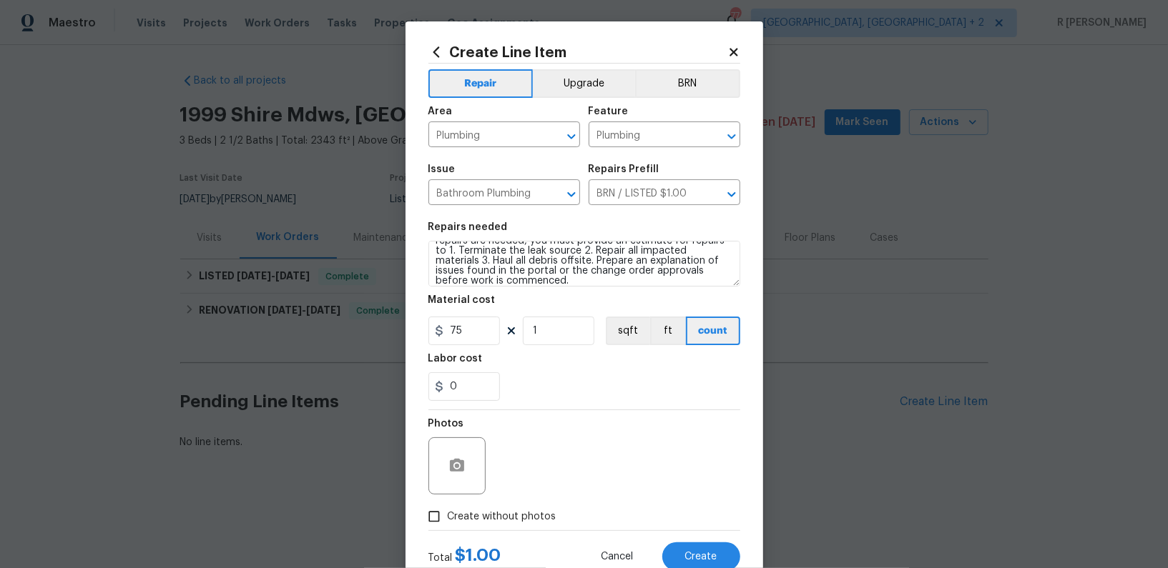
checkbox input "true"
click at [581, 471] on textarea at bounding box center [618, 466] width 243 height 57
click at [678, 557] on button "Create" at bounding box center [701, 557] width 78 height 29
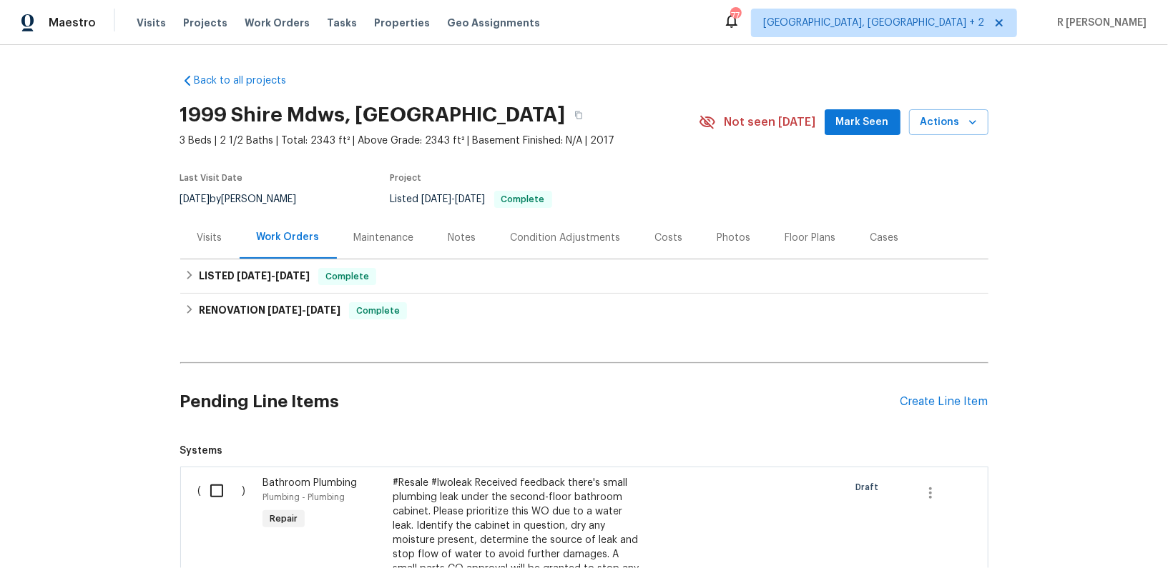
click at [218, 484] on input "checkbox" at bounding box center [222, 491] width 41 height 30
checkbox input "true"
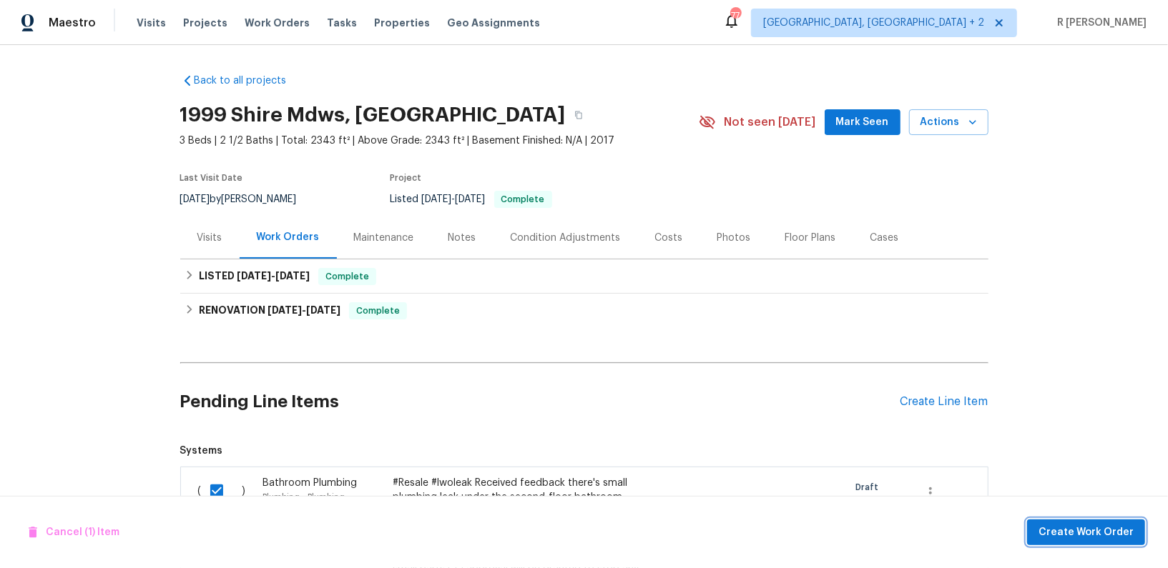
click at [1077, 528] on span "Create Work Order" at bounding box center [1085, 533] width 95 height 18
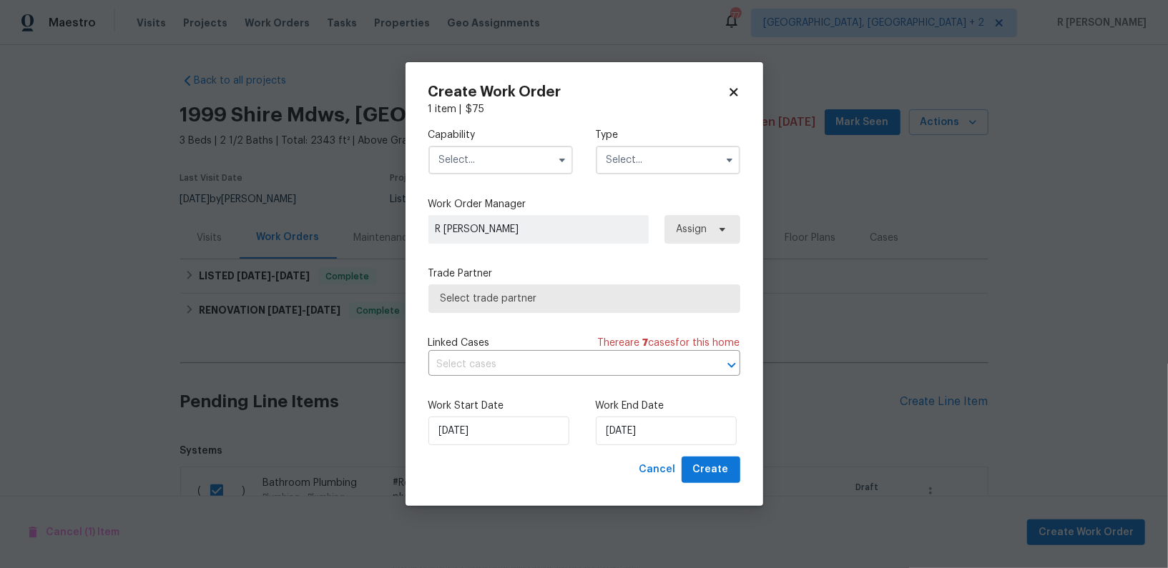
click at [511, 162] on input "text" at bounding box center [500, 160] width 144 height 29
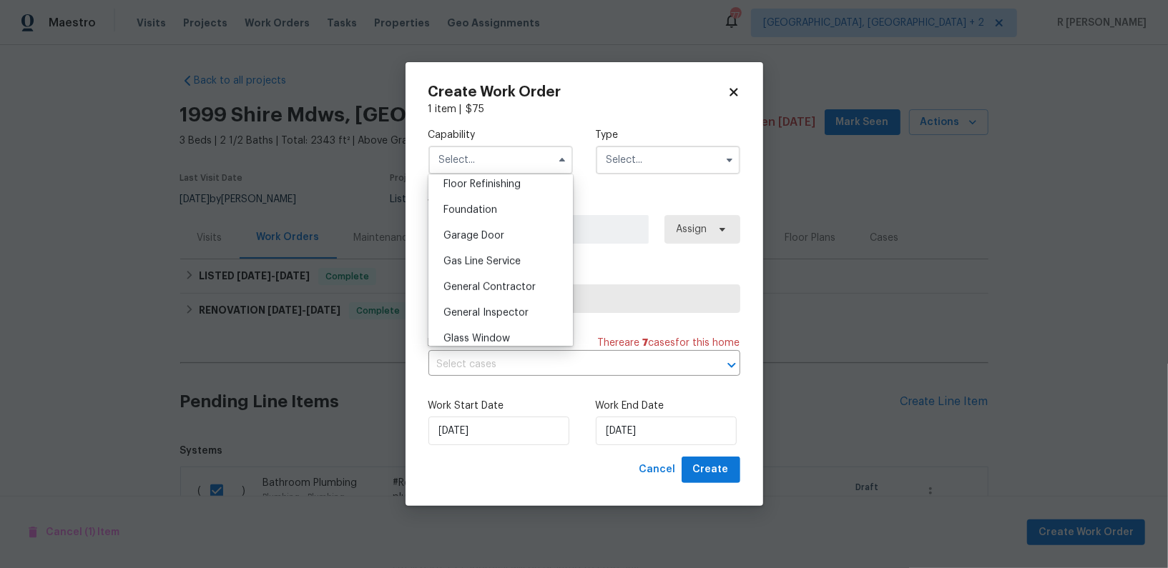
scroll to position [648, 0]
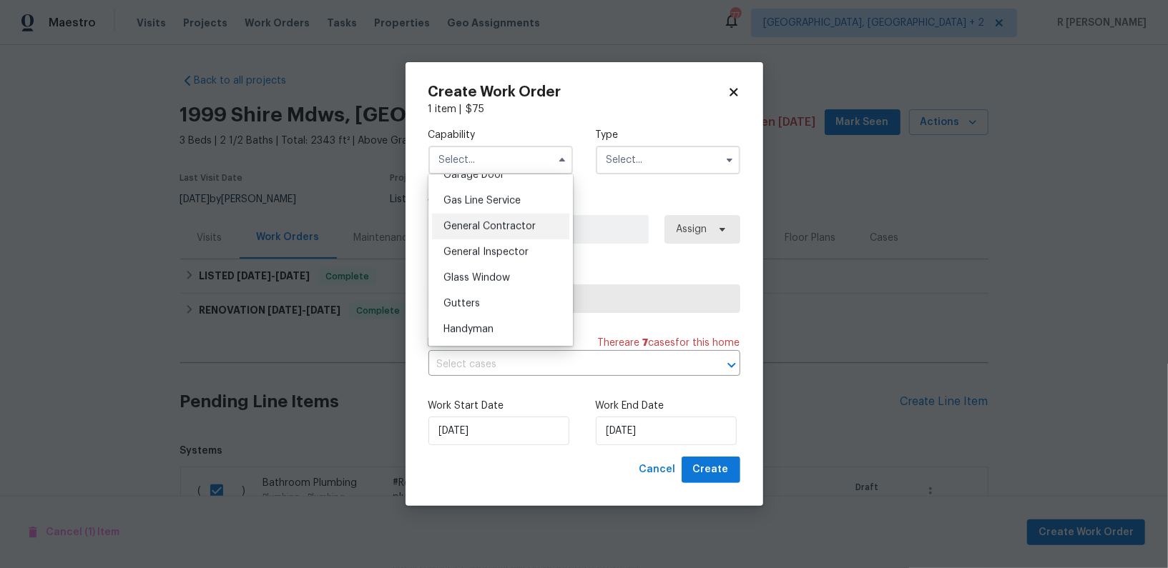
click at [487, 237] on div "General Contractor" at bounding box center [500, 227] width 137 height 26
type input "General Contractor"
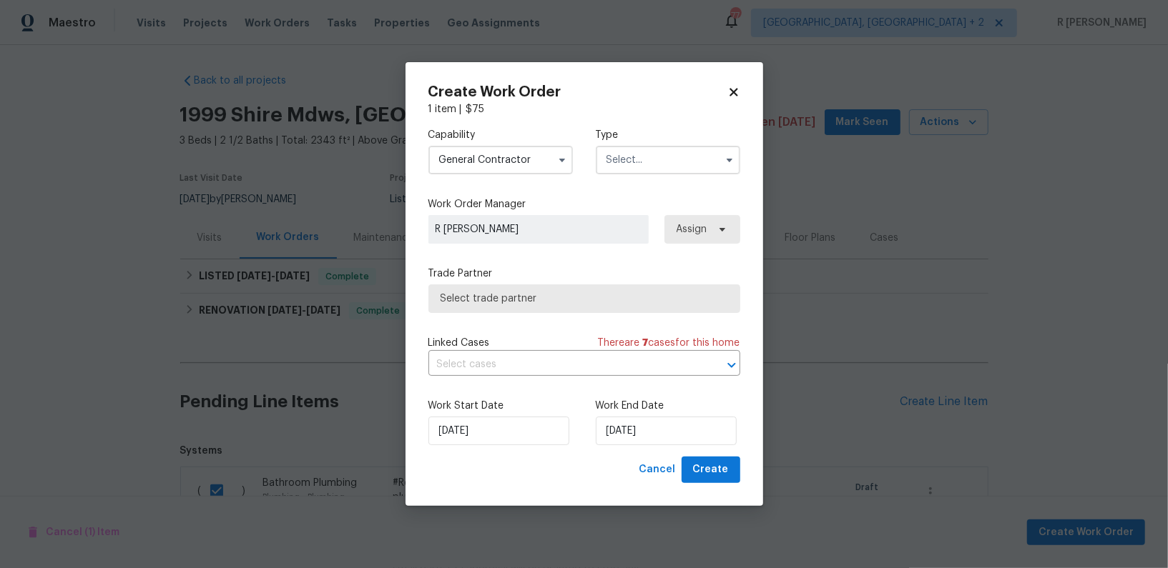
click at [673, 151] on input "text" at bounding box center [668, 160] width 144 height 29
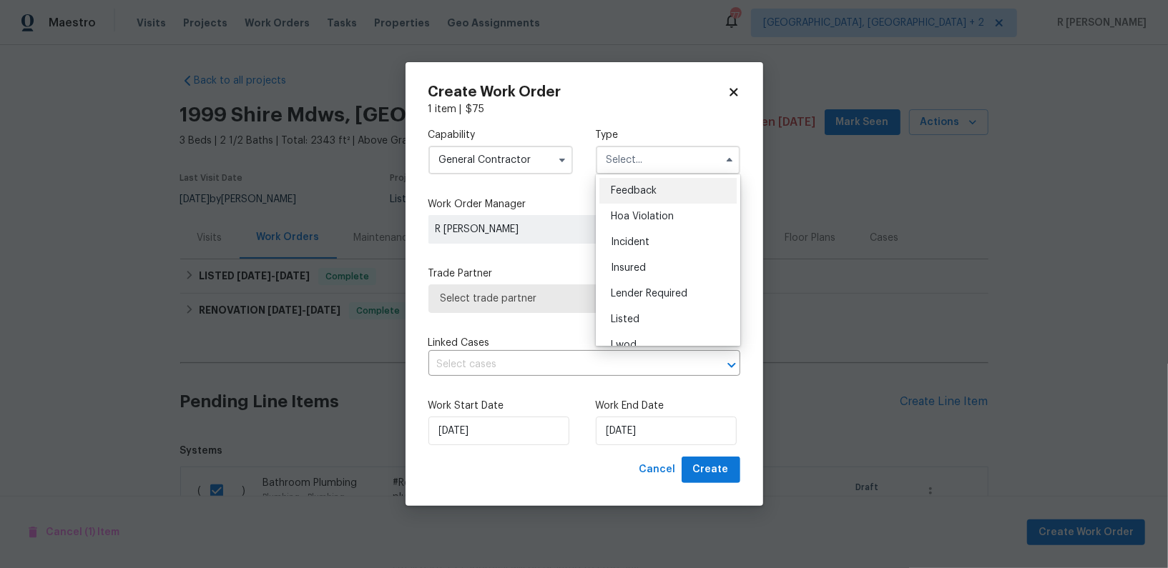
click at [652, 187] on span "Feedback" at bounding box center [634, 191] width 46 height 10
type input "Feedback"
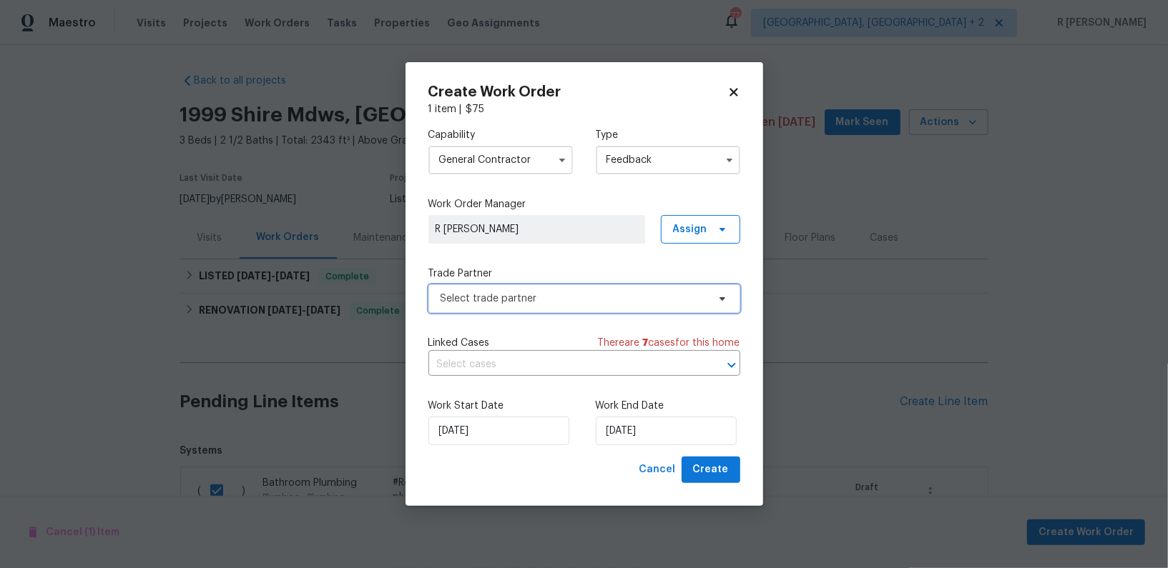
click at [523, 287] on span "Select trade partner" at bounding box center [584, 299] width 312 height 29
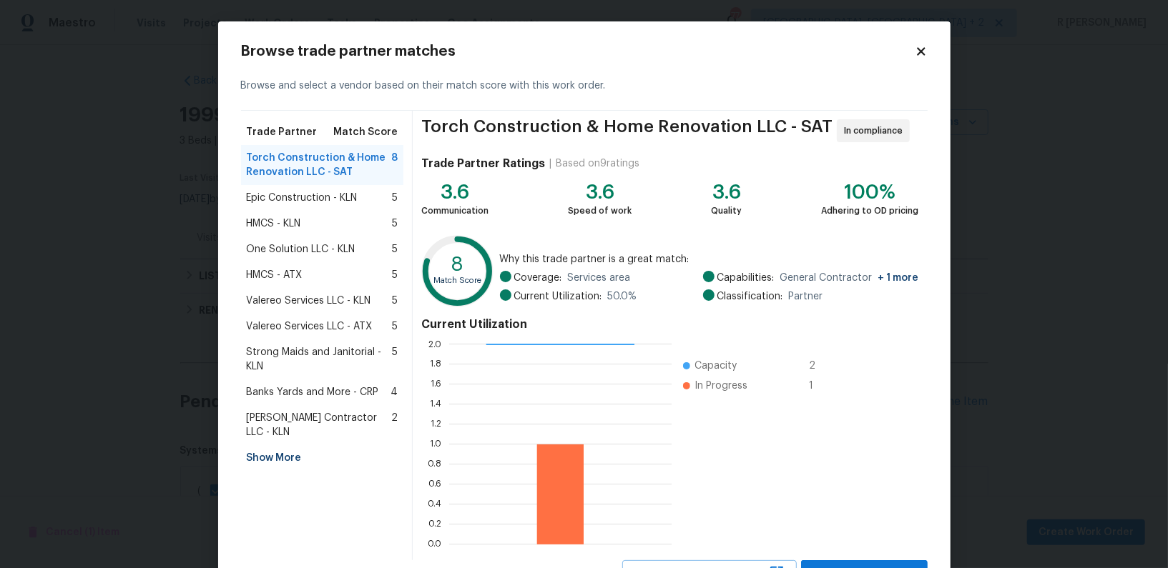
scroll to position [61, 0]
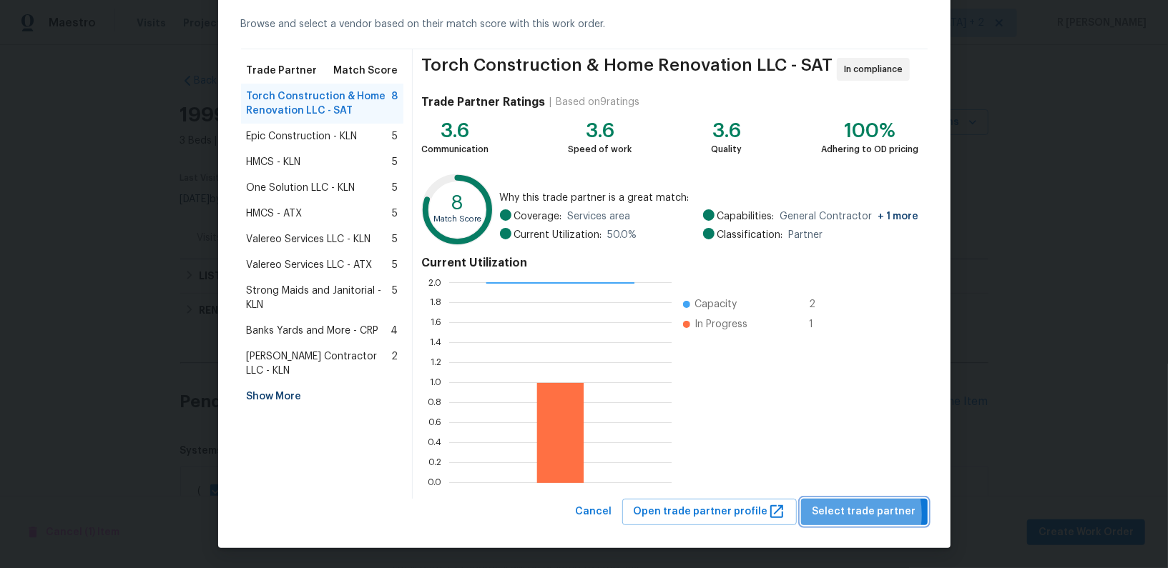
click at [838, 514] on span "Select trade partner" at bounding box center [864, 512] width 104 height 18
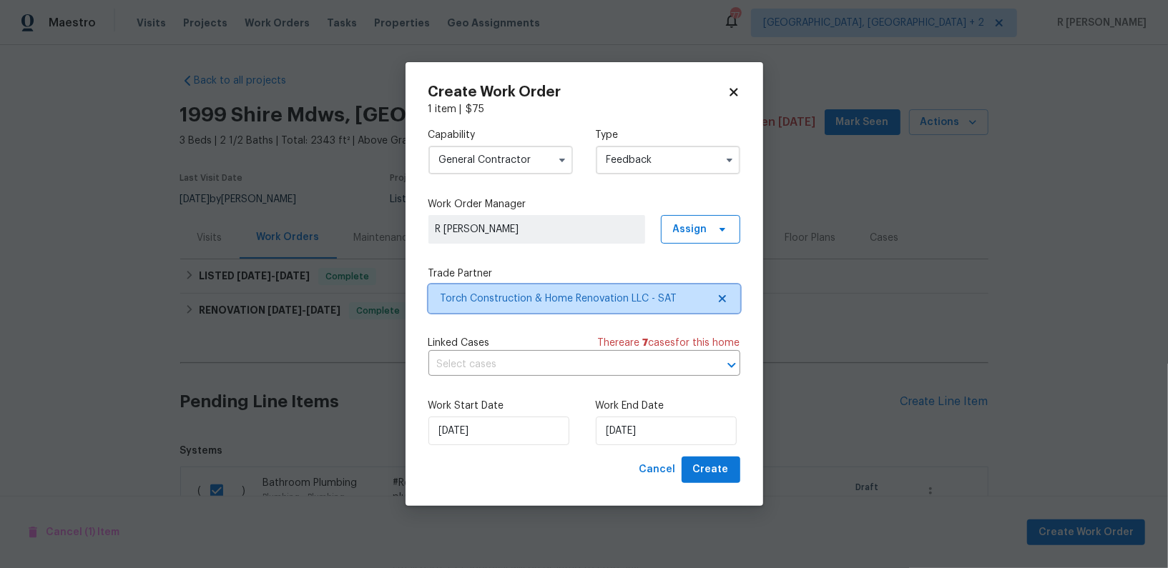
scroll to position [0, 0]
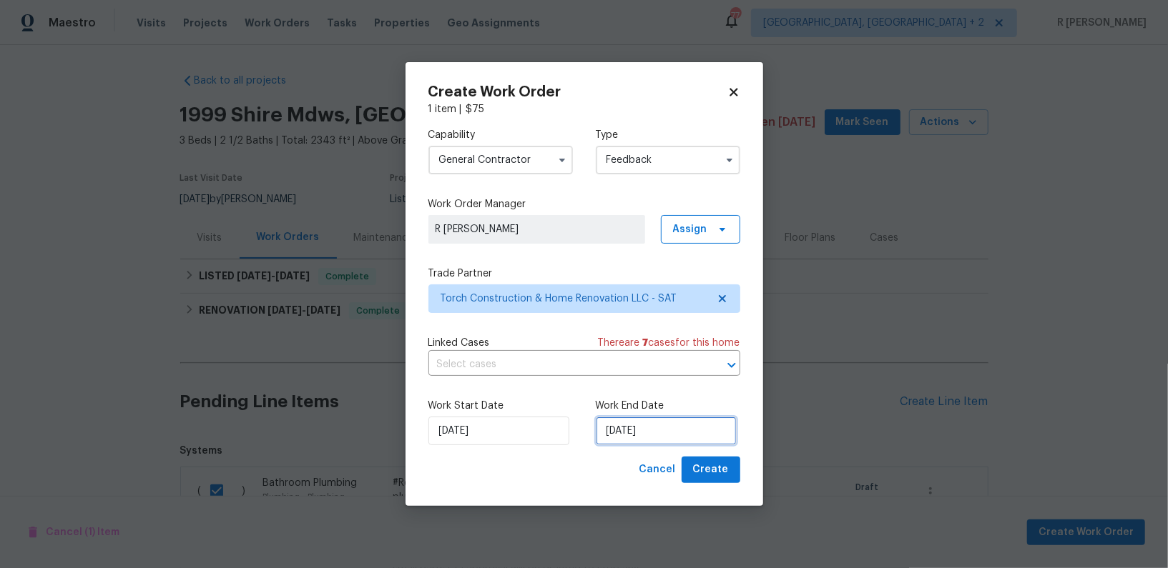
click at [604, 435] on input "25/09/2025" at bounding box center [666, 431] width 141 height 29
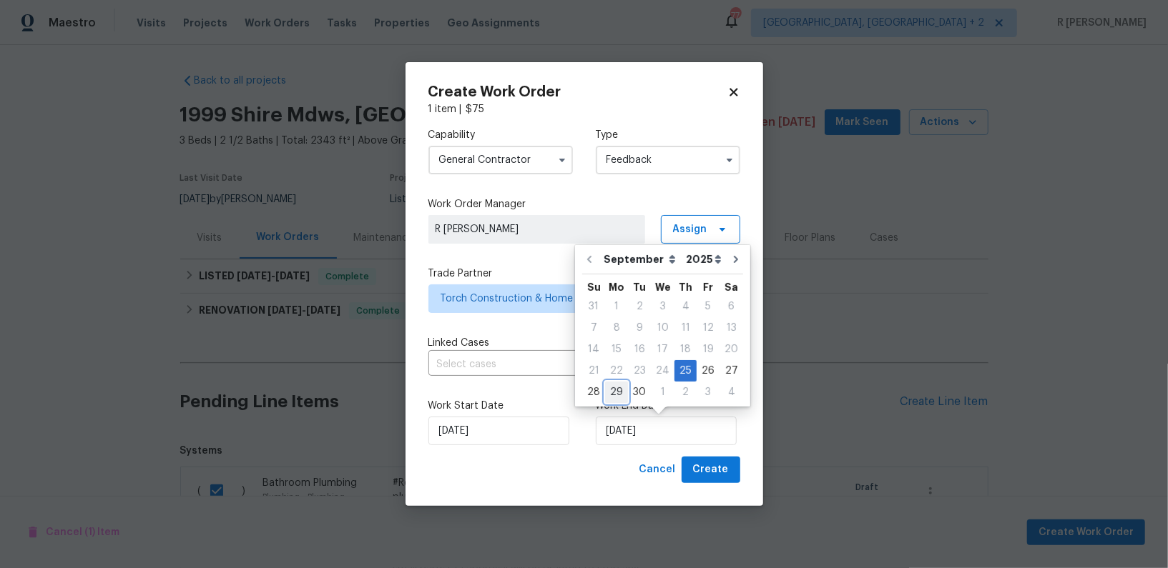
click at [614, 388] on div "29" at bounding box center [616, 393] width 23 height 20
type input "29/09/2025"
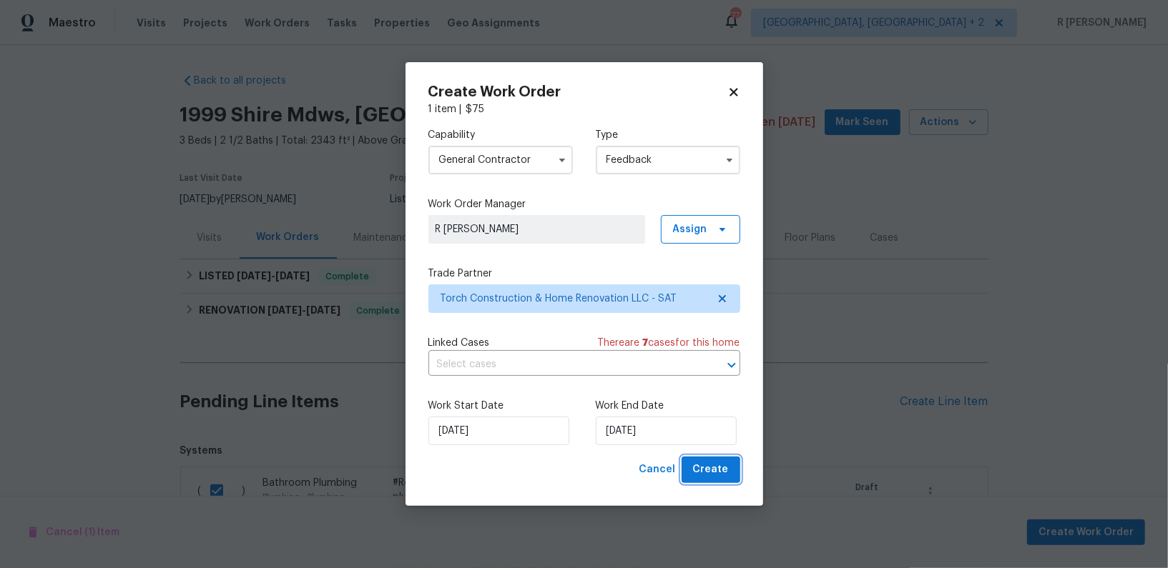
click at [719, 473] on span "Create" at bounding box center [711, 470] width 36 height 18
checkbox input "false"
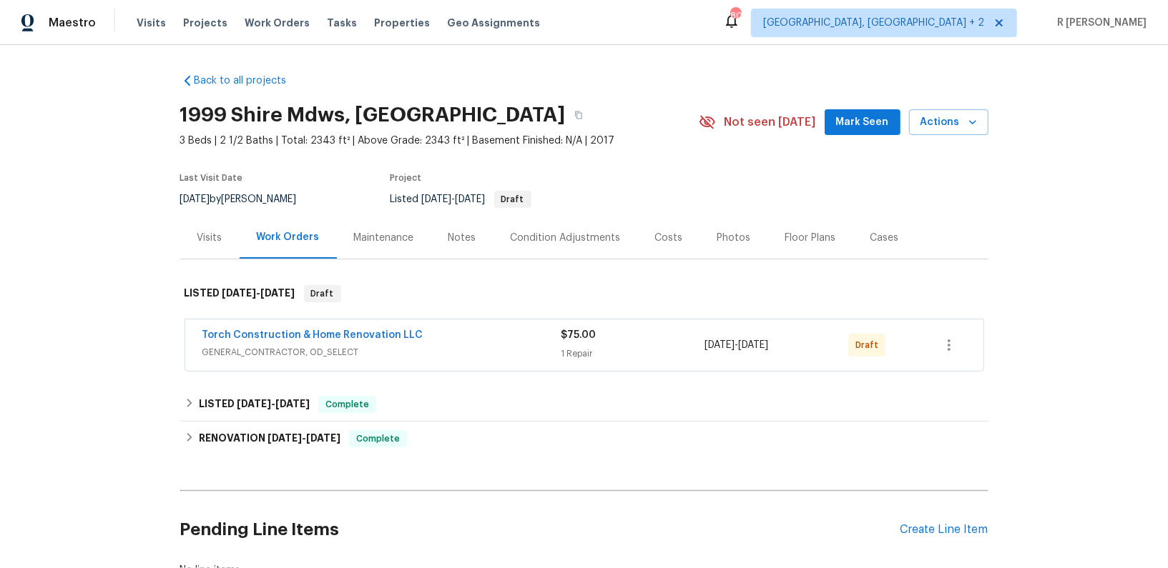
click at [212, 328] on span "Torch Construction & Home Renovation LLC" at bounding box center [312, 335] width 221 height 14
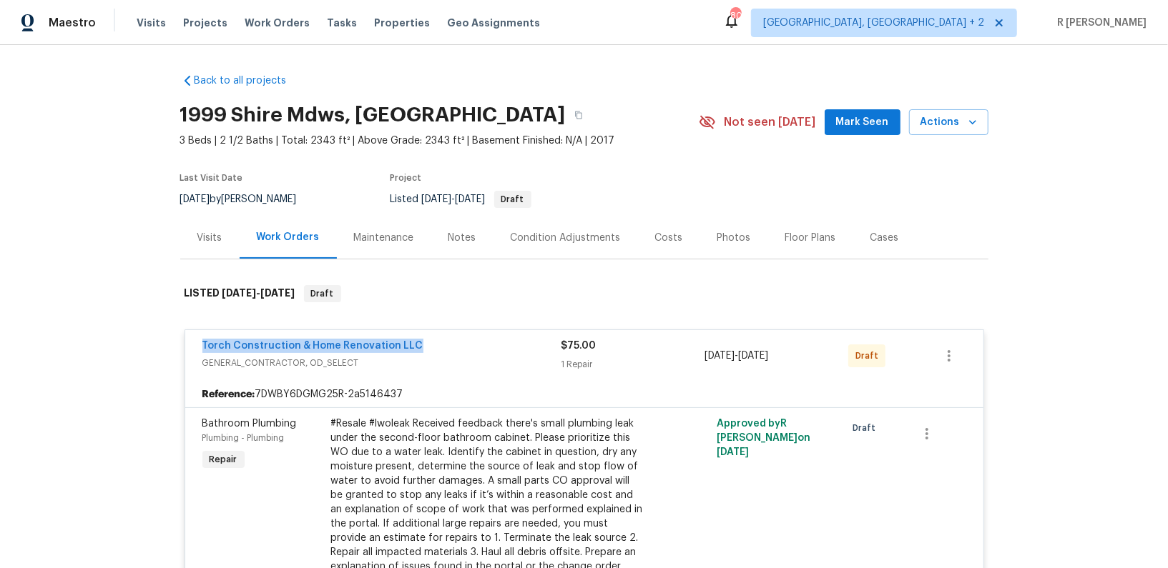
drag, startPoint x: 429, startPoint y: 345, endPoint x: 0, endPoint y: 332, distance: 429.3
click at [0, 332] on div "Back to all projects 1999 Shire Mdws, New Braunfels, TX 78130 3 Beds | 2 1/2 Ba…" at bounding box center [584, 306] width 1168 height 523
copy link "Torch Construction & Home Renovation LLC"
click at [248, 351] on span "Torch Construction & Home Renovation LLC" at bounding box center [312, 346] width 221 height 14
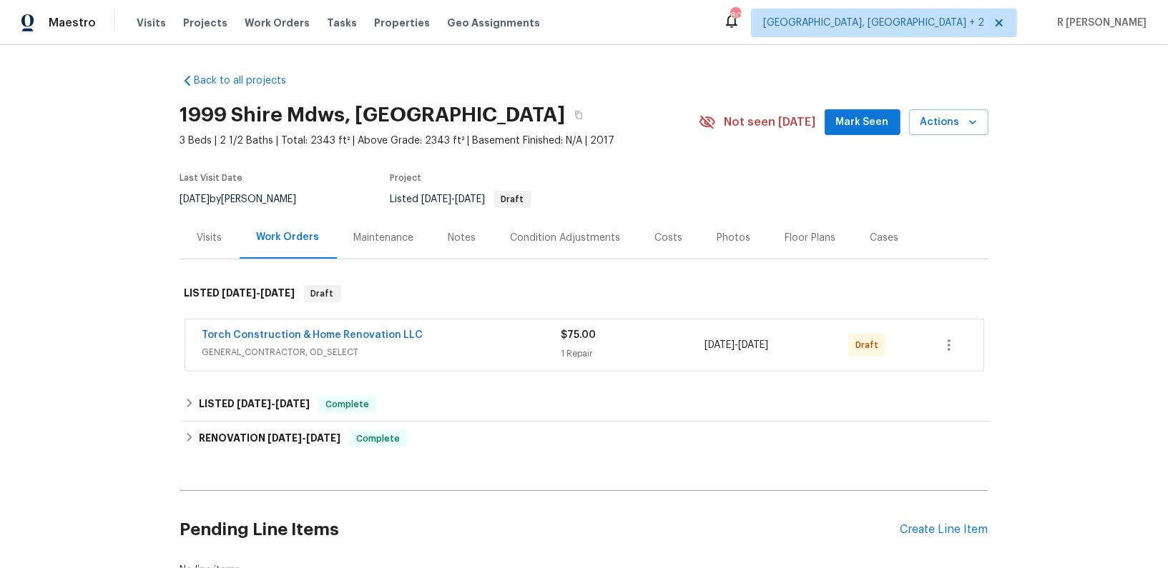
click at [248, 351] on span "GENERAL_CONTRACTOR, OD_SELECT" at bounding box center [381, 352] width 359 height 14
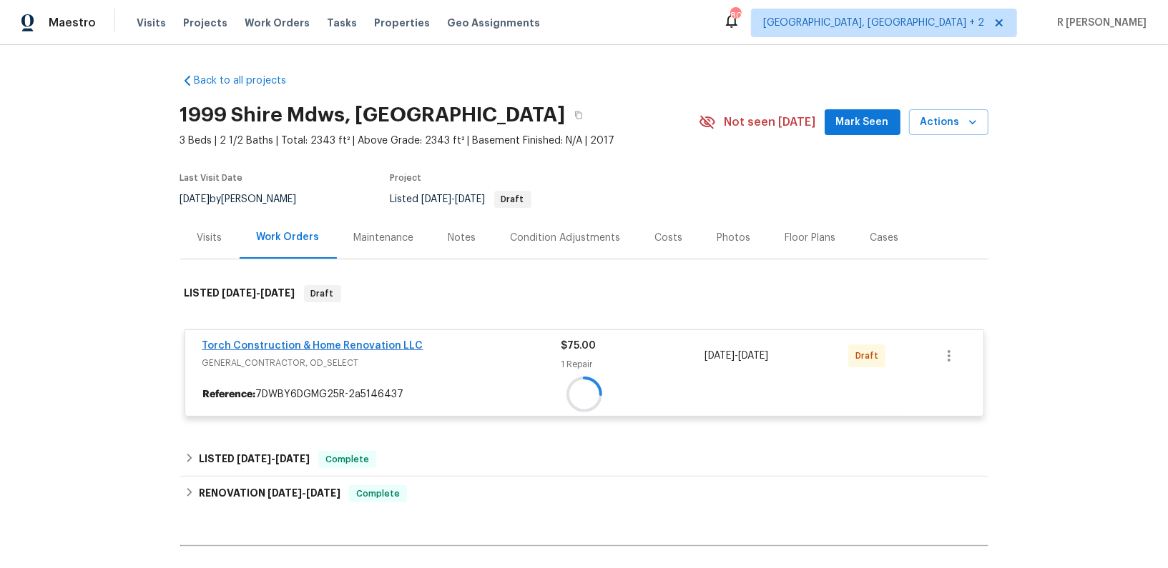
click at [242, 382] on div at bounding box center [584, 395] width 798 height 26
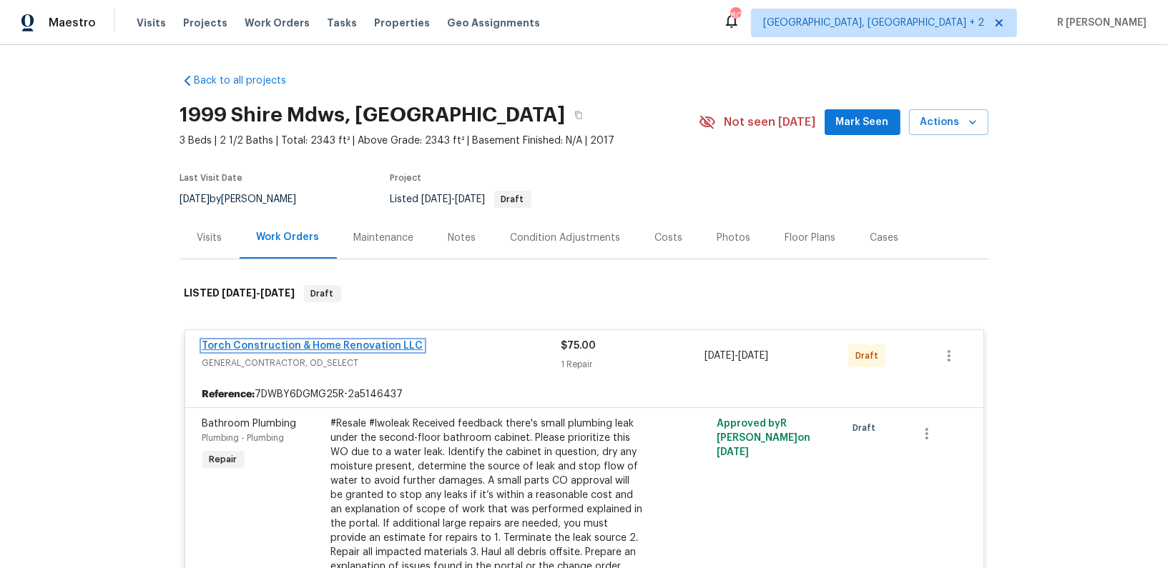
click at [242, 342] on link "Torch Construction & Home Renovation LLC" at bounding box center [312, 346] width 221 height 10
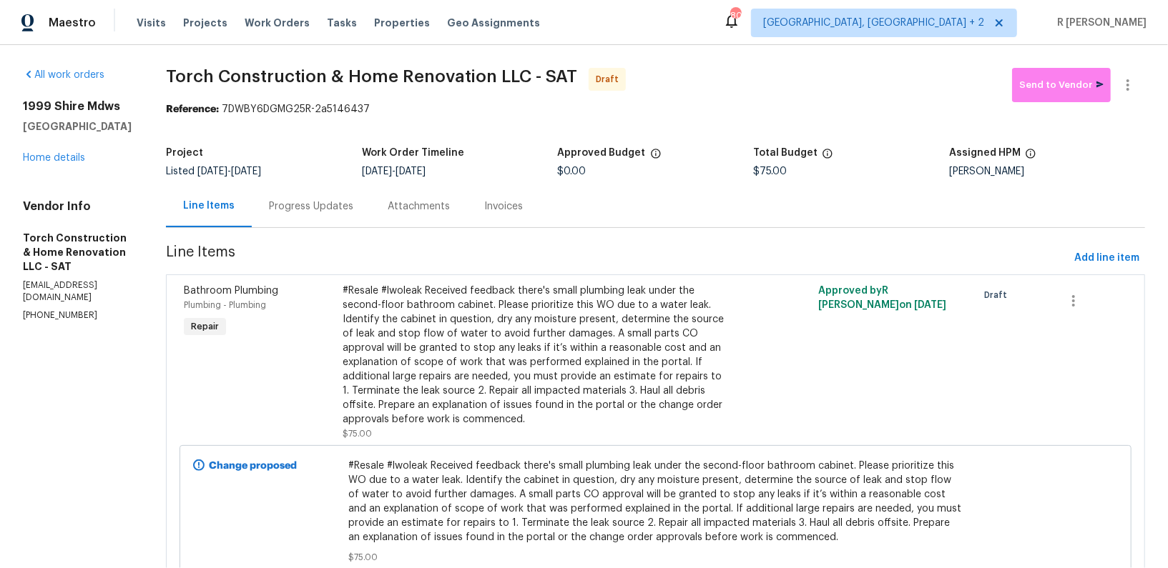
click at [332, 196] on div "Progress Updates" at bounding box center [311, 206] width 119 height 42
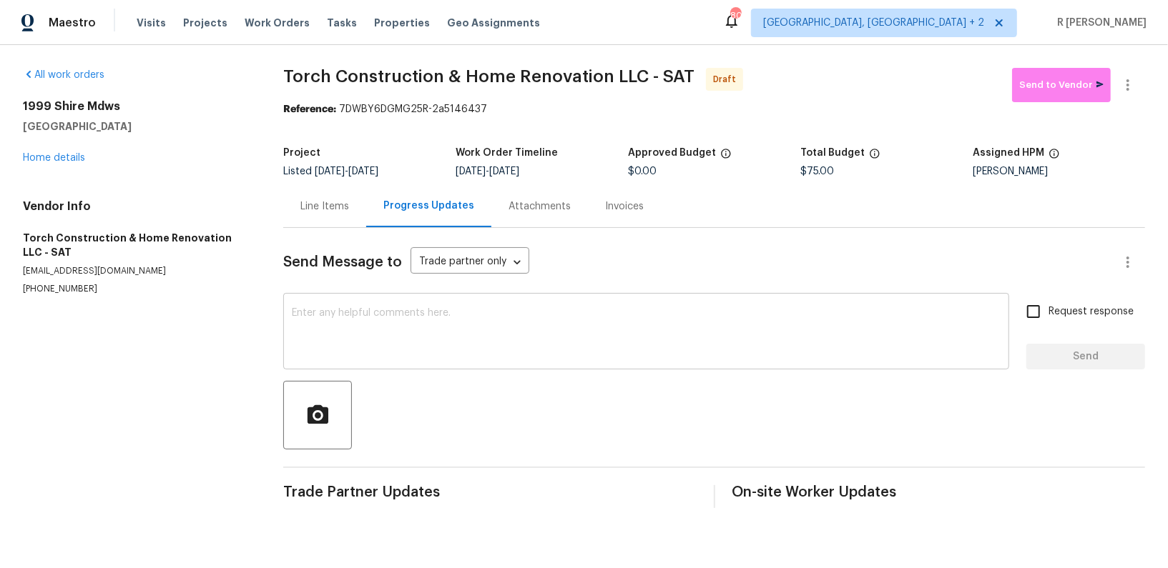
click at [550, 334] on textarea at bounding box center [646, 333] width 709 height 50
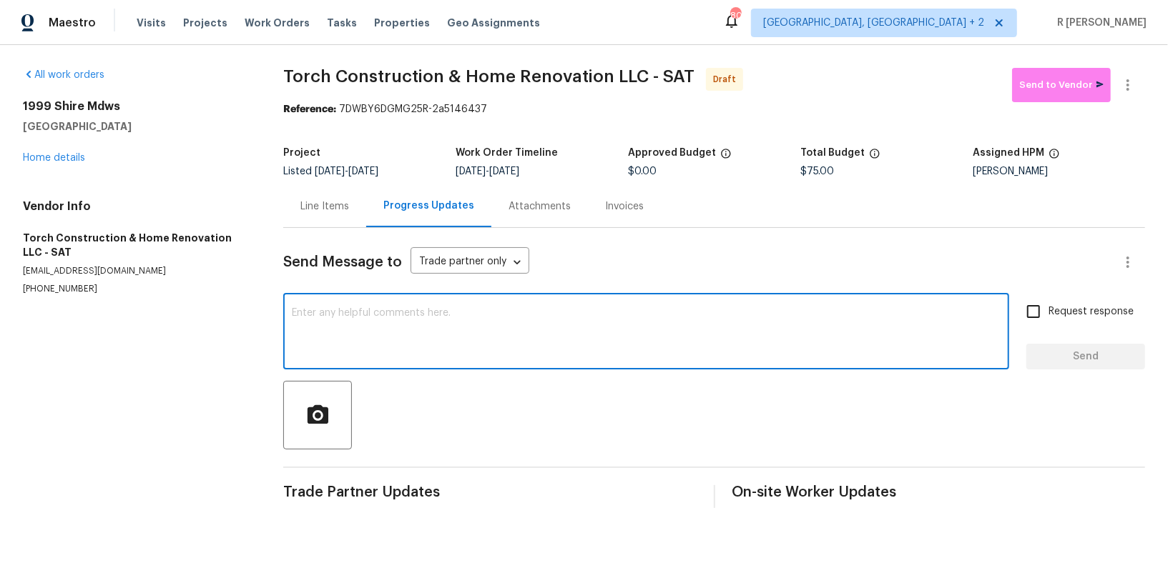
paste textarea "Hey, this is Yogesh from Opendoor. I’m confirming you received the WO for the p…"
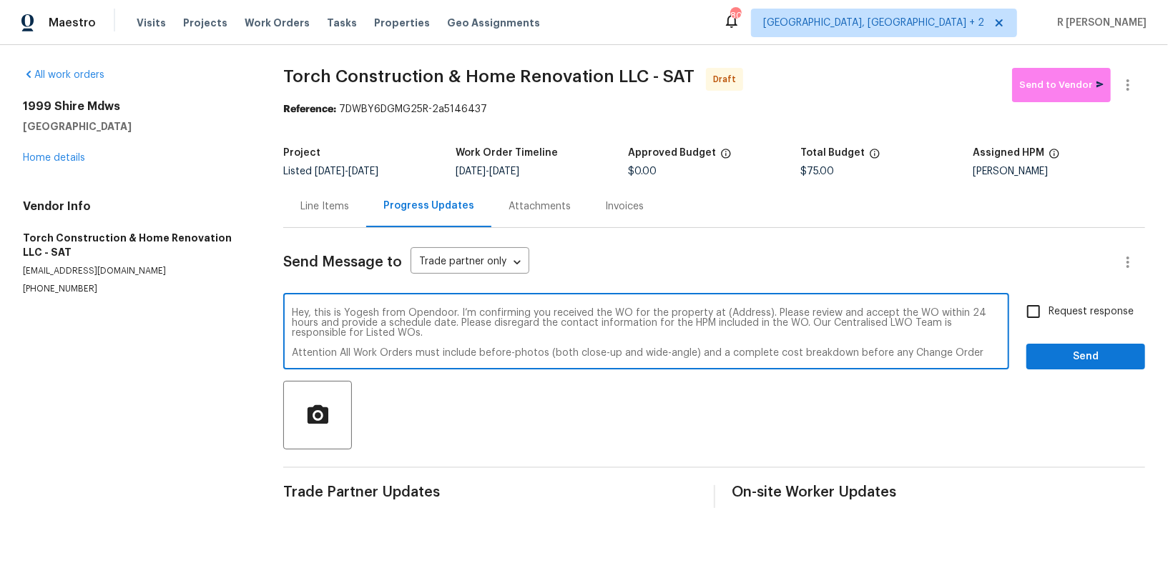
click at [728, 312] on textarea "Hey, this is Yogesh from Opendoor. I’m confirming you received the WO for the p…" at bounding box center [646, 333] width 709 height 50
paste textarea "1999 Shire Mdws, New Braunfels, TX 78130"
type textarea "Hey, this is Yogesh from Opendoor. I’m confirming you received the WO for the p…"
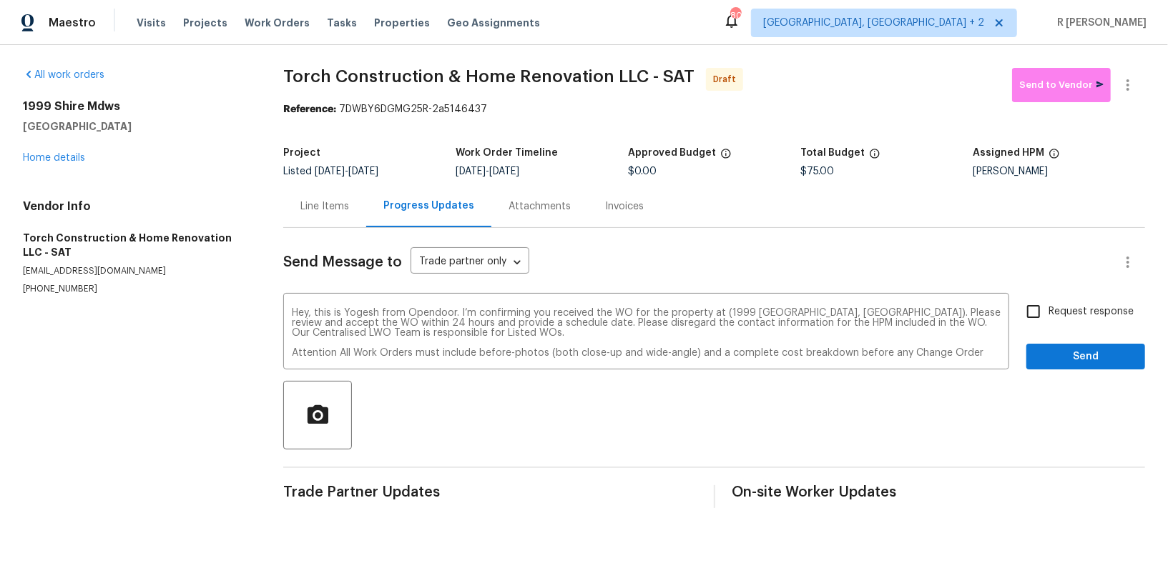
click at [1089, 320] on label "Request response" at bounding box center [1075, 312] width 115 height 30
click at [1048, 320] on input "Request response" at bounding box center [1033, 312] width 30 height 30
checkbox input "true"
click at [1088, 371] on div "Send Message to Trade partner only Trade partner only ​ Hey, this is Yogesh fro…" at bounding box center [714, 368] width 862 height 280
click at [1093, 358] on span "Send" at bounding box center [1086, 357] width 96 height 18
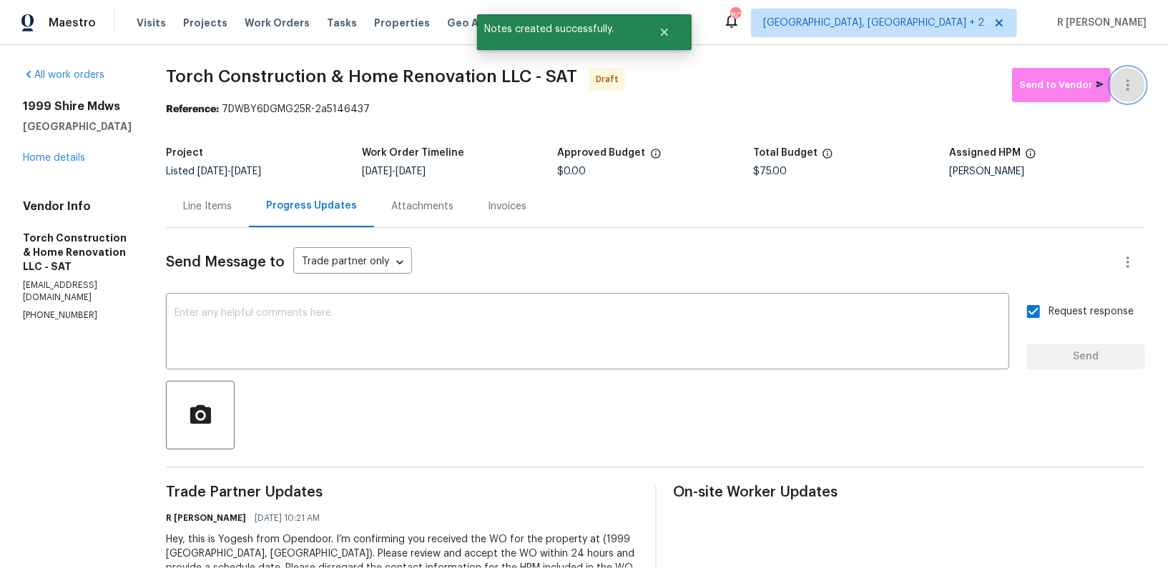
click at [1131, 86] on icon "button" at bounding box center [1127, 85] width 17 height 17
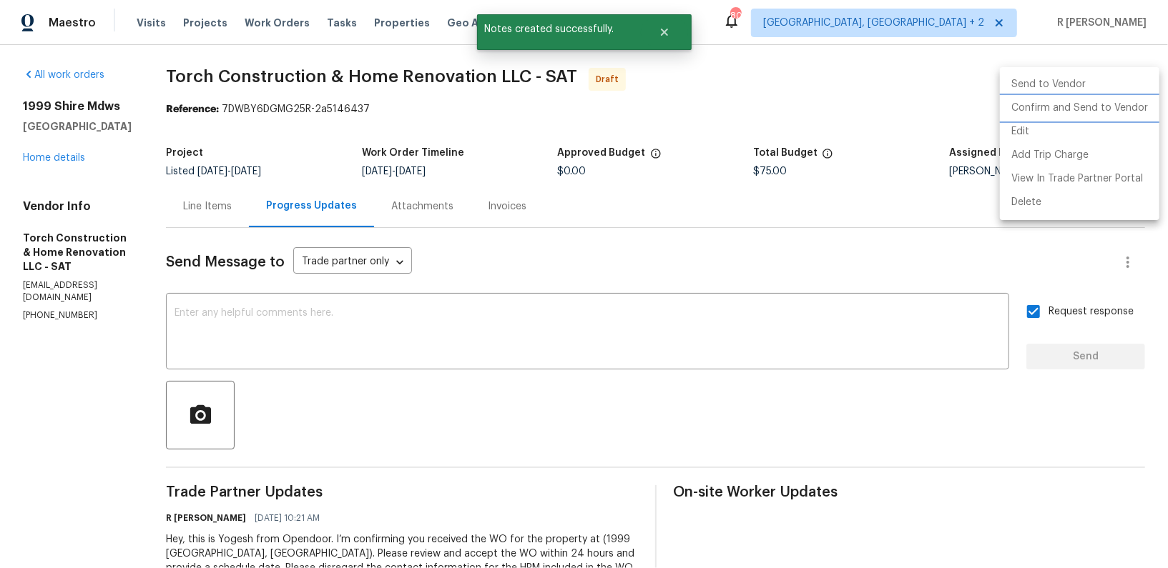
click at [1093, 103] on li "Confirm and Send to Vendor" at bounding box center [1079, 109] width 159 height 24
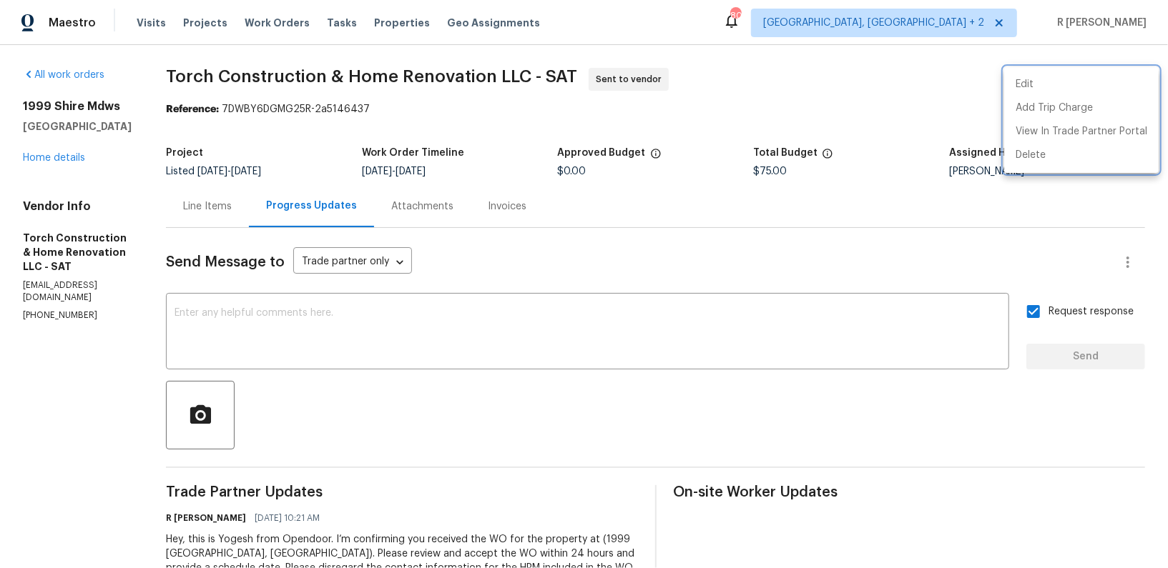
click at [549, 74] on div at bounding box center [584, 284] width 1168 height 568
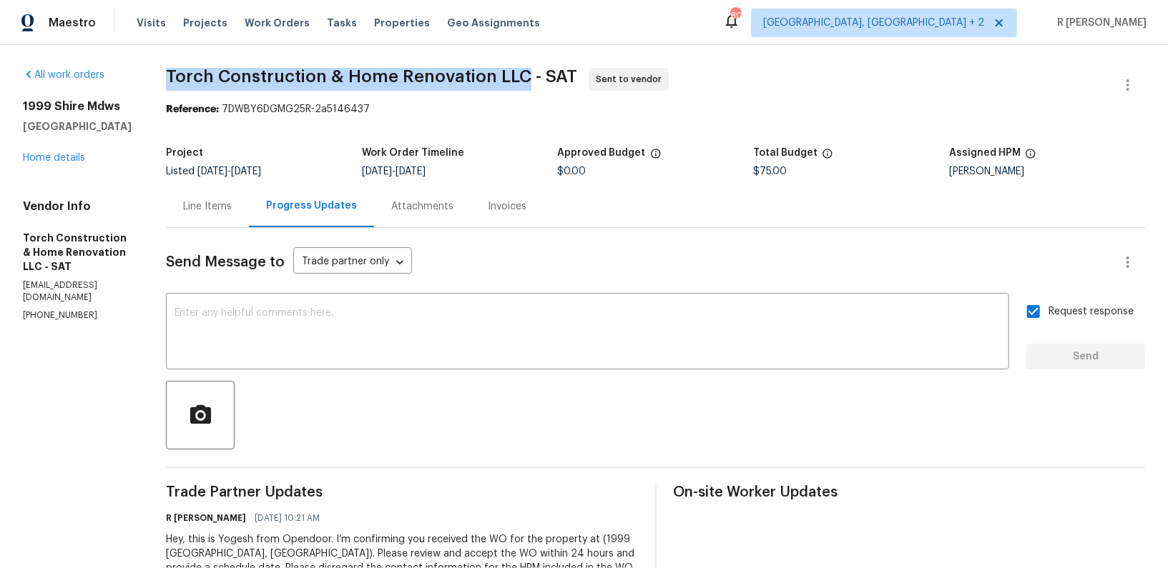
drag, startPoint x: 546, startPoint y: 73, endPoint x: 184, endPoint y: 83, distance: 362.7
click at [184, 83] on div "All work orders 1999 Shire Mdws New Braunfels, TX 78130 Home details Vendor Inf…" at bounding box center [584, 366] width 1168 height 642
copy span "Torch Construction & Home Renovation LLC"
